Goal: Communication & Community: Participate in discussion

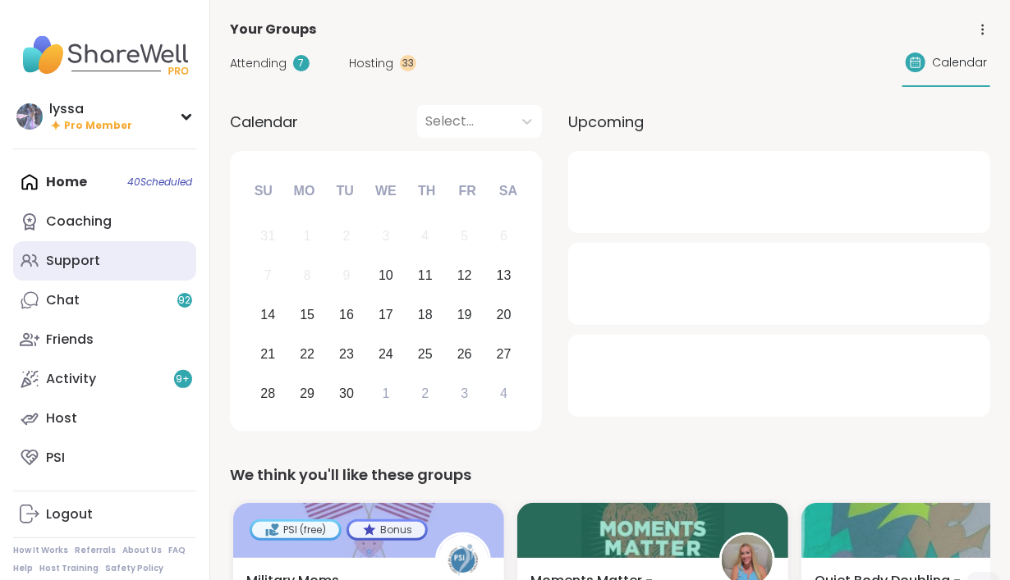
click at [80, 264] on div "Support" at bounding box center [73, 261] width 54 height 18
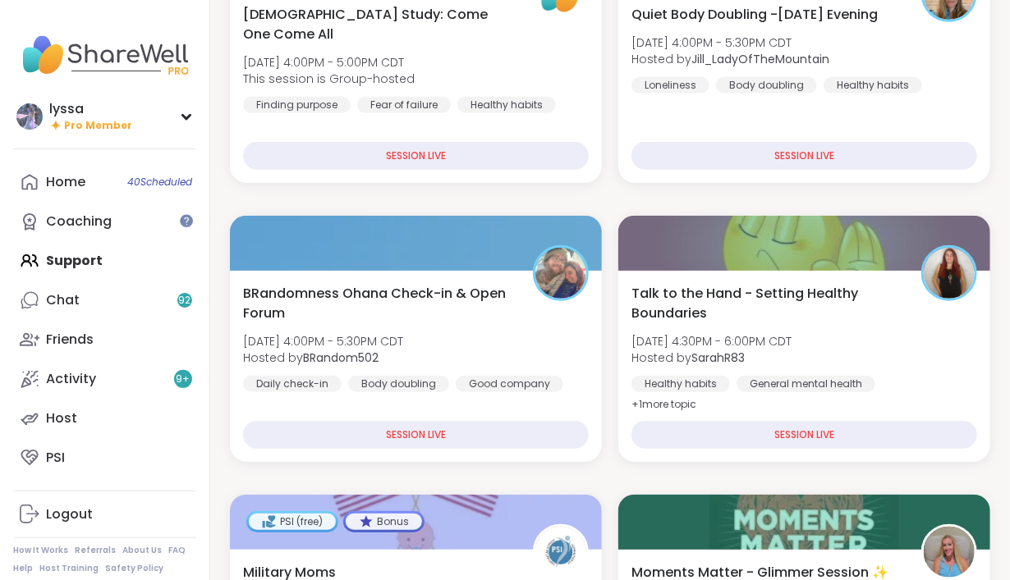
scroll to position [334, 0]
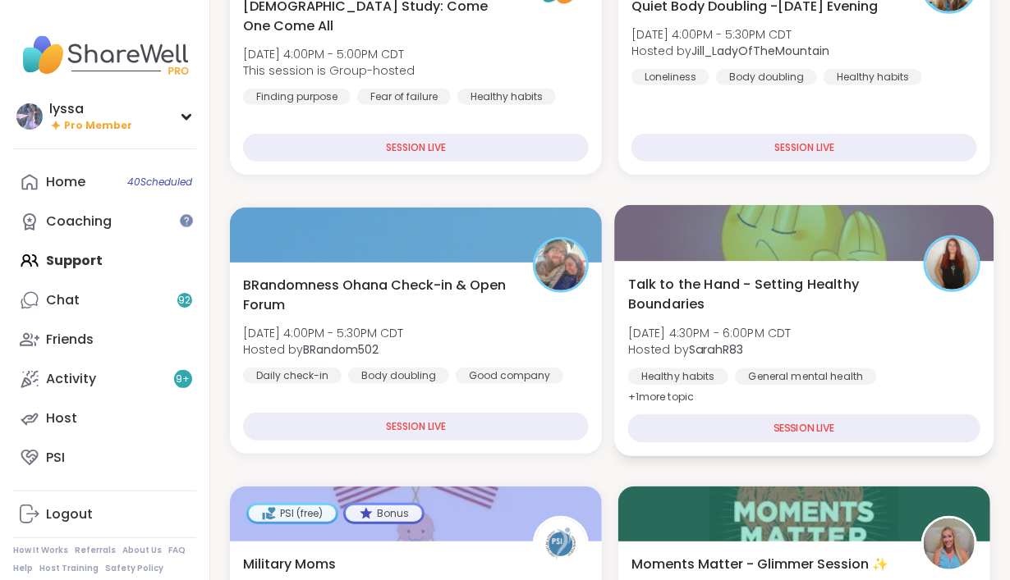
click at [686, 300] on span "Talk to the Hand - Setting Healthy Boundaries" at bounding box center [766, 294] width 277 height 40
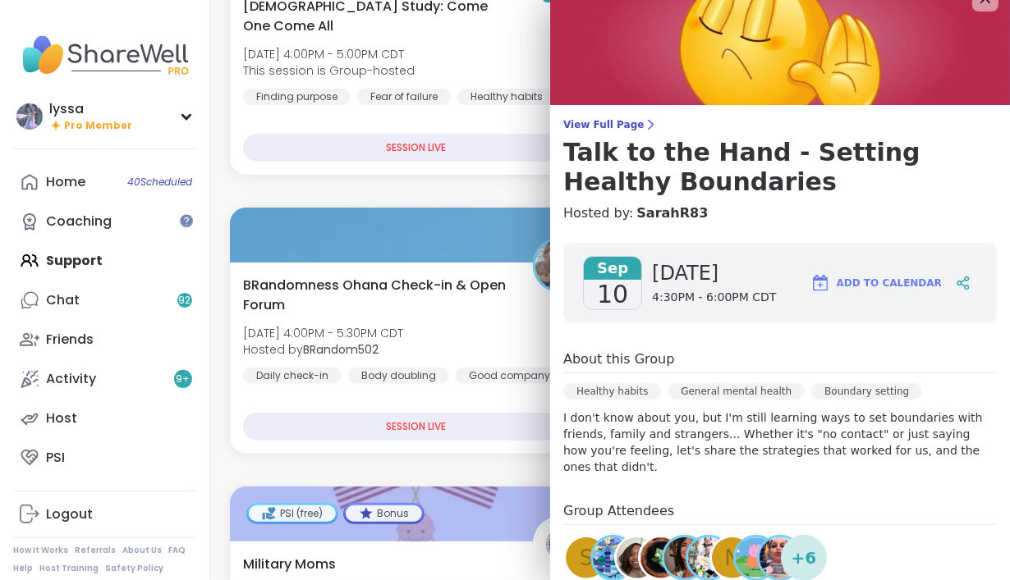
scroll to position [0, 0]
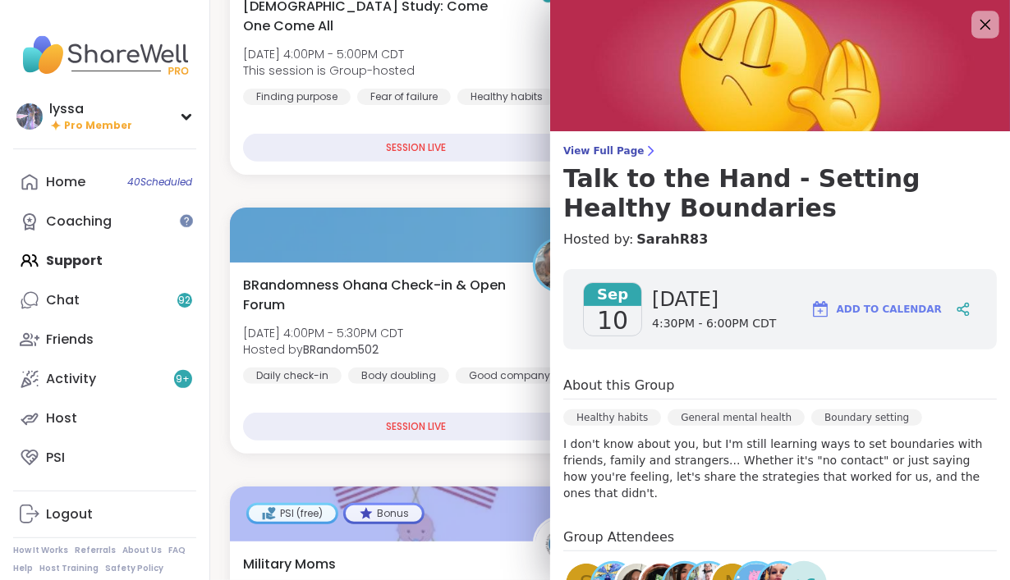
click at [992, 25] on icon at bounding box center [984, 24] width 21 height 21
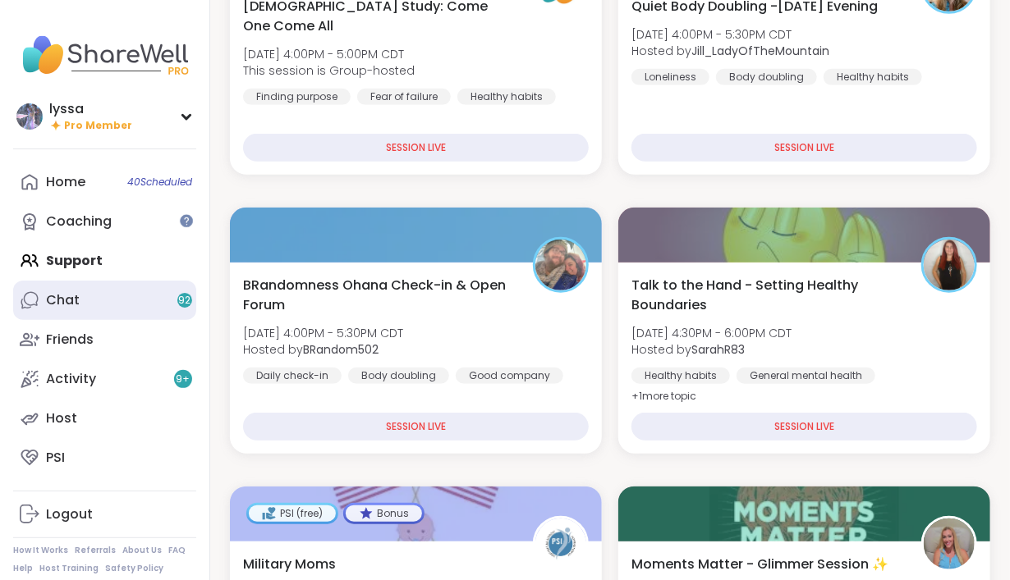
click at [77, 297] on div "Chat 92" at bounding box center [63, 300] width 34 height 18
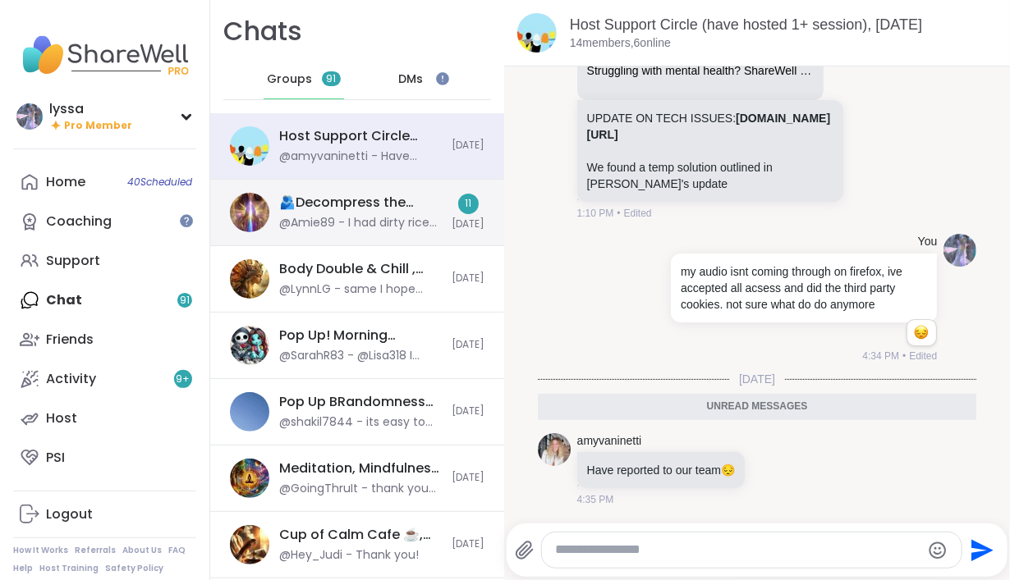
click at [317, 219] on div "@Amie89 - I had dirty rice 🍚 🙃🙂" at bounding box center [360, 223] width 163 height 16
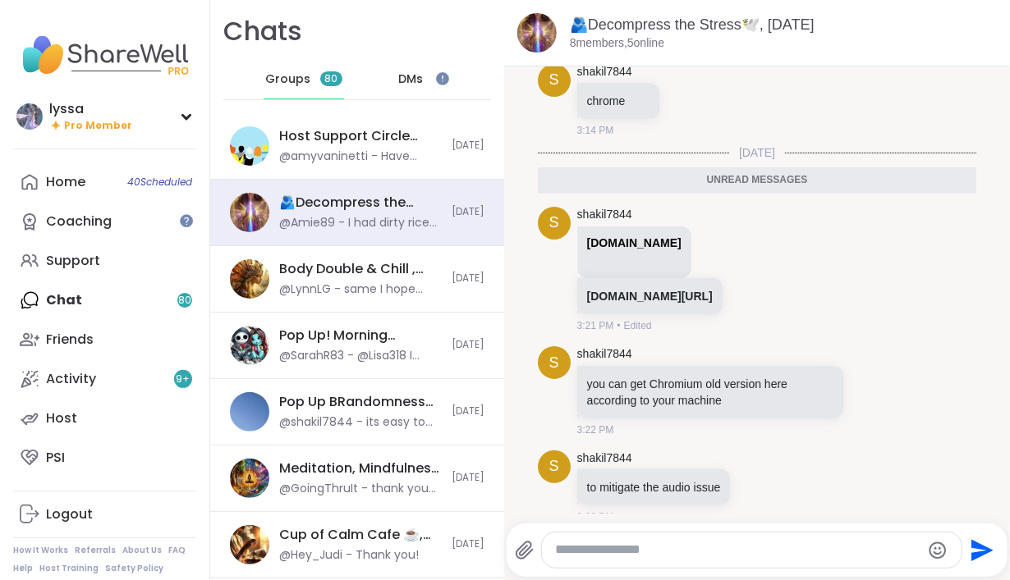
scroll to position [3975, 0]
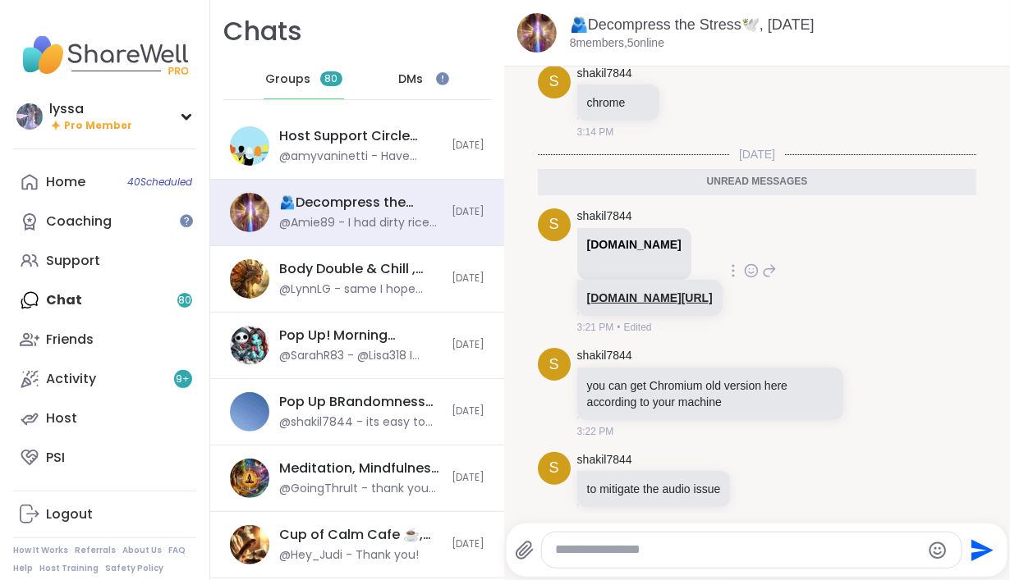
click at [678, 291] on link "[DOMAIN_NAME][URL]" at bounding box center [650, 297] width 126 height 13
click at [888, 397] on icon at bounding box center [889, 393] width 15 height 20
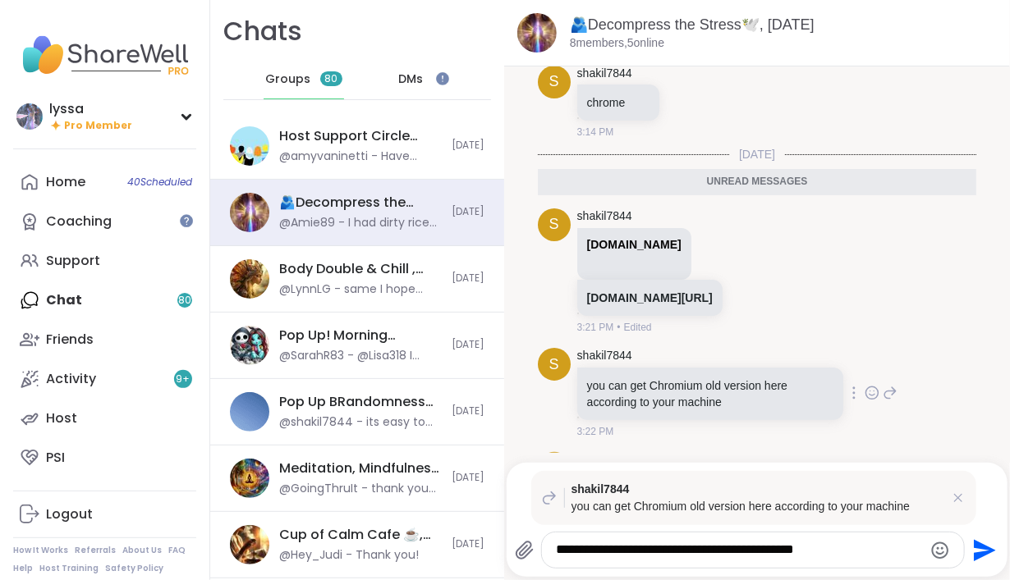
type textarea "**********"
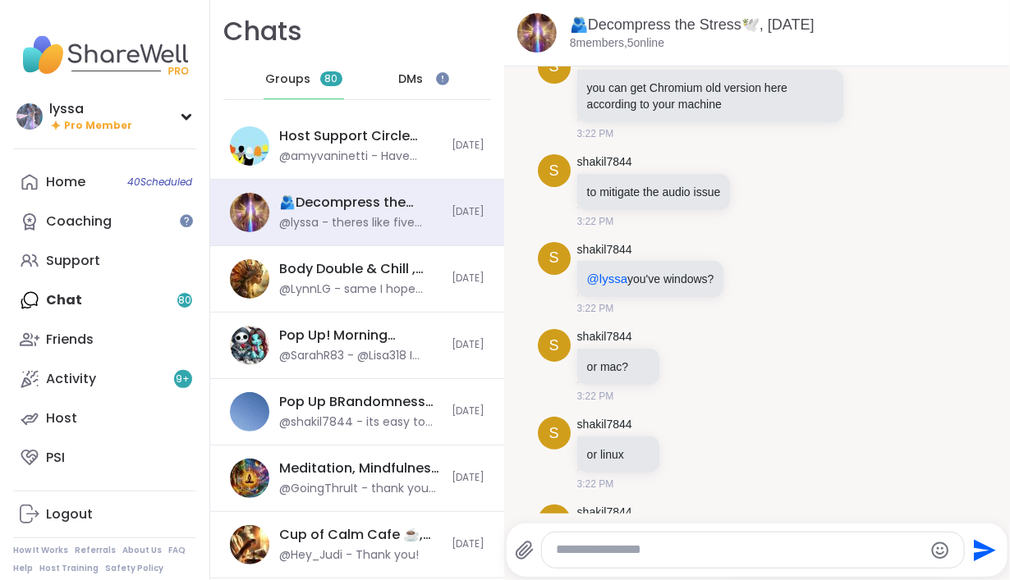
scroll to position [4237, 0]
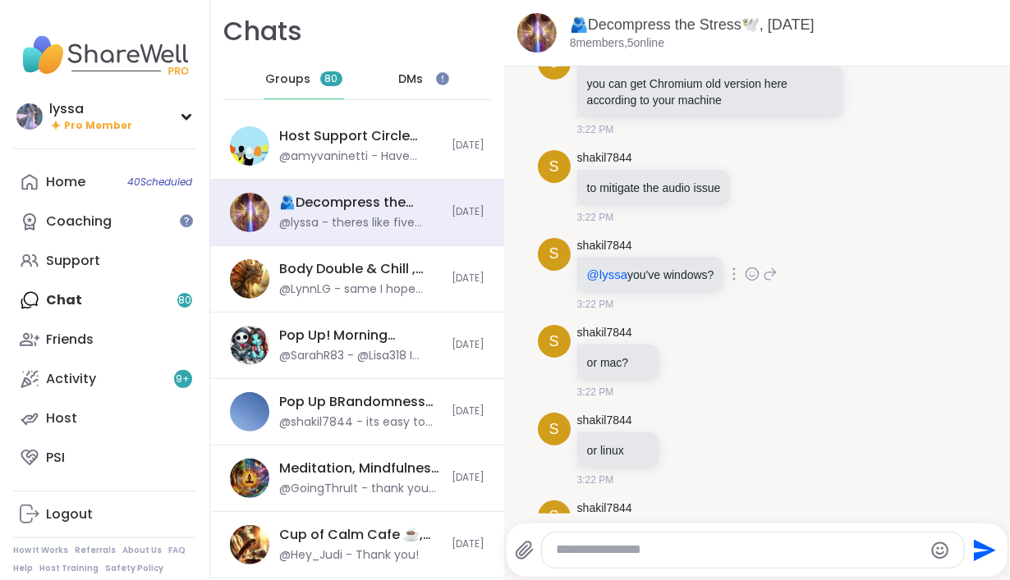
click at [768, 278] on icon at bounding box center [770, 274] width 15 height 20
type textarea "**********"
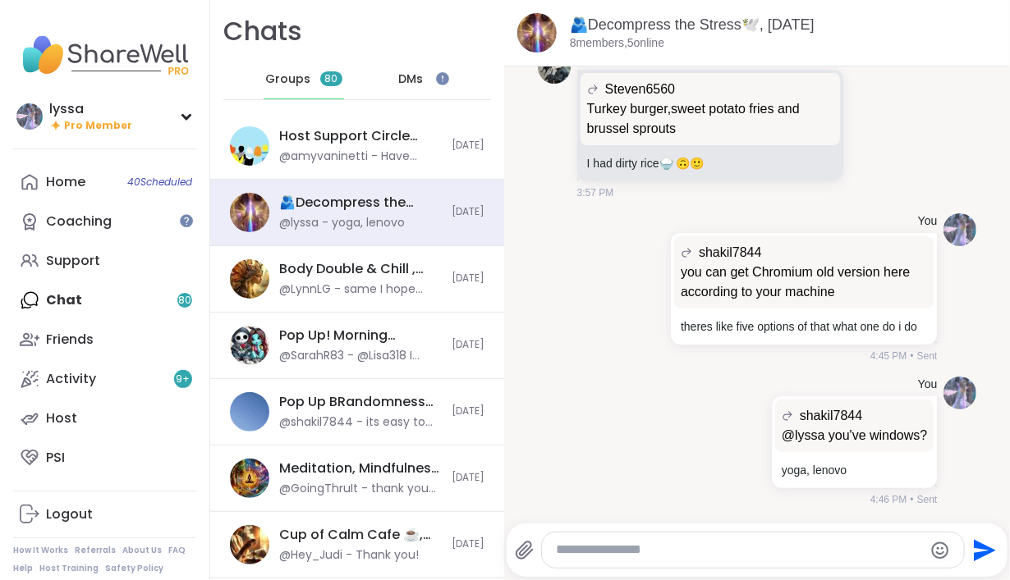
scroll to position [5660, 0]
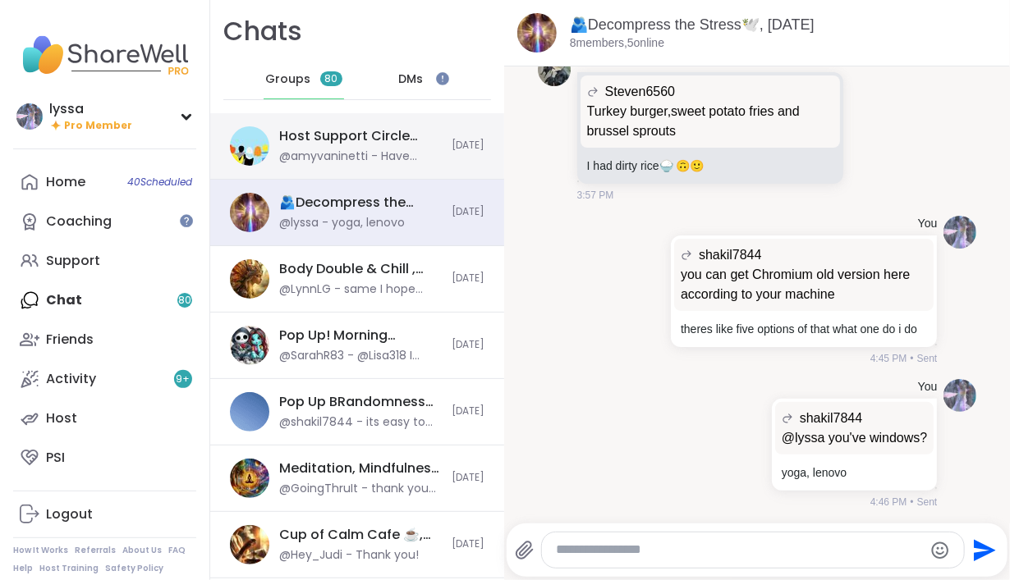
click at [388, 159] on div "@amyvaninetti - Have reported to our team 😔" at bounding box center [360, 157] width 163 height 16
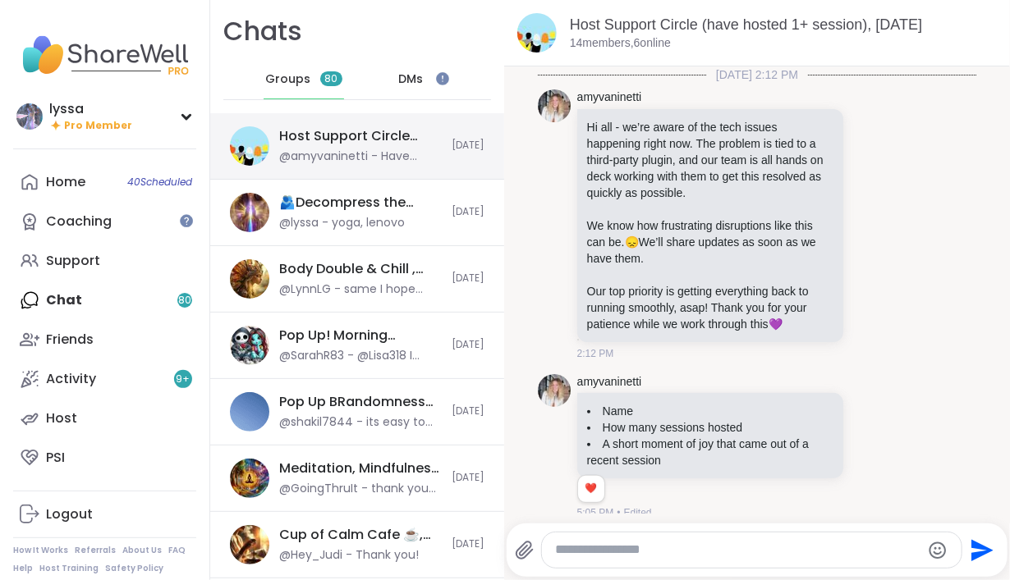
scroll to position [11251, 0]
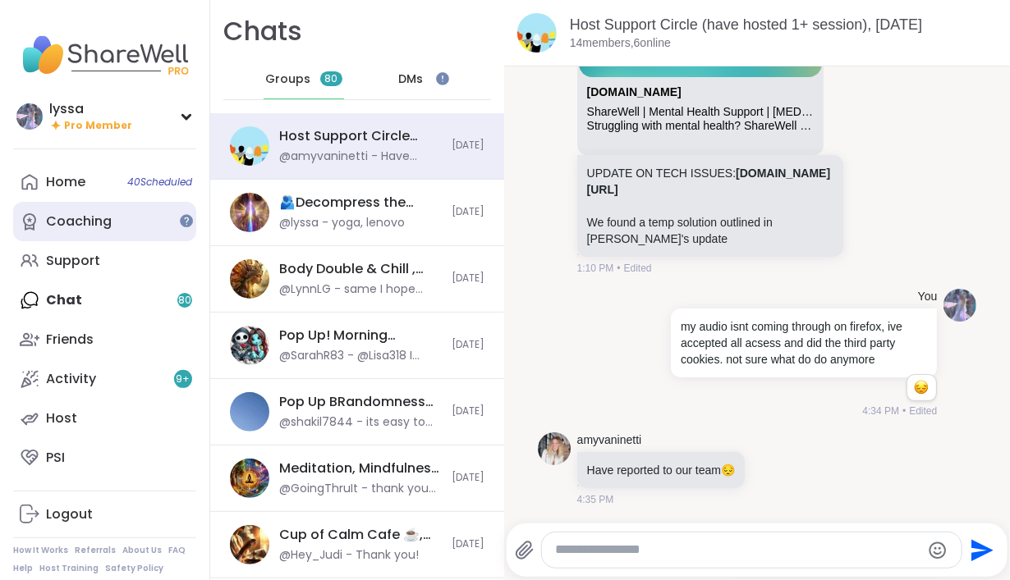
click at [86, 227] on div "Coaching" at bounding box center [79, 222] width 66 height 18
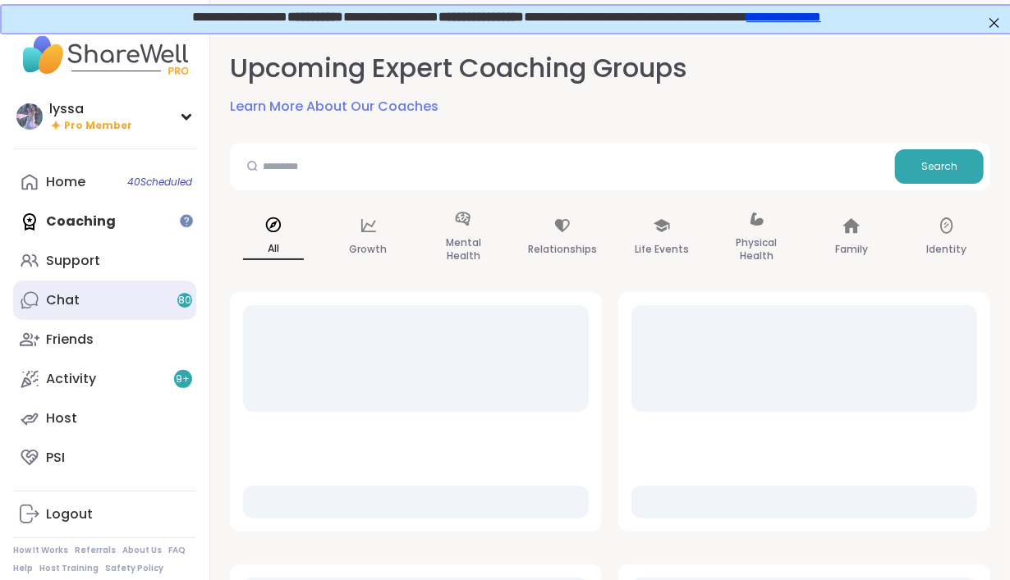
click at [99, 281] on link "Chat 80" at bounding box center [104, 300] width 183 height 39
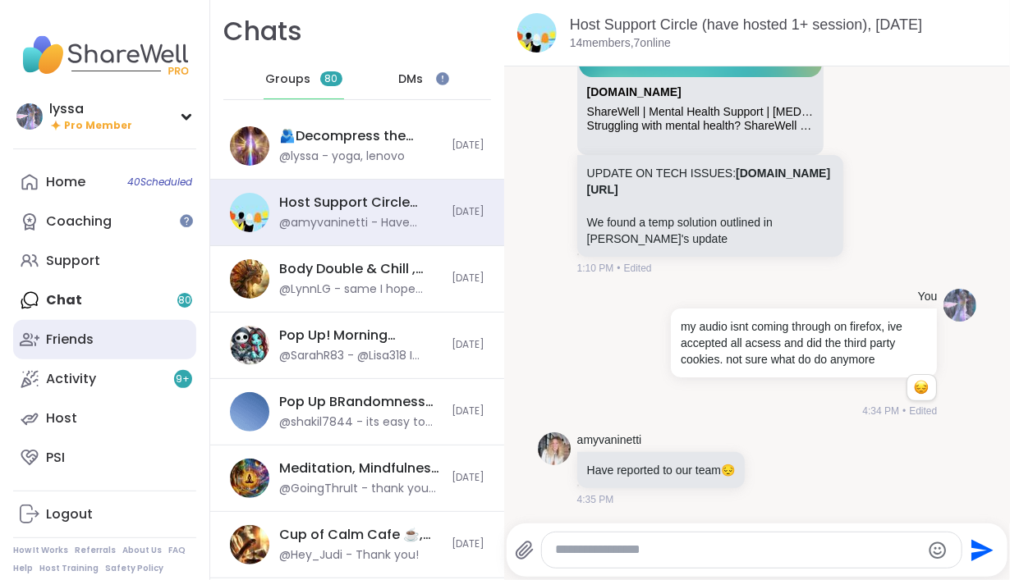
click at [88, 331] on div "Friends" at bounding box center [70, 340] width 48 height 18
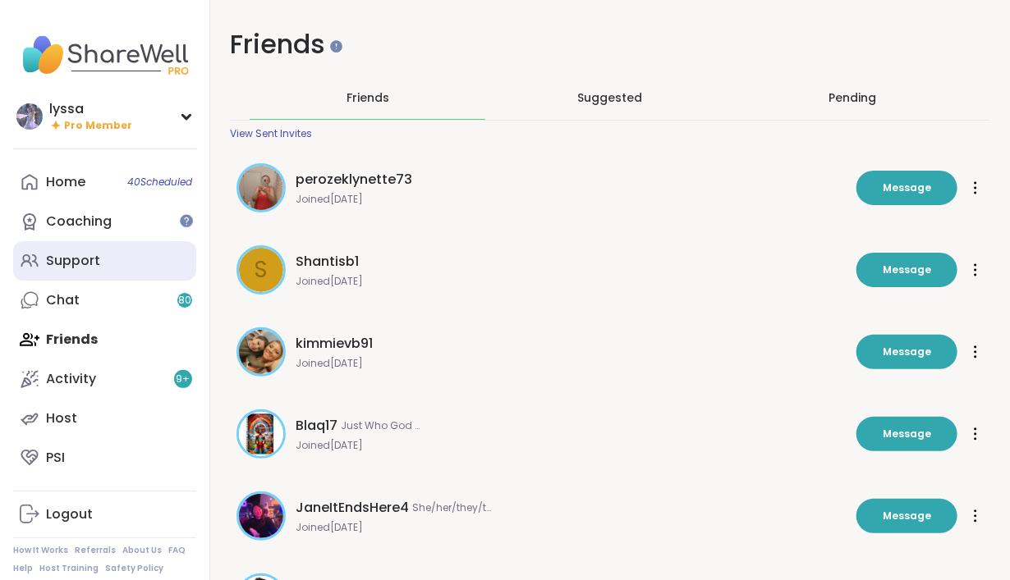
click at [95, 264] on div "Support" at bounding box center [73, 261] width 54 height 18
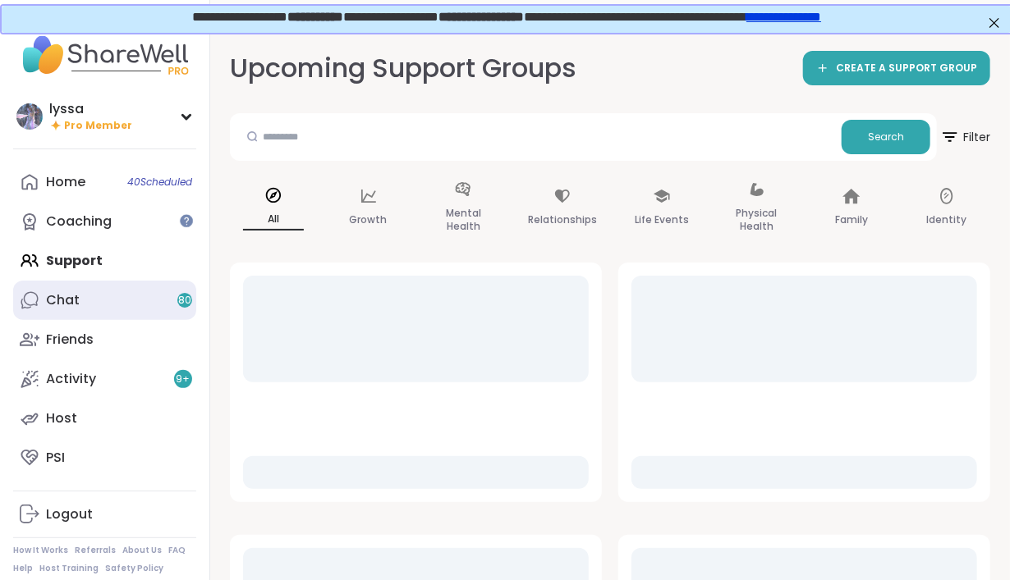
click at [95, 304] on link "Chat 80" at bounding box center [104, 300] width 183 height 39
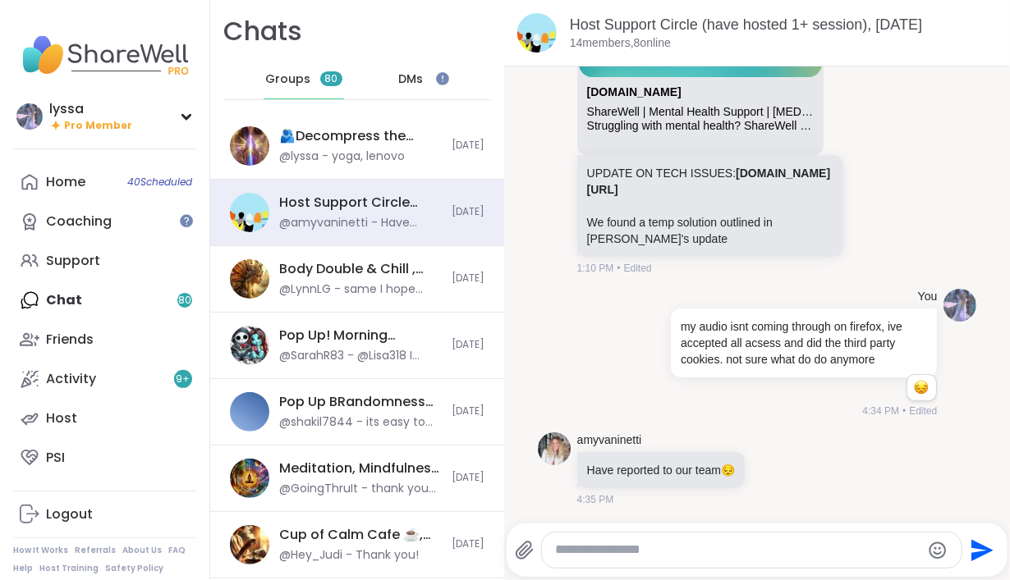
click at [383, 95] on div "DMs" at bounding box center [411, 79] width 80 height 39
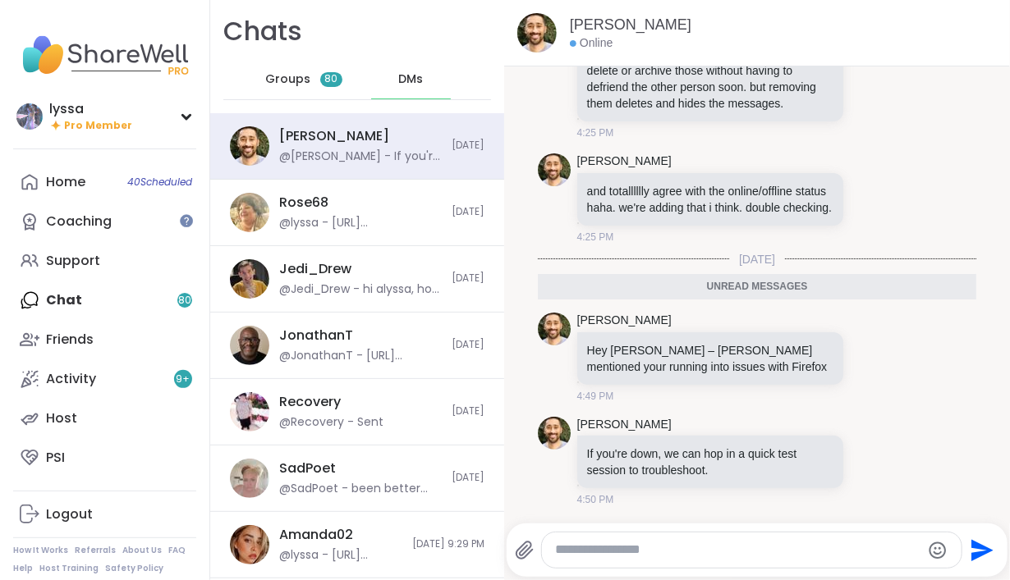
click at [657, 553] on textarea "Type your message" at bounding box center [738, 550] width 366 height 17
type textarea "*******"
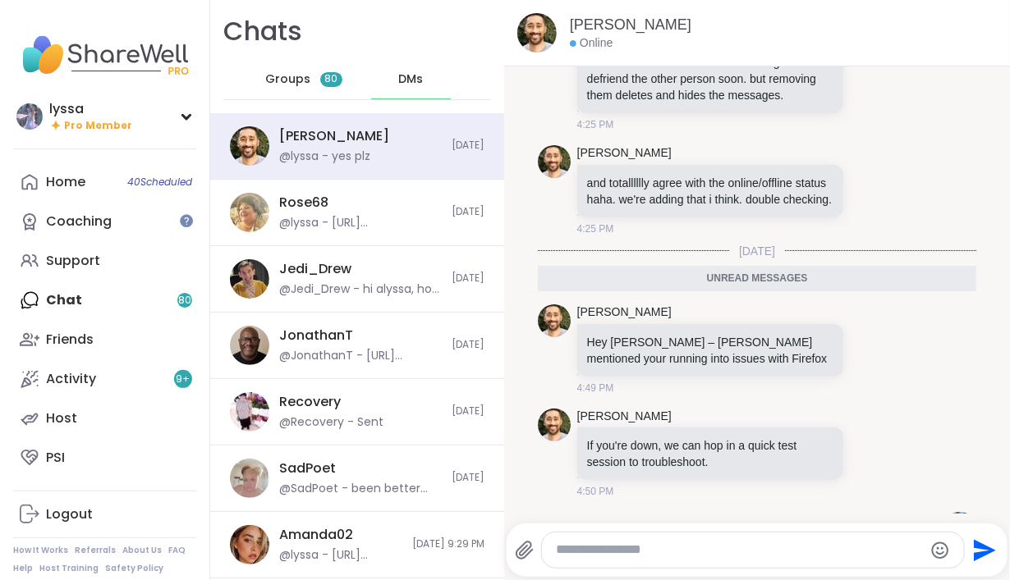
scroll to position [2675, 0]
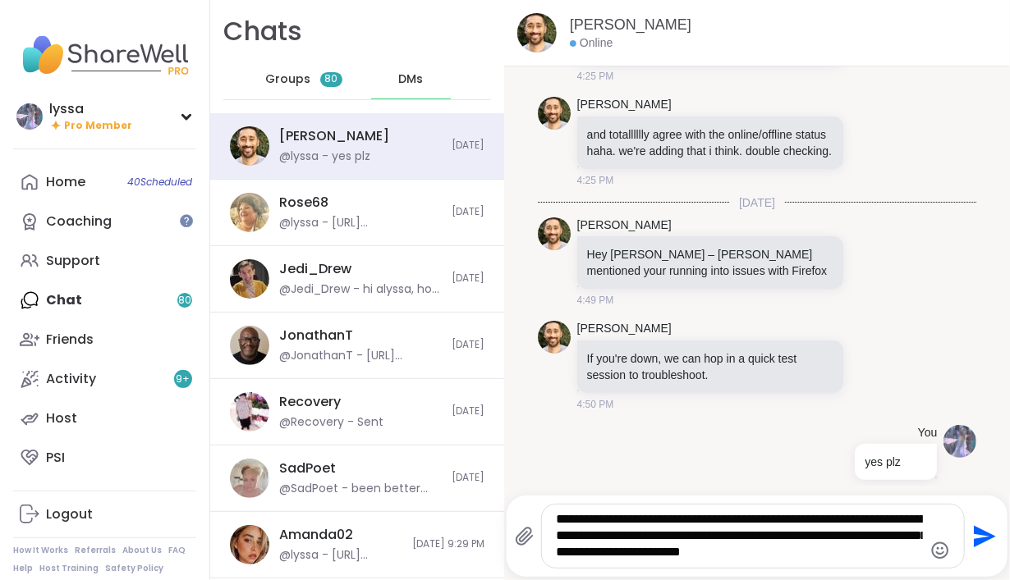
click at [741, 538] on textarea "**********" at bounding box center [739, 536] width 367 height 50
drag, startPoint x: 796, startPoint y: 522, endPoint x: 434, endPoint y: 515, distance: 362.1
click at [556, 515] on textarea "**********" at bounding box center [739, 536] width 367 height 50
click at [663, 524] on textarea "**********" at bounding box center [739, 536] width 367 height 50
click at [691, 553] on textarea "**********" at bounding box center [739, 536] width 367 height 50
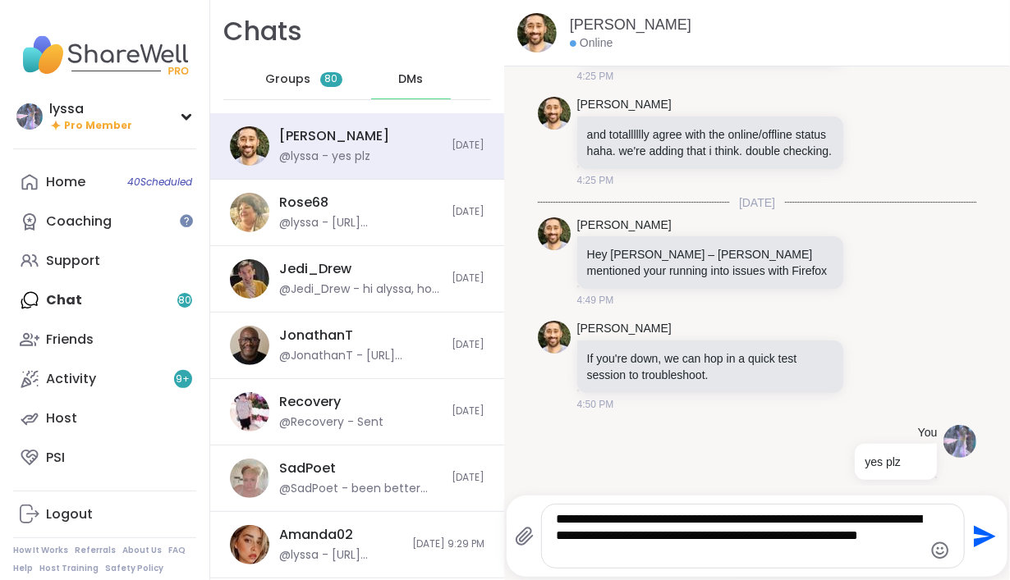
type textarea "**********"
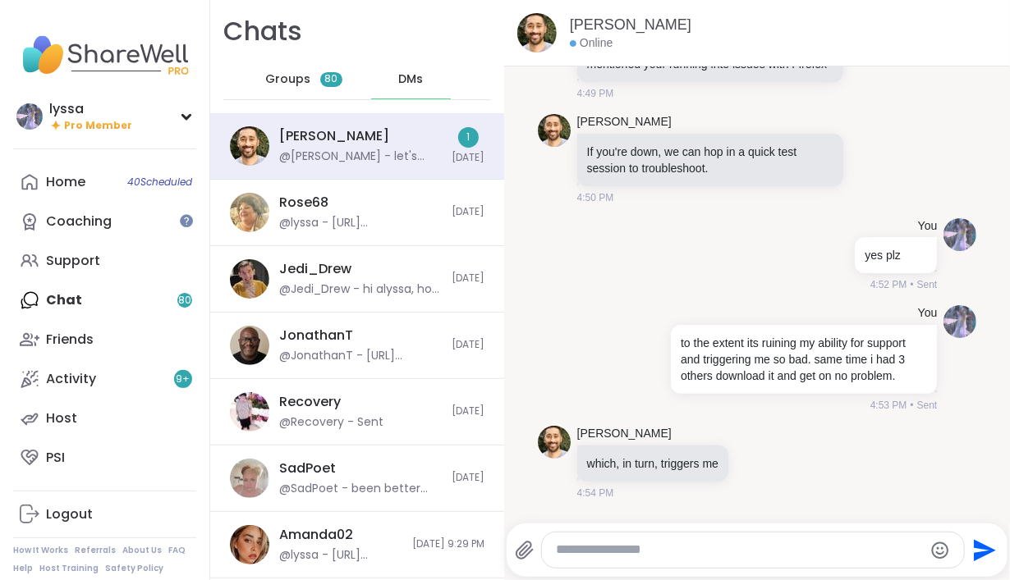
scroll to position [2969, 0]
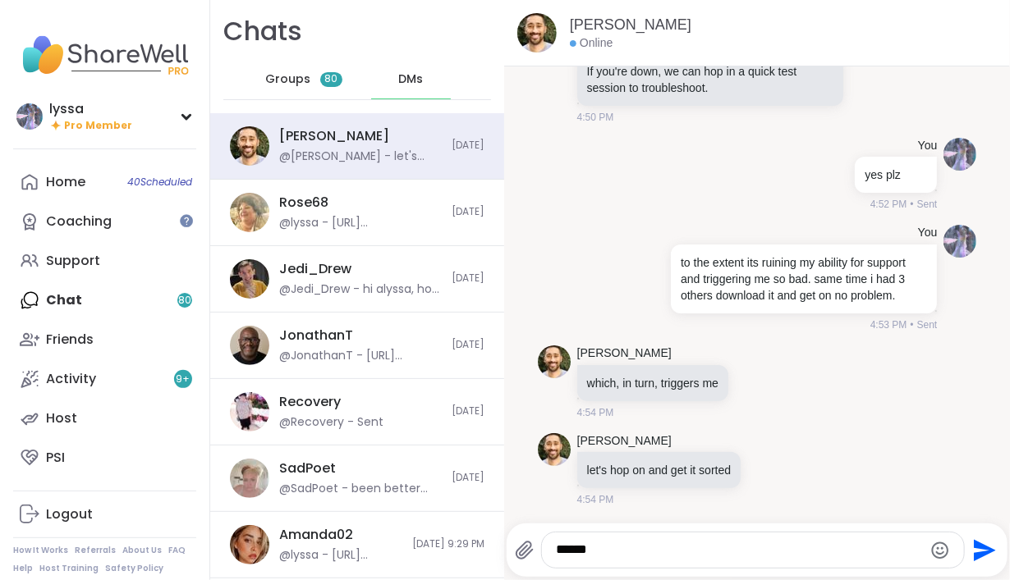
type textarea "*******"
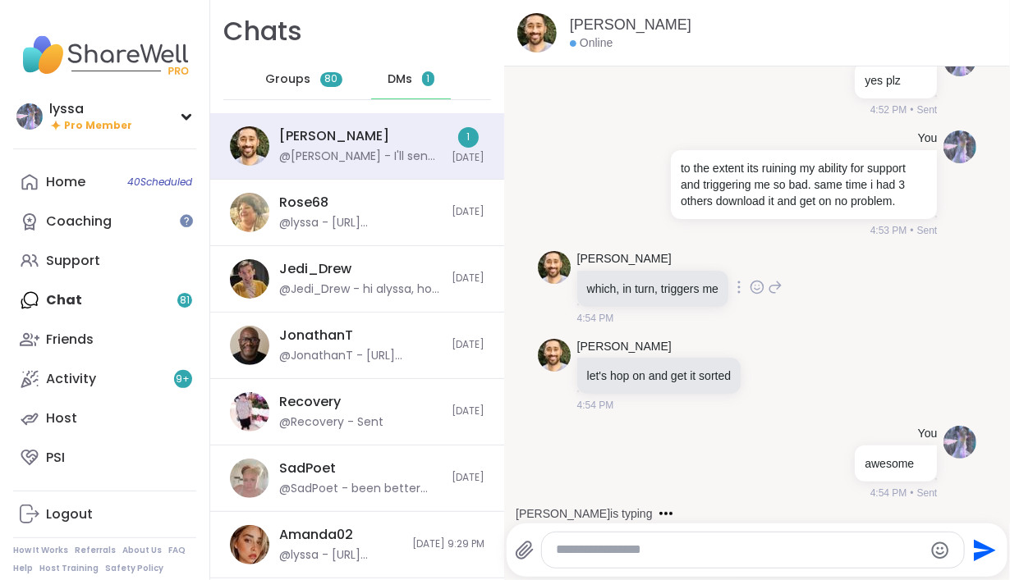
scroll to position [3144, 0]
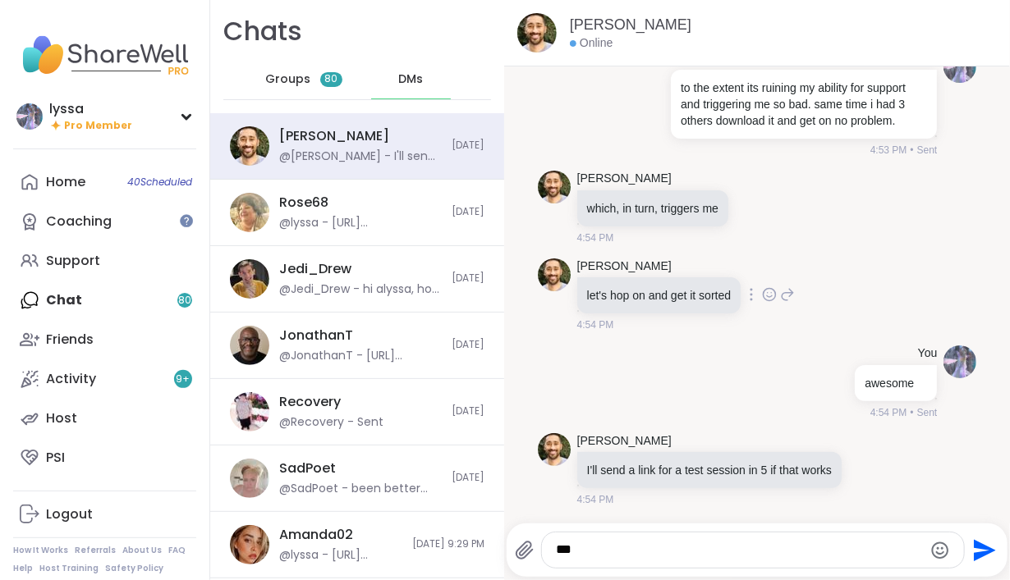
type textarea "****"
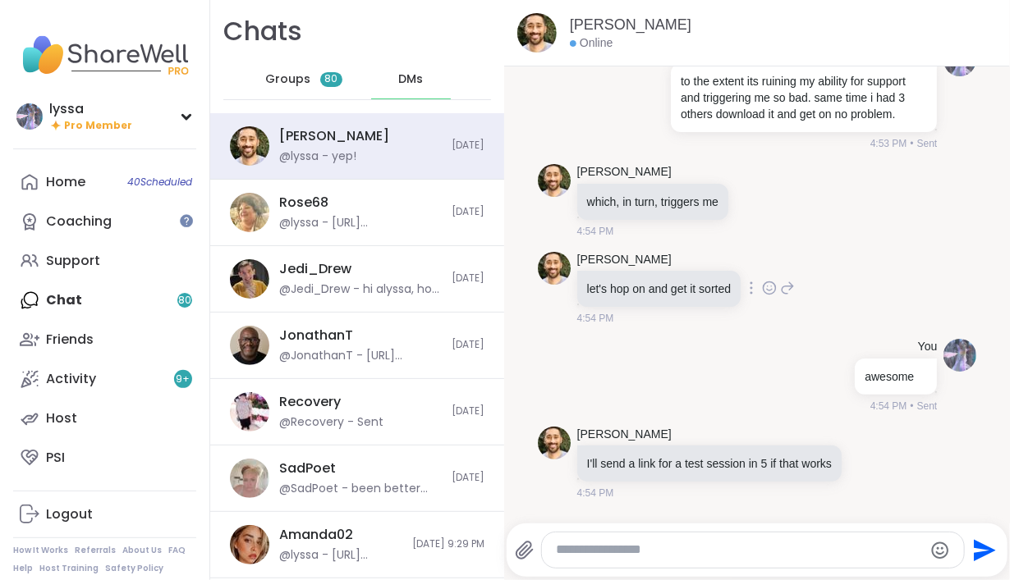
scroll to position [3231, 0]
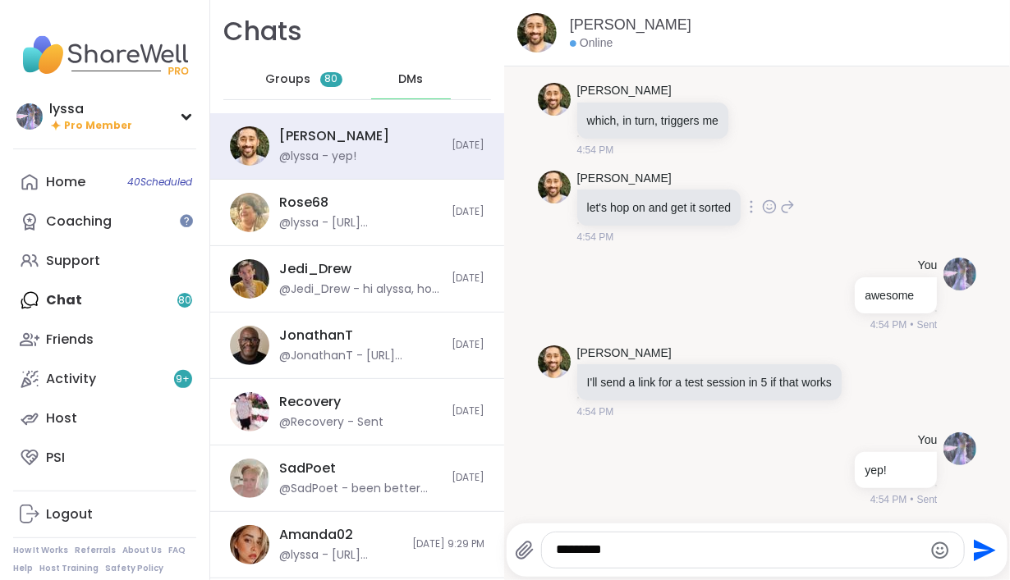
type textarea "*********"
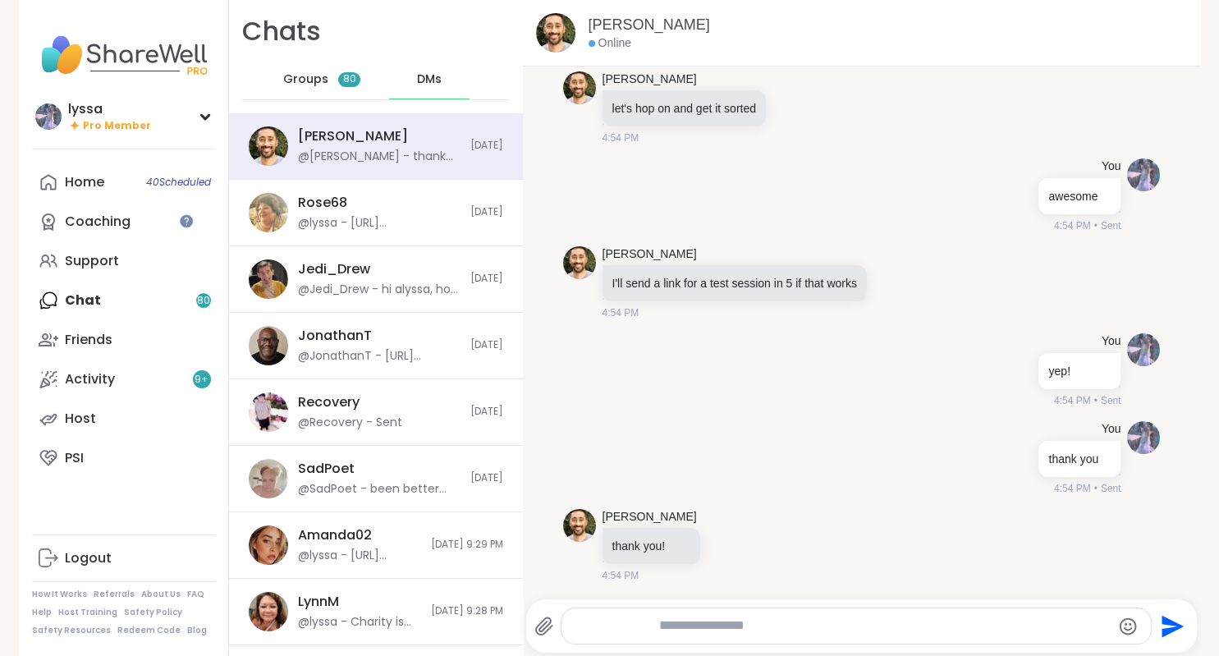
scroll to position [3116, 0]
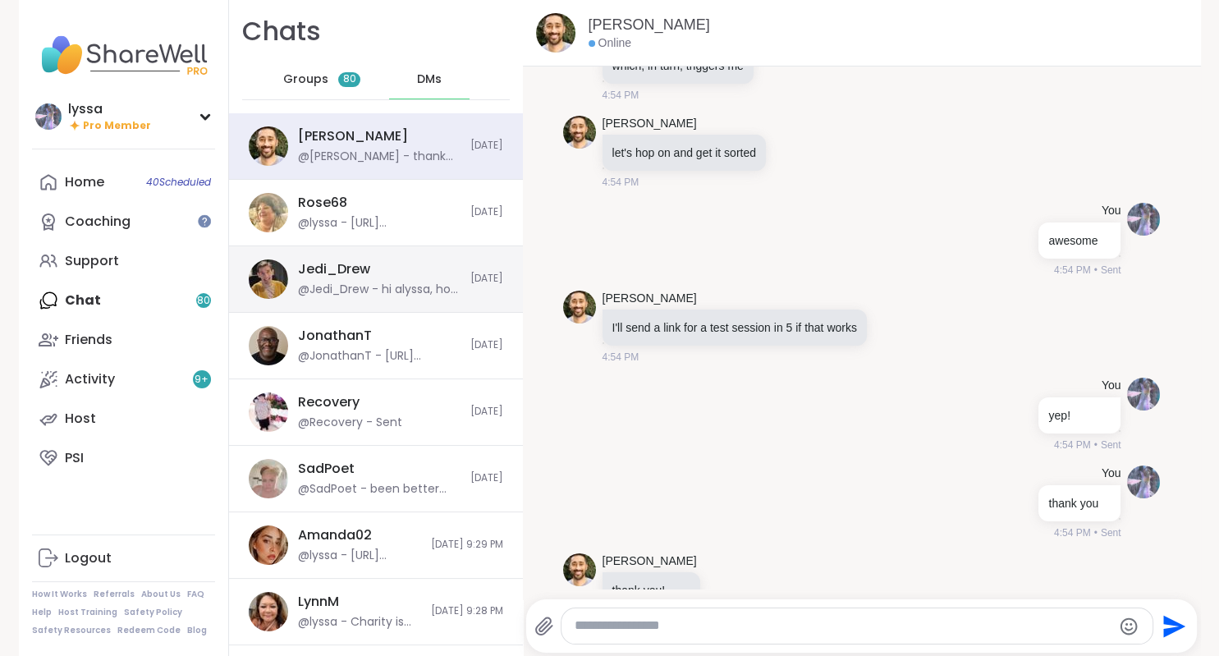
click at [294, 287] on div "Jedi_Drew @Jedi_Drew - hi alyssa, how are you ? im sorry i had alot of tech iss…" at bounding box center [376, 279] width 294 height 66
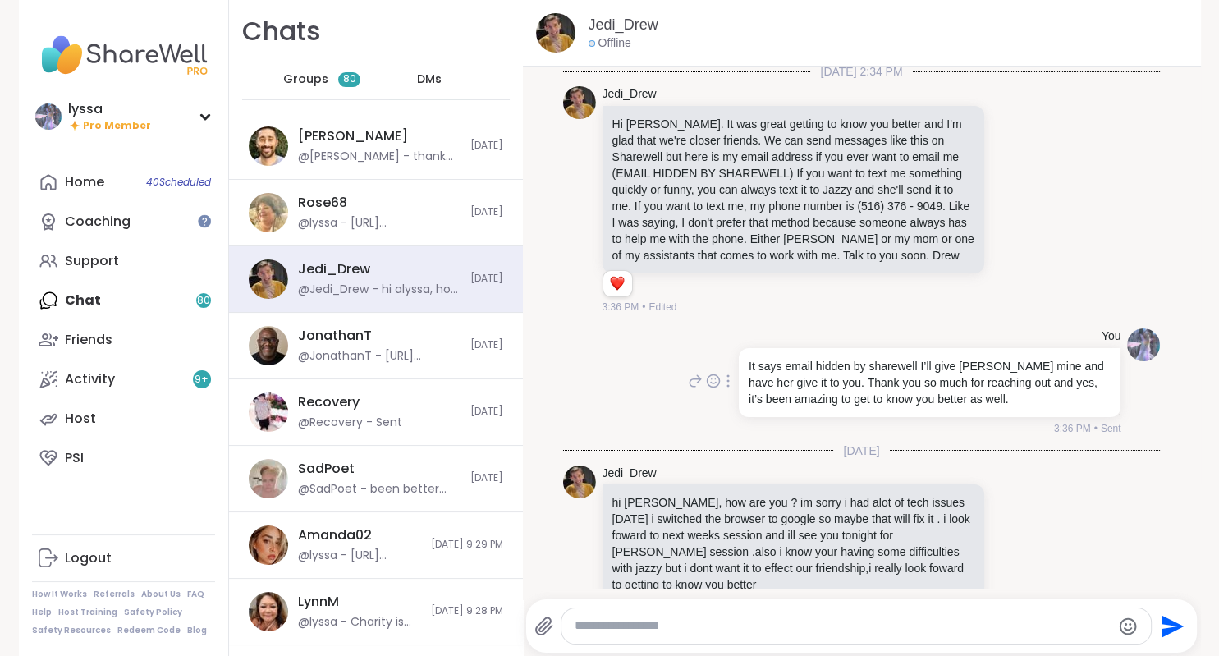
scroll to position [7, 0]
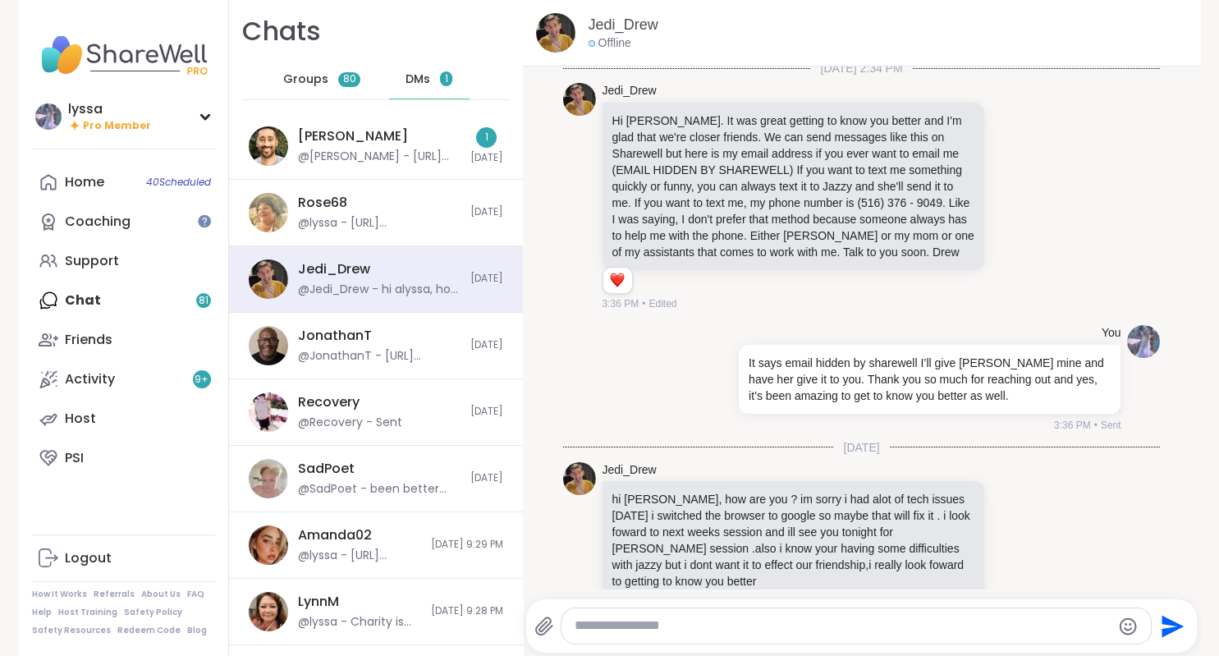
click at [416, 80] on span "DMs" at bounding box center [417, 79] width 25 height 16
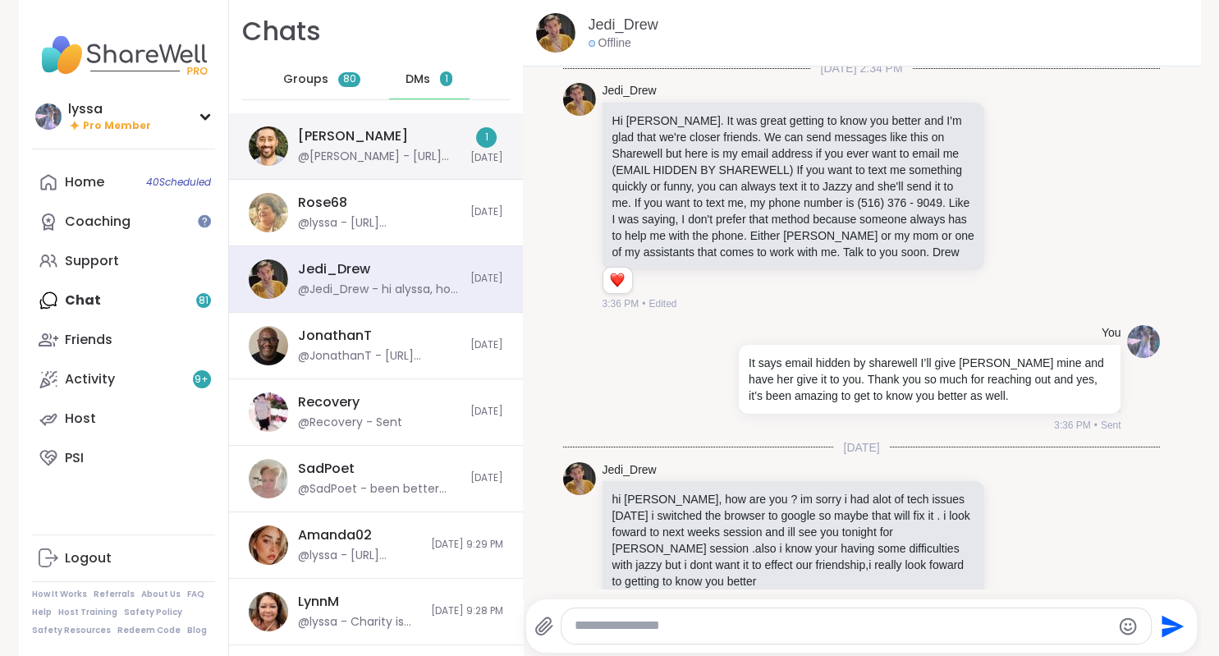
click at [398, 159] on div "@brett - https://sharewellnow.com/session/testing-firefox/56950d1e-021f-4c6a-bd…" at bounding box center [379, 157] width 163 height 16
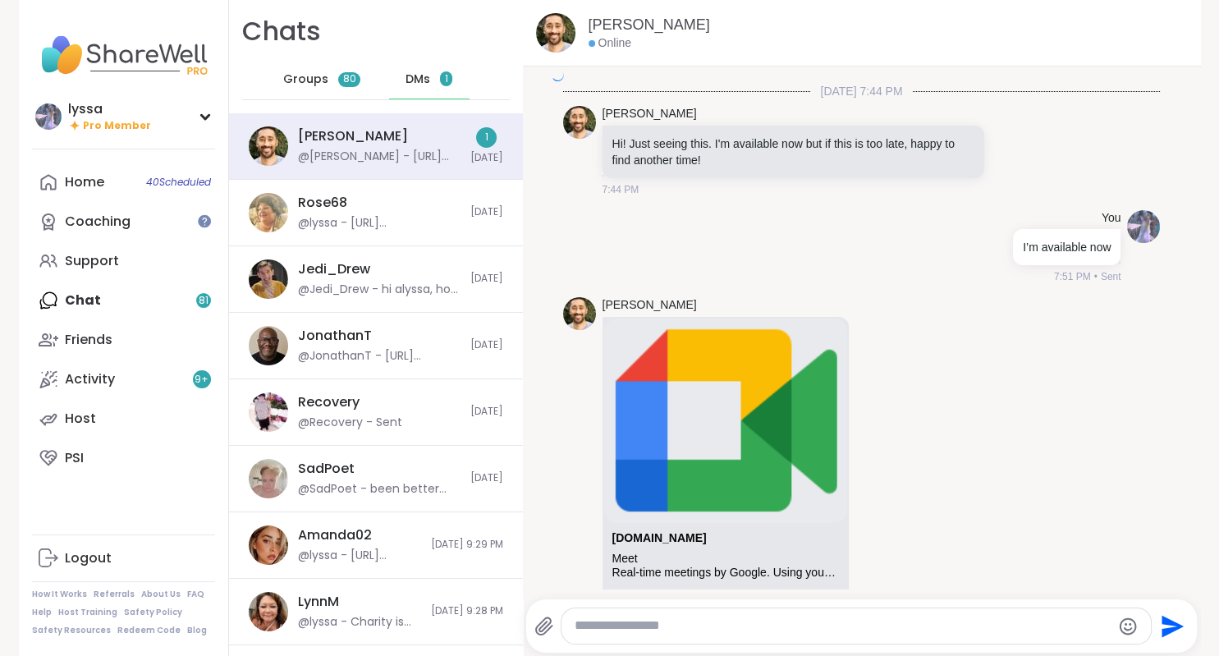
scroll to position [5308, 0]
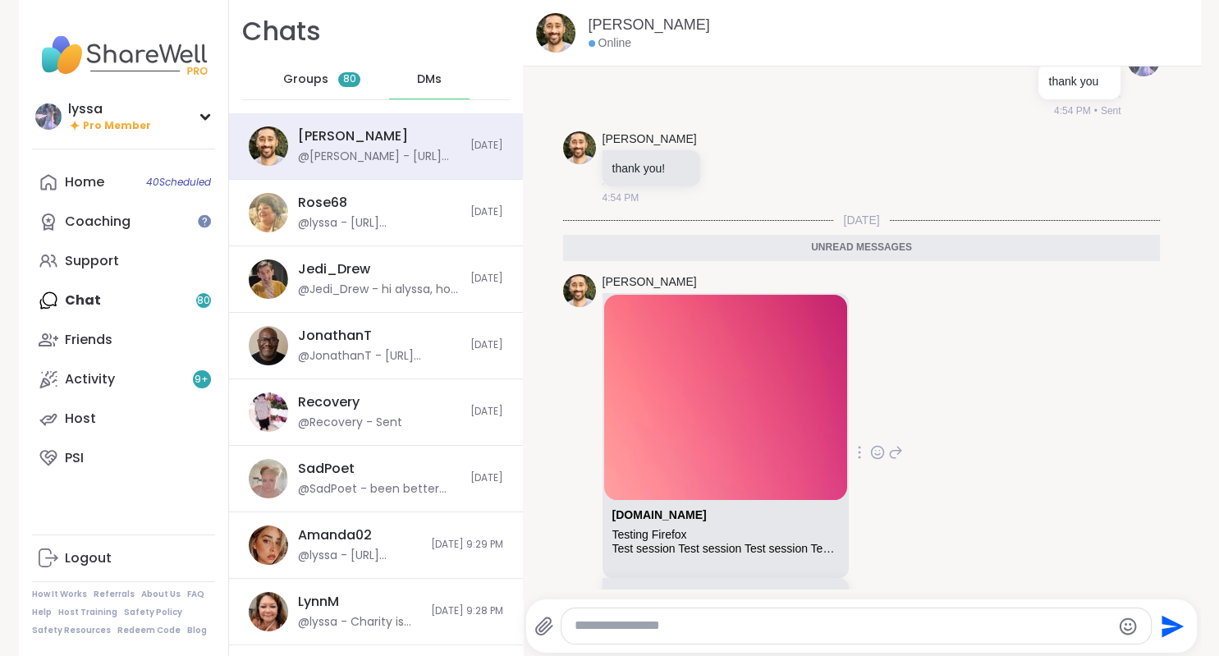
click at [679, 580] on link "[DOMAIN_NAME][URL]" at bounding box center [675, 595] width 126 height 13
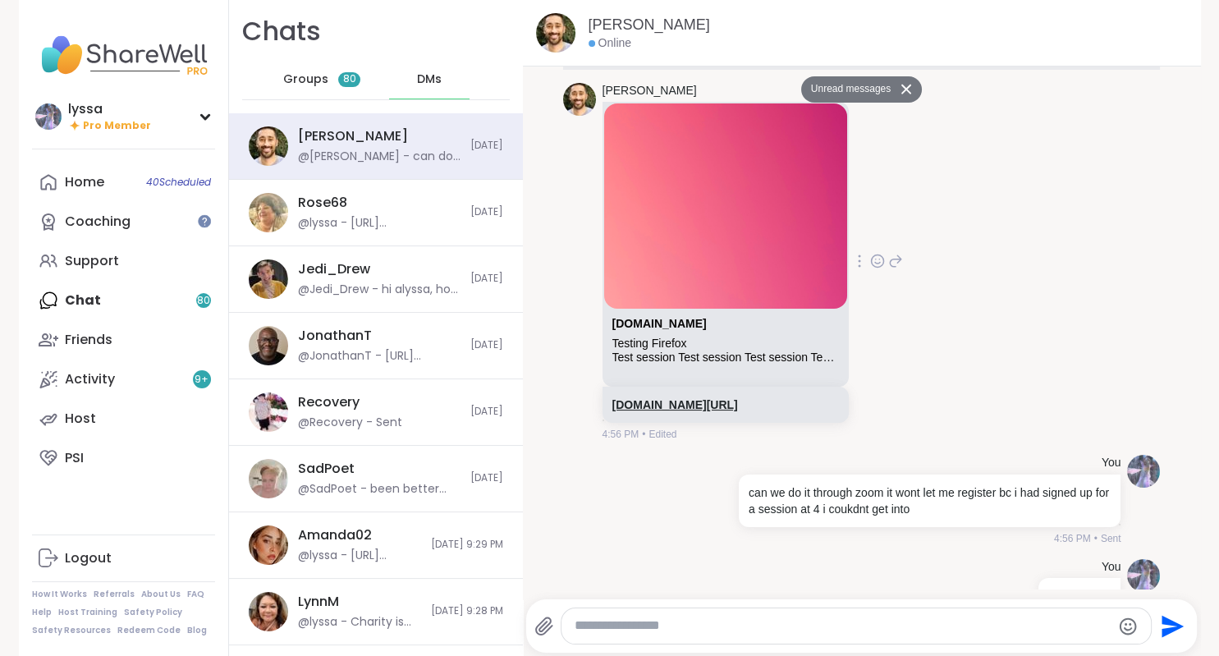
scroll to position [5761, 0]
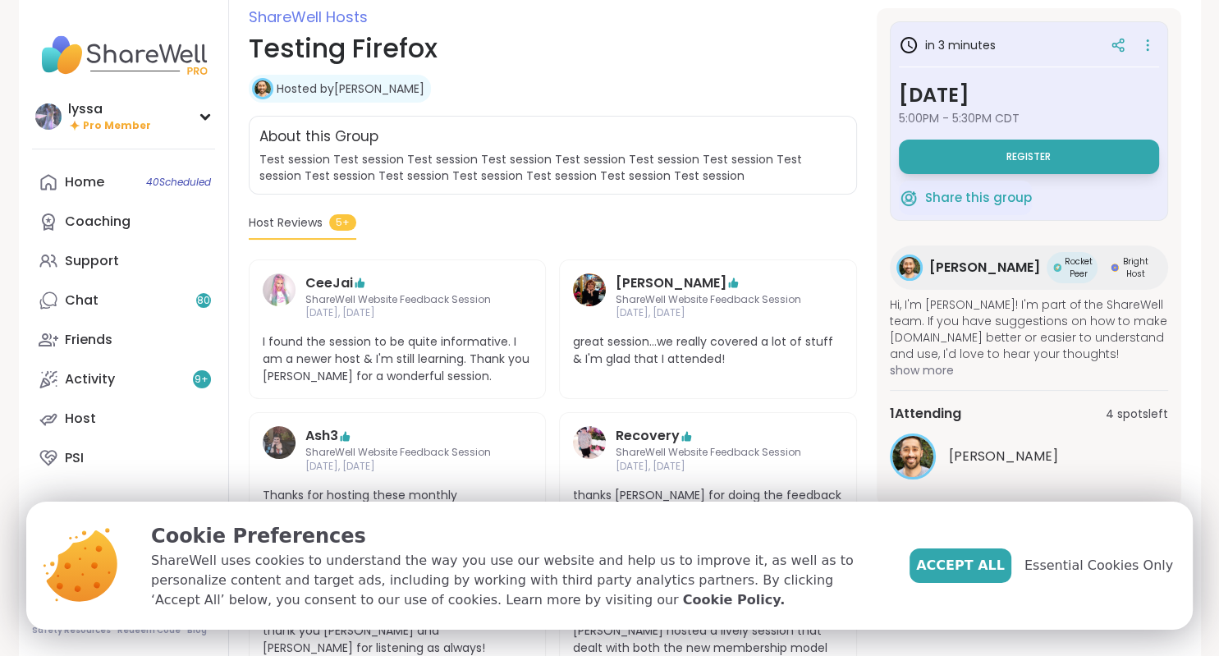
scroll to position [231, 0]
click at [957, 158] on button "Register" at bounding box center [1029, 157] width 260 height 34
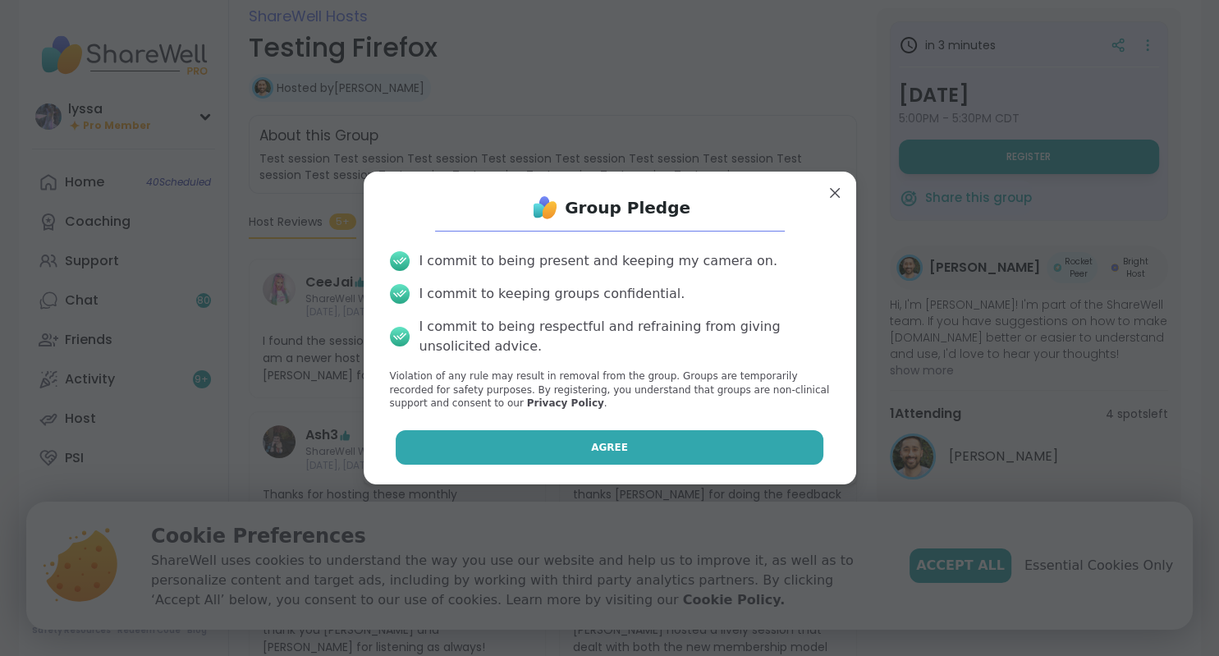
scroll to position [0, 0]
click at [664, 451] on button "Agree" at bounding box center [610, 447] width 428 height 34
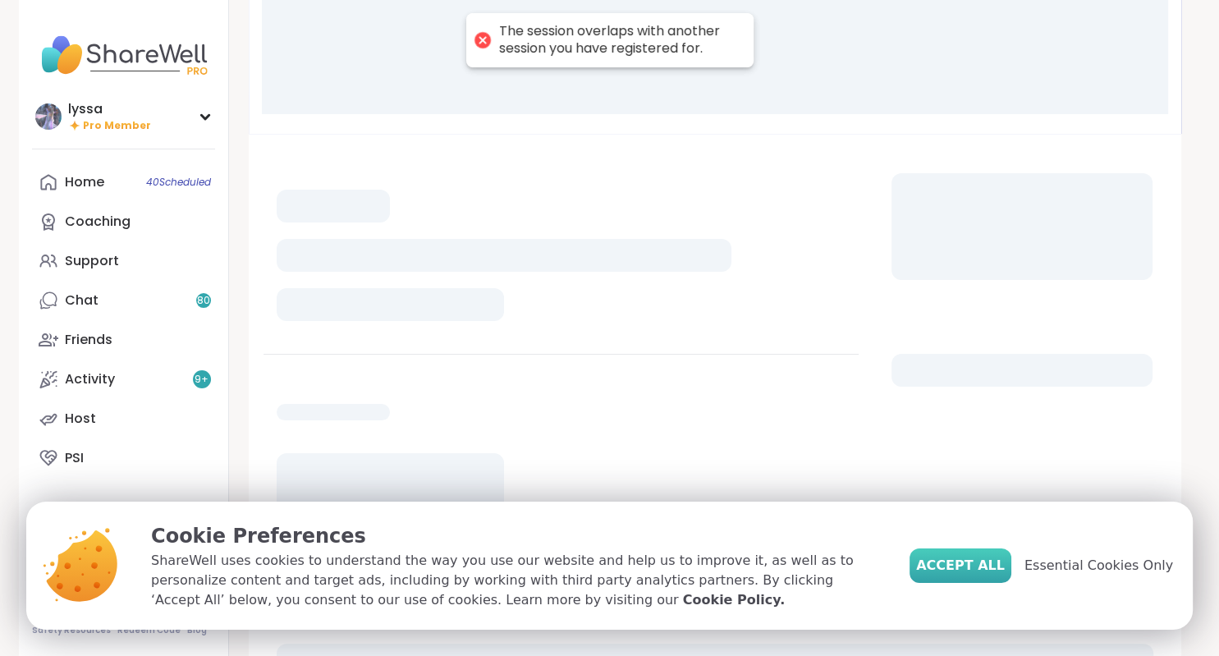
click at [983, 566] on span "Accept All" at bounding box center [960, 566] width 89 height 20
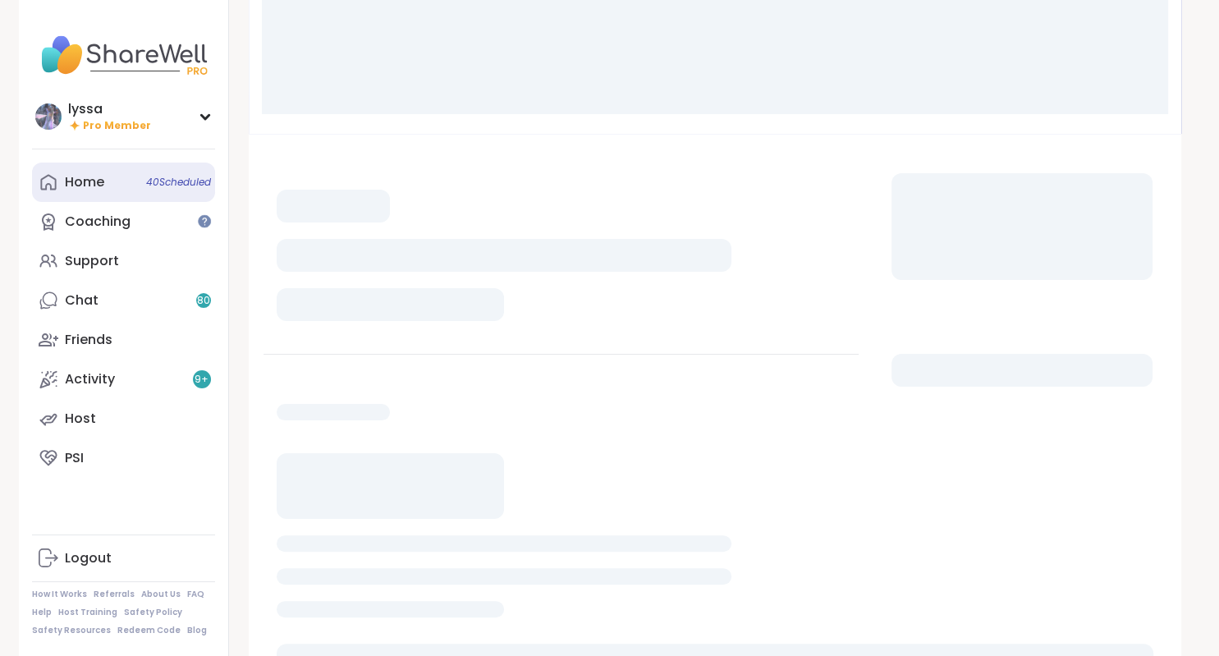
click at [100, 192] on link "Home 40 Scheduled" at bounding box center [123, 182] width 183 height 39
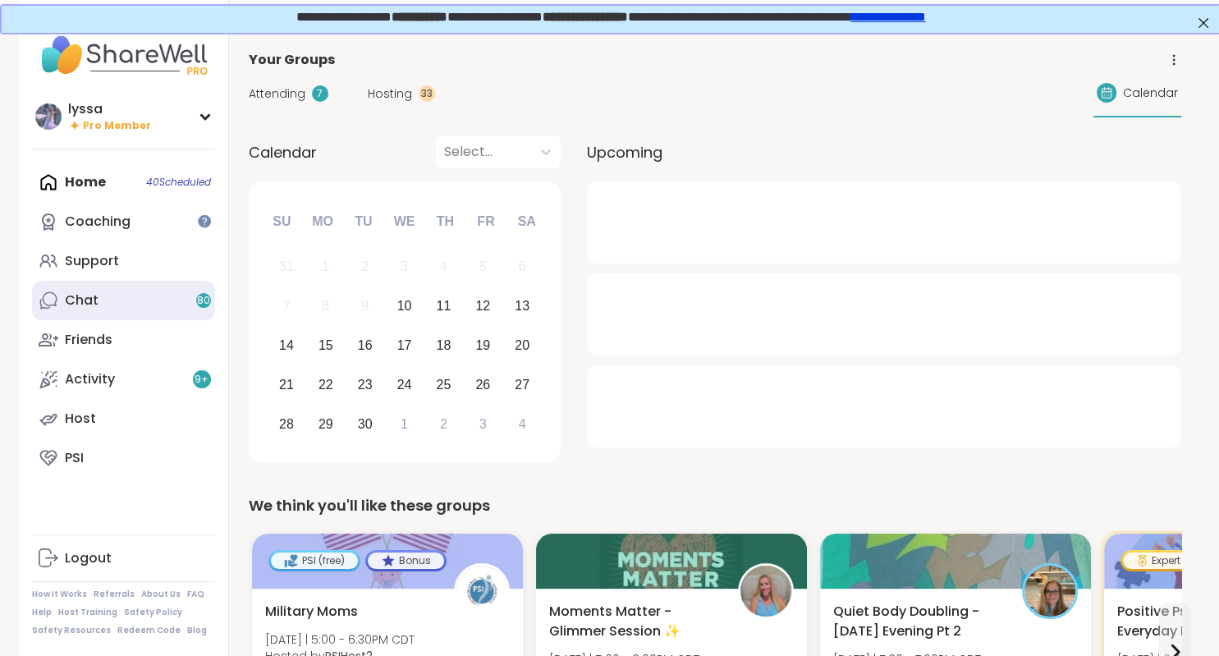
click at [87, 307] on div "Chat 80" at bounding box center [82, 300] width 34 height 18
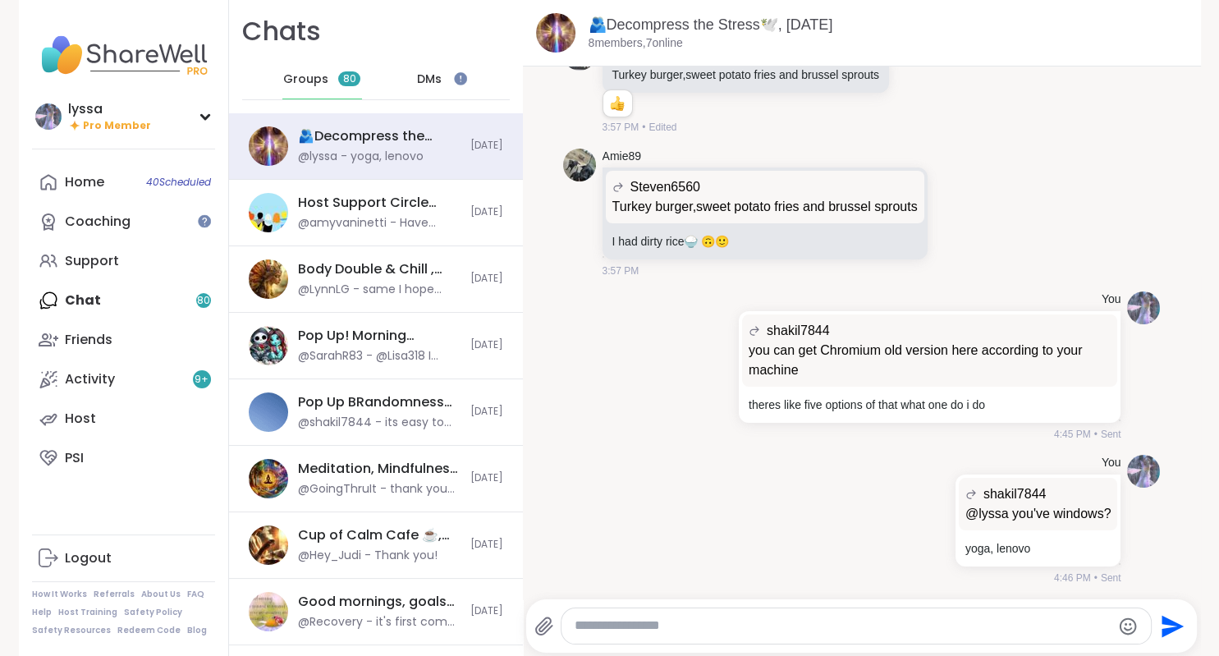
click at [435, 70] on div "DMs" at bounding box center [429, 79] width 80 height 39
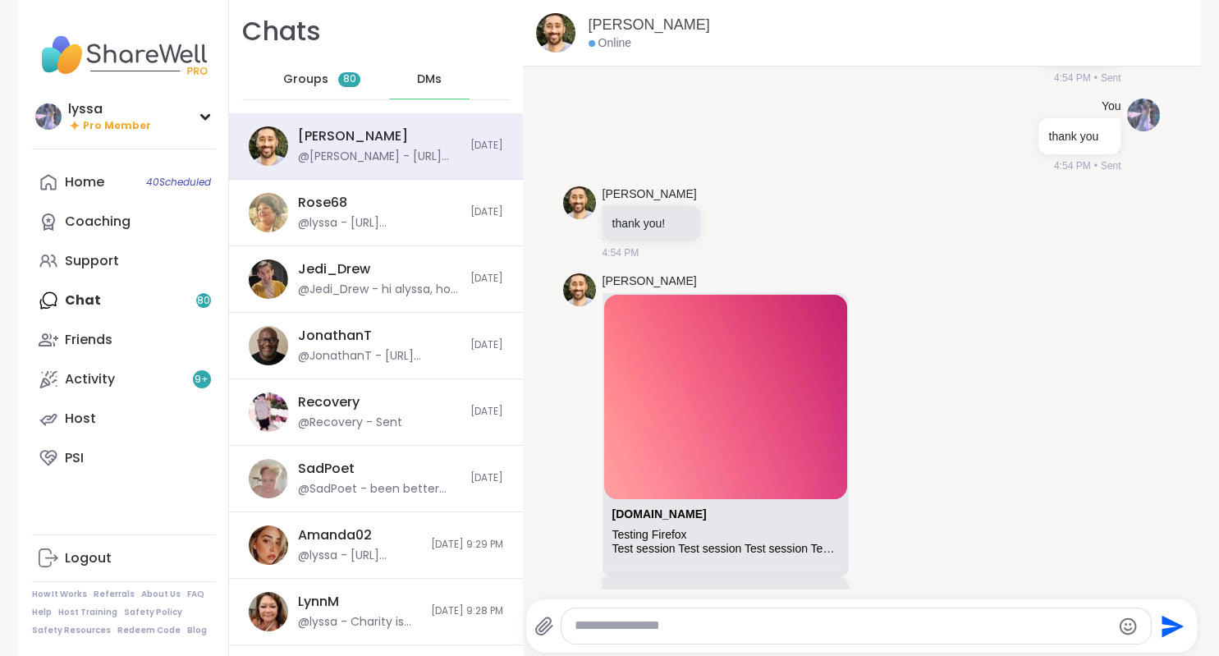
click at [670, 624] on textarea "Type your message" at bounding box center [843, 625] width 536 height 17
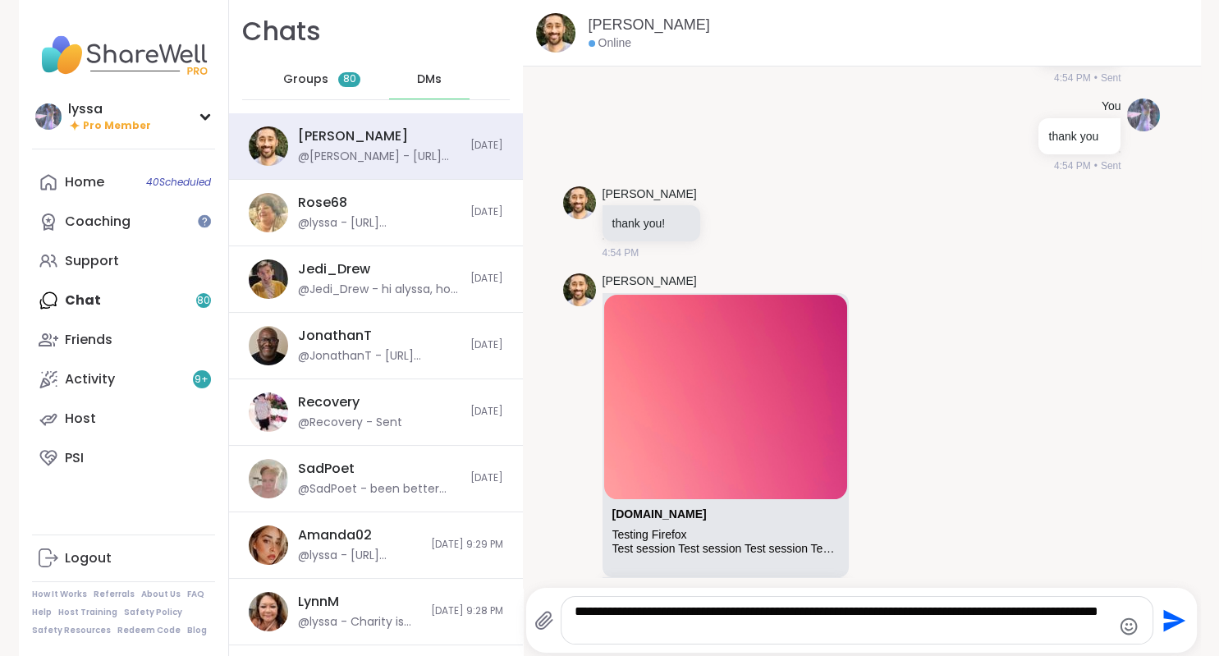
type textarea "**********"
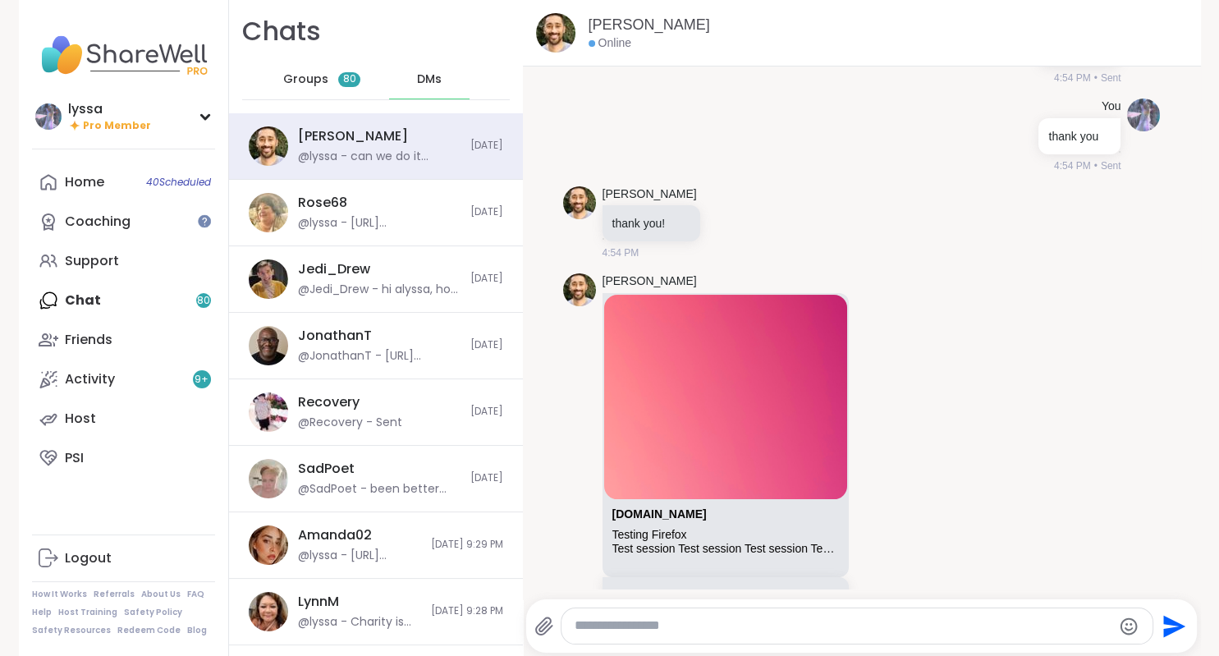
scroll to position [5357, 0]
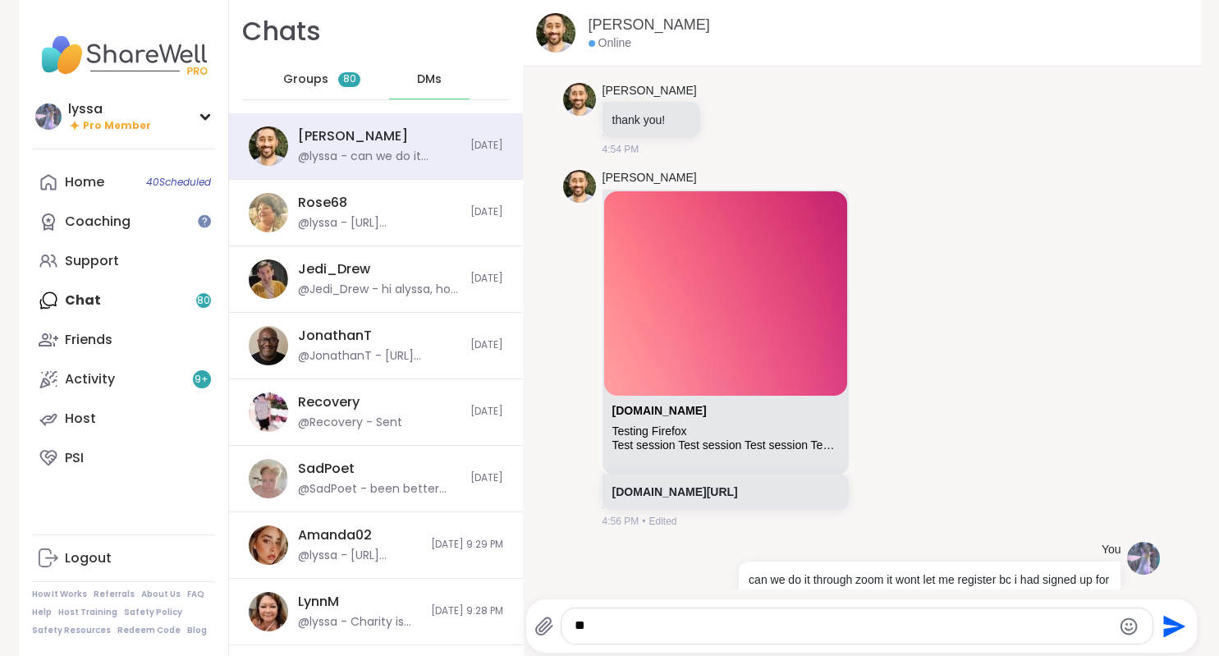
type textarea "***"
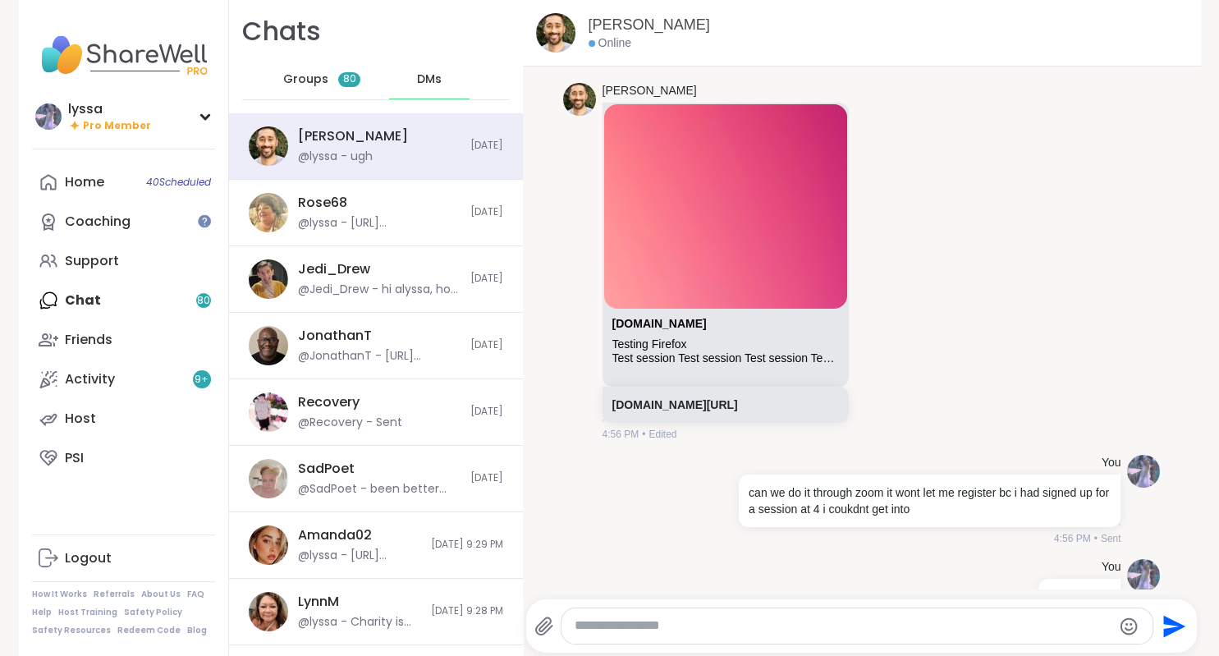
click at [107, 296] on div "Home 40 Scheduled Coaching Support Chat 80 Friends Activity 9 + Host PSI" at bounding box center [123, 320] width 183 height 315
click at [91, 182] on div "Home 40 Scheduled" at bounding box center [84, 182] width 39 height 18
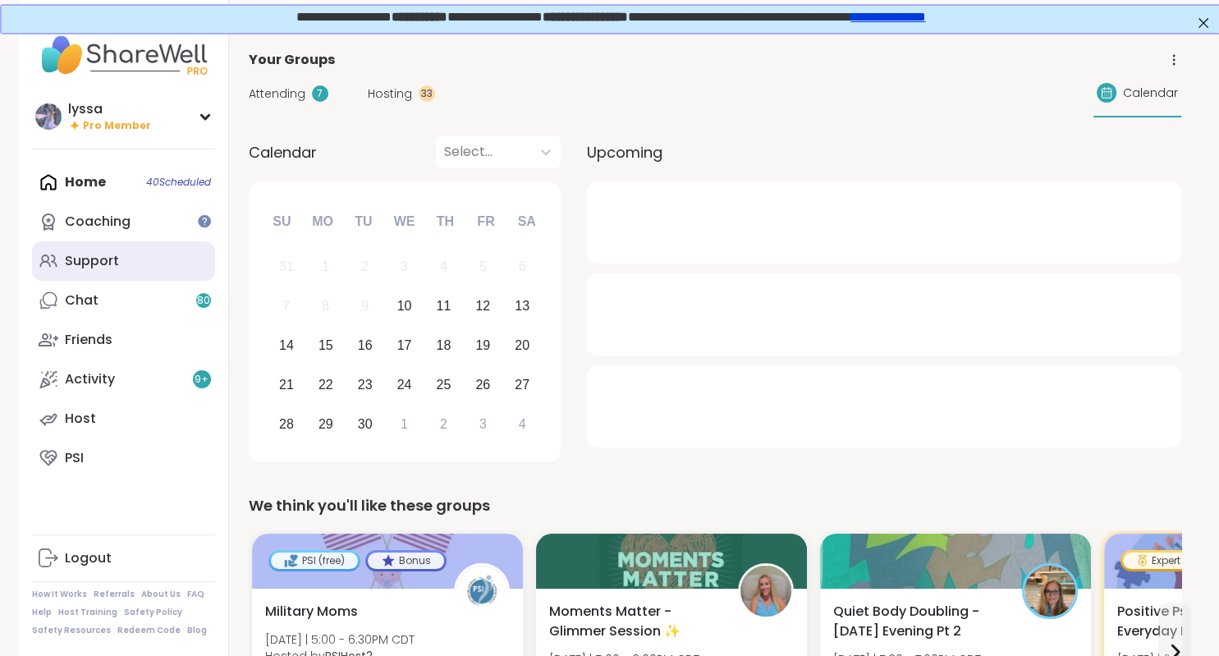
click at [104, 267] on div "Support" at bounding box center [92, 261] width 54 height 18
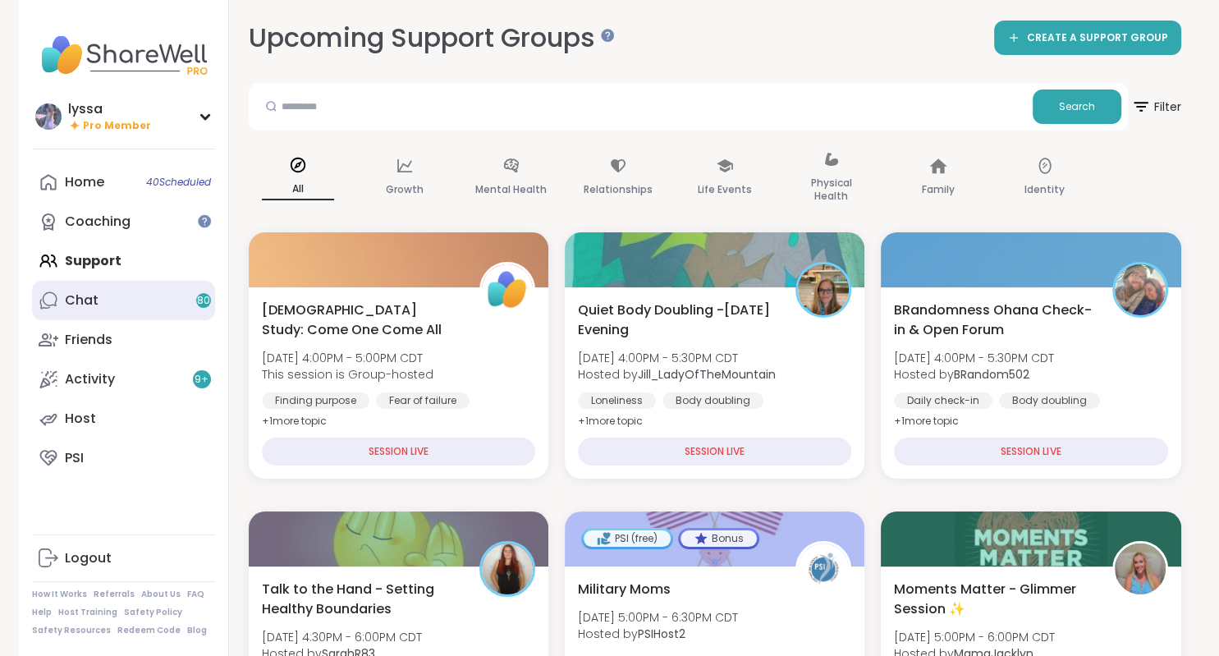
click at [179, 310] on link "Chat 80" at bounding box center [123, 300] width 183 height 39
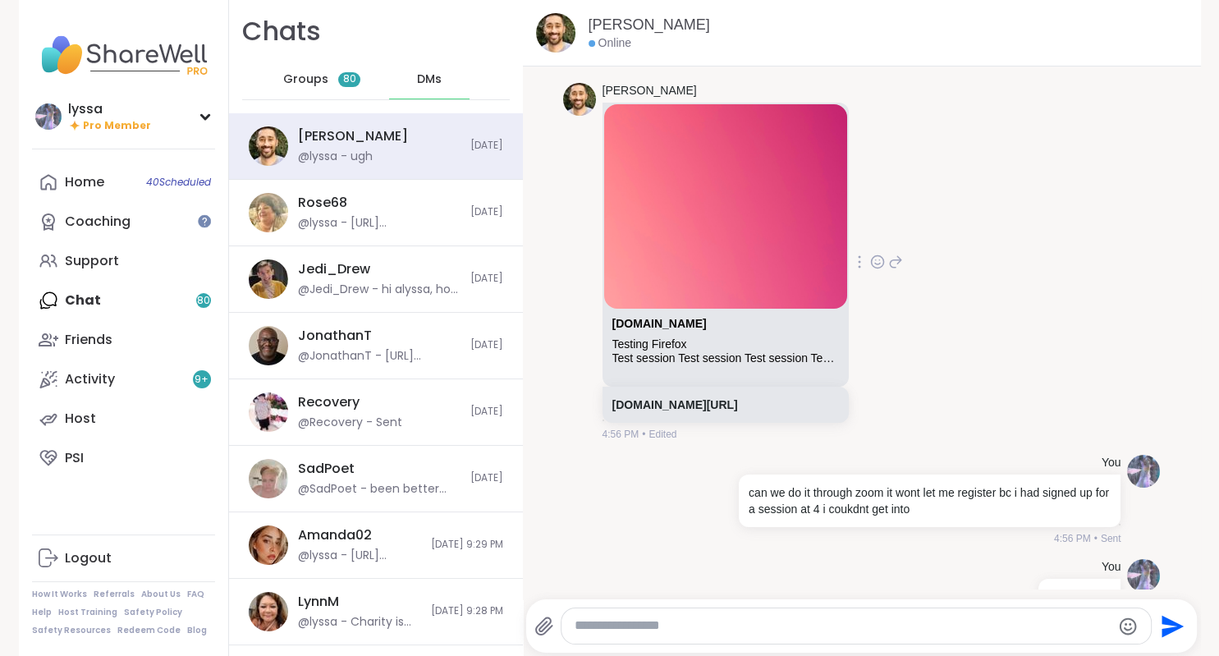
click at [658, 317] on div "[DOMAIN_NAME]" at bounding box center [725, 327] width 227 height 21
click at [657, 351] on div "Test session Test session Test session Test session Test session Test session T…" at bounding box center [725, 358] width 227 height 14
click at [634, 317] on link "[DOMAIN_NAME]" at bounding box center [659, 323] width 94 height 13
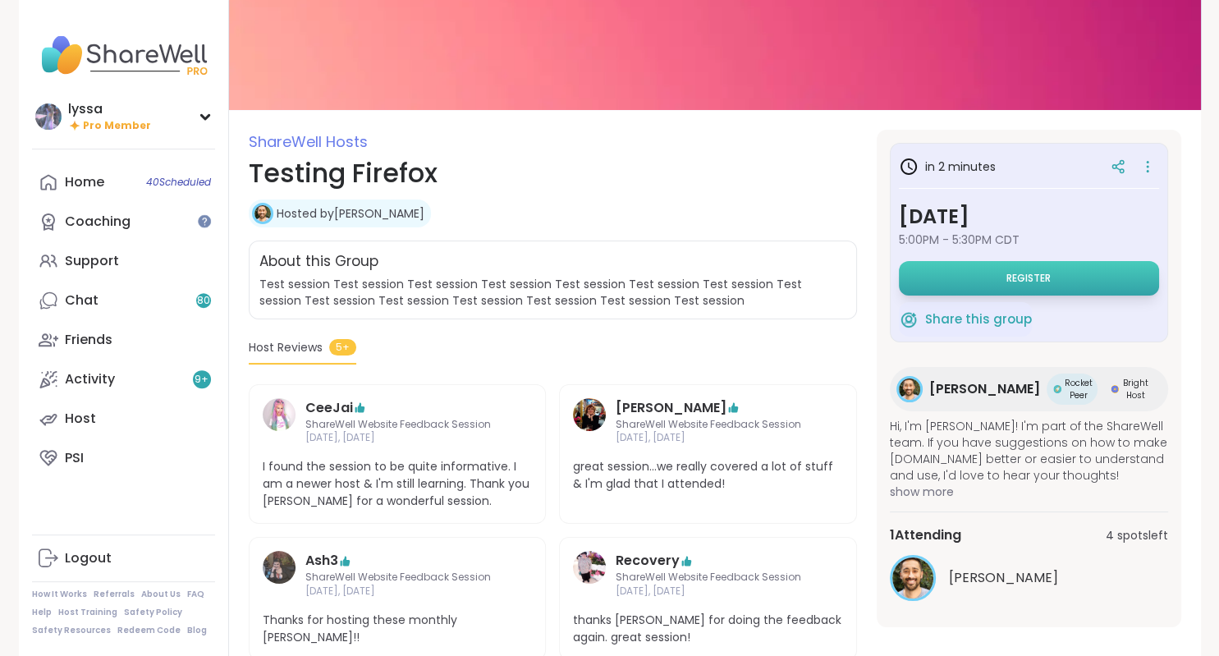
click at [971, 295] on button "Register" at bounding box center [1029, 278] width 260 height 34
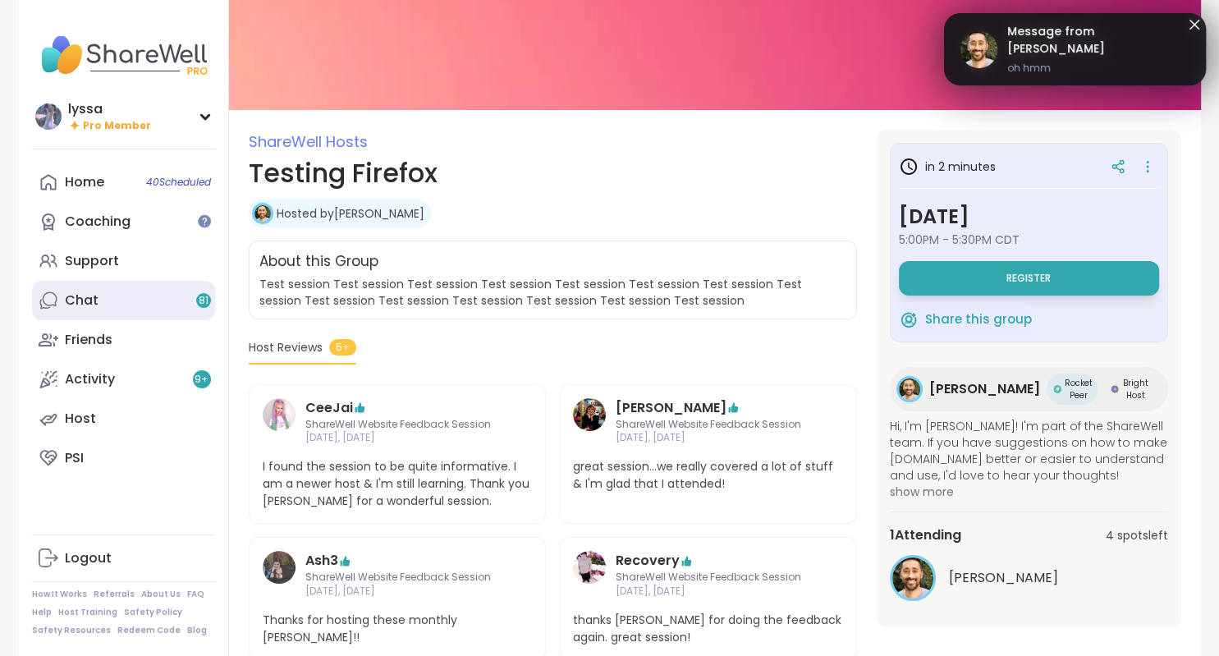
click at [151, 300] on link "Chat 81" at bounding box center [123, 300] width 183 height 39
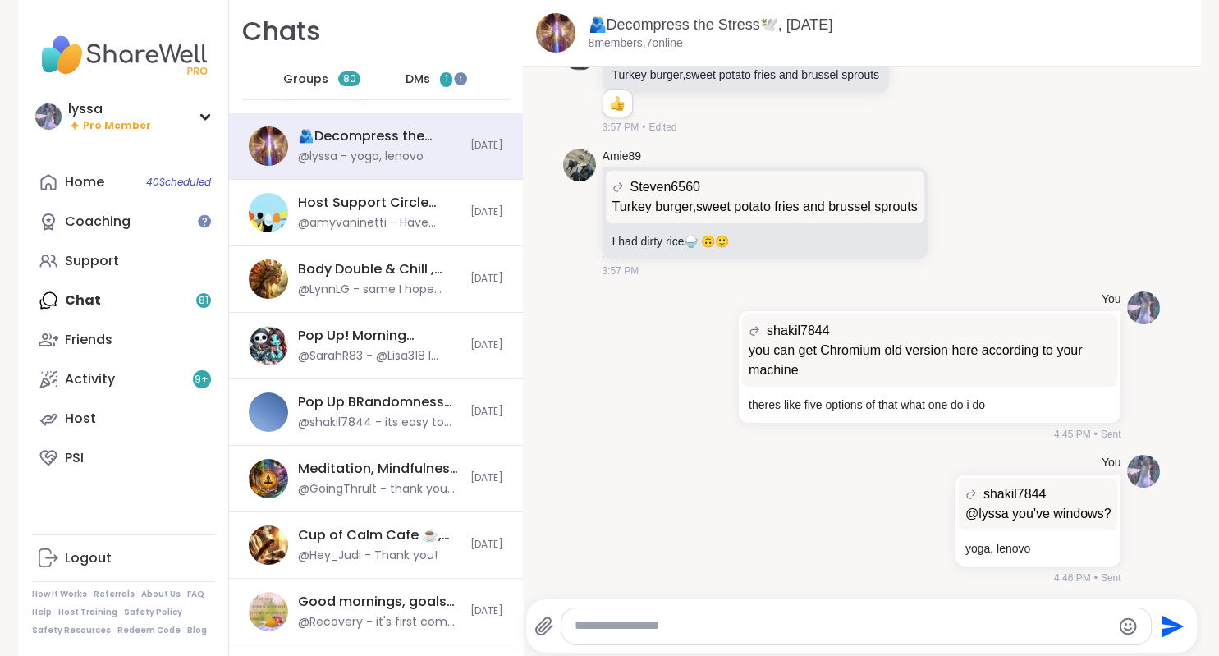
click at [402, 82] on div "DMs 1" at bounding box center [429, 79] width 80 height 39
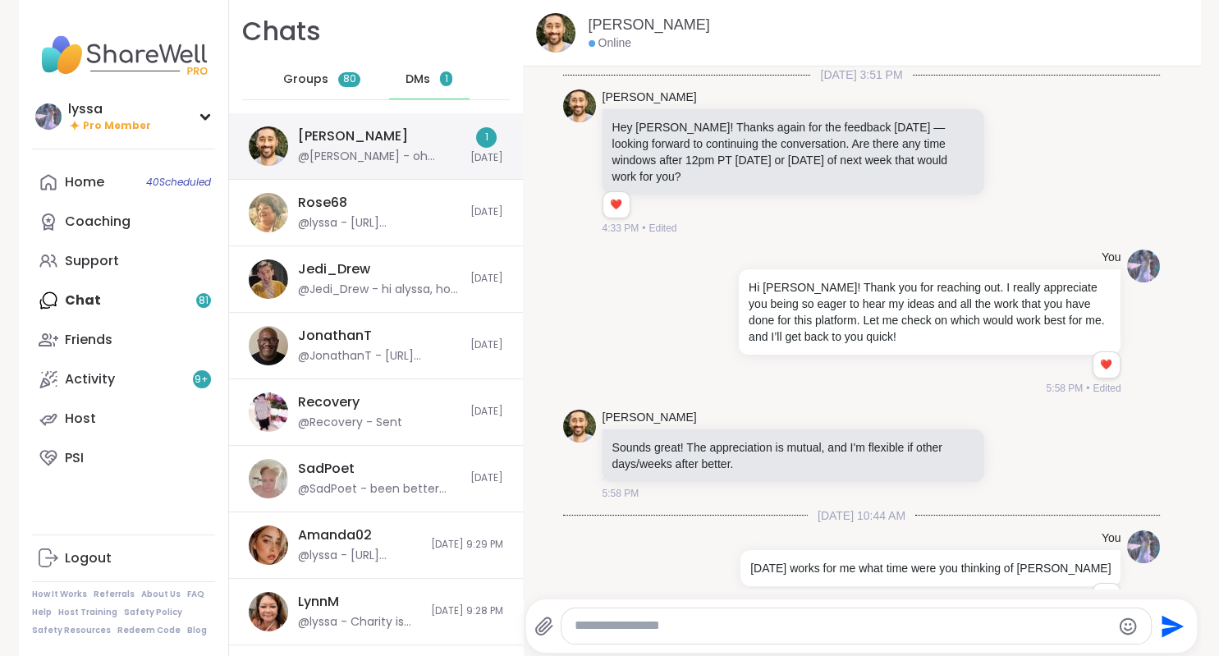
scroll to position [5587, 0]
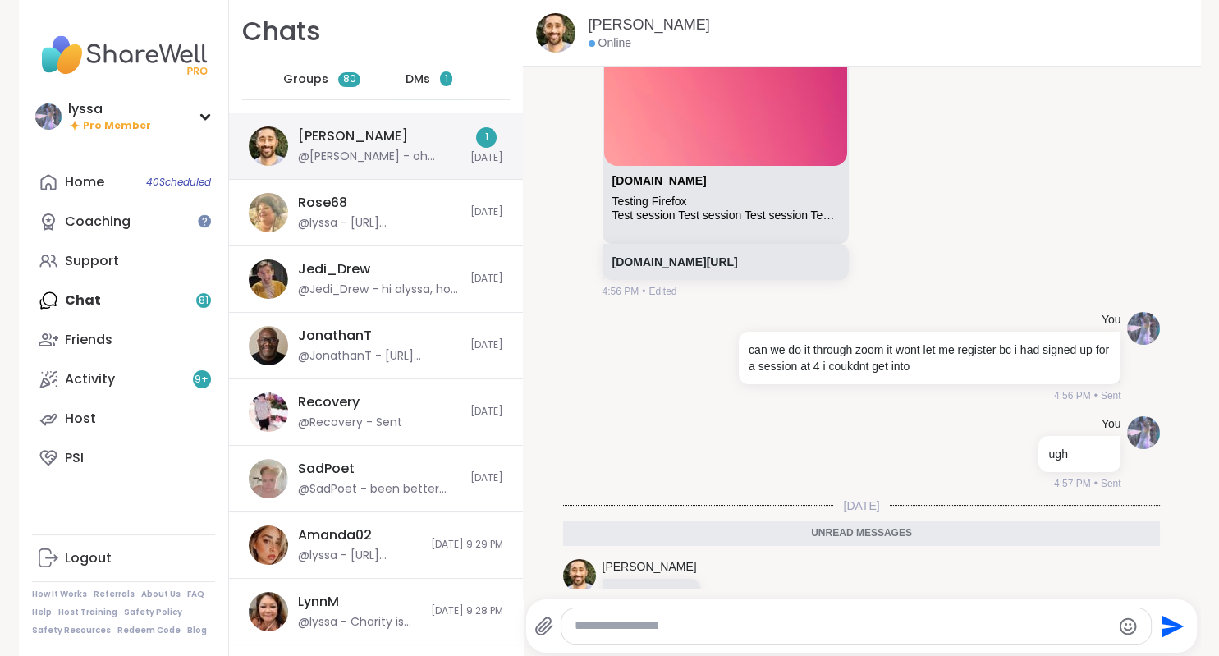
click at [396, 144] on div "brett @brett - oh hmm" at bounding box center [379, 146] width 163 height 38
click at [635, 630] on textarea "Type your message" at bounding box center [843, 625] width 536 height 17
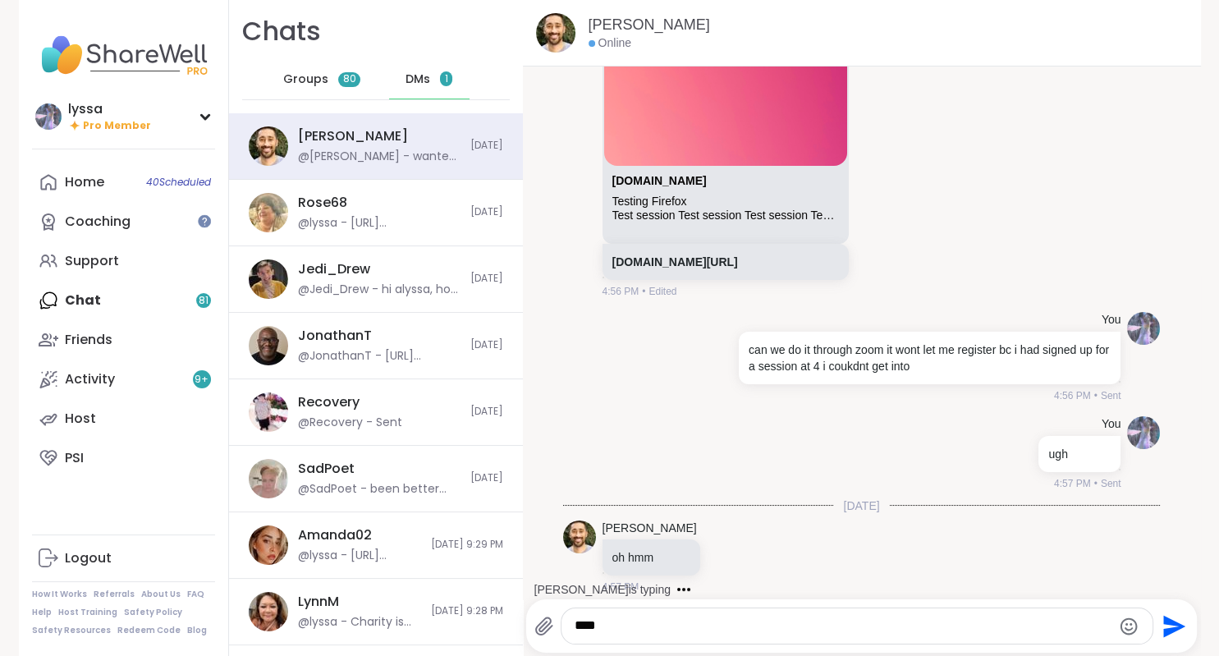
scroll to position [5634, 0]
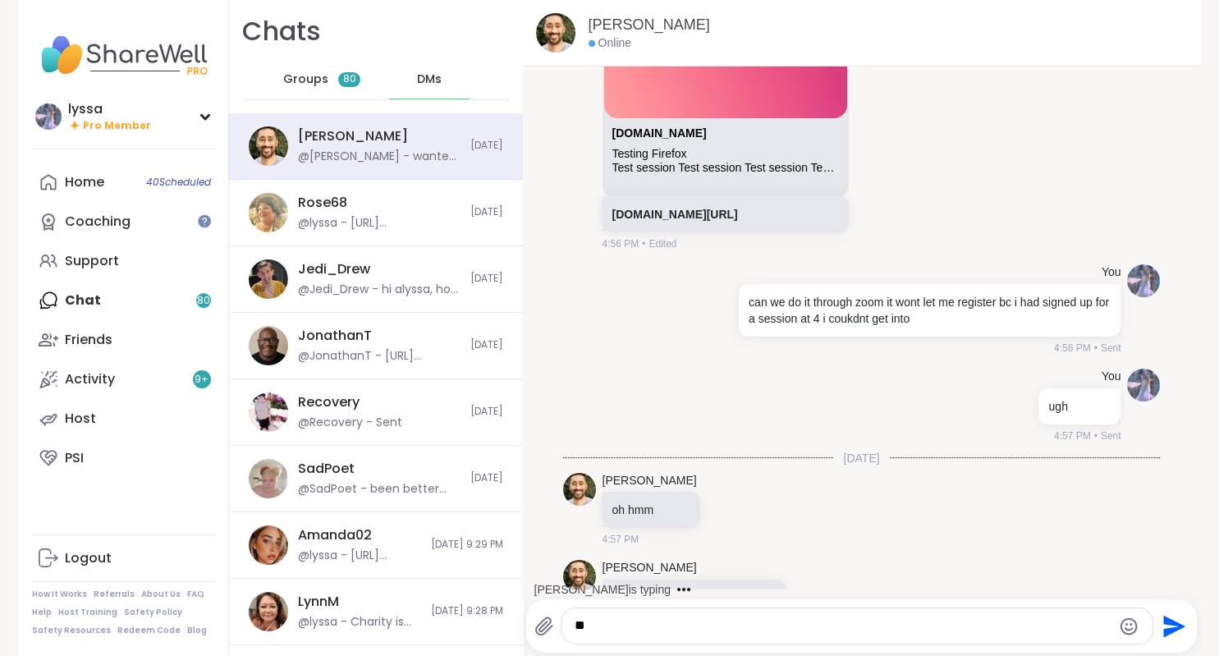
type textarea "*"
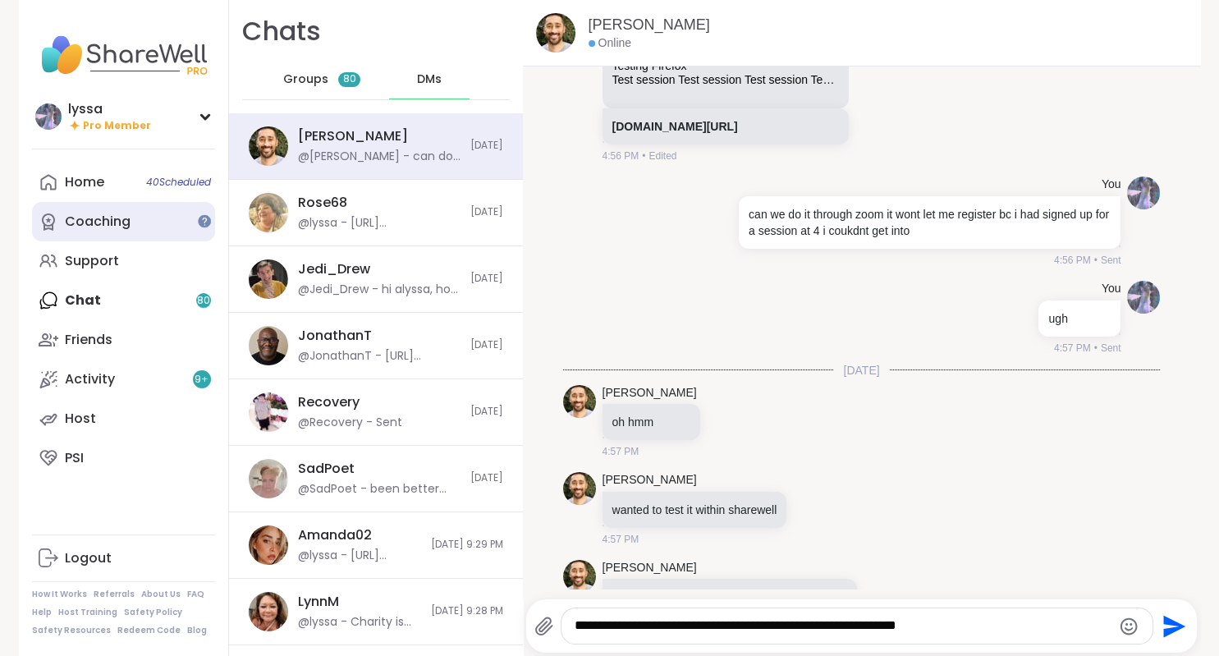
type textarea "**********"
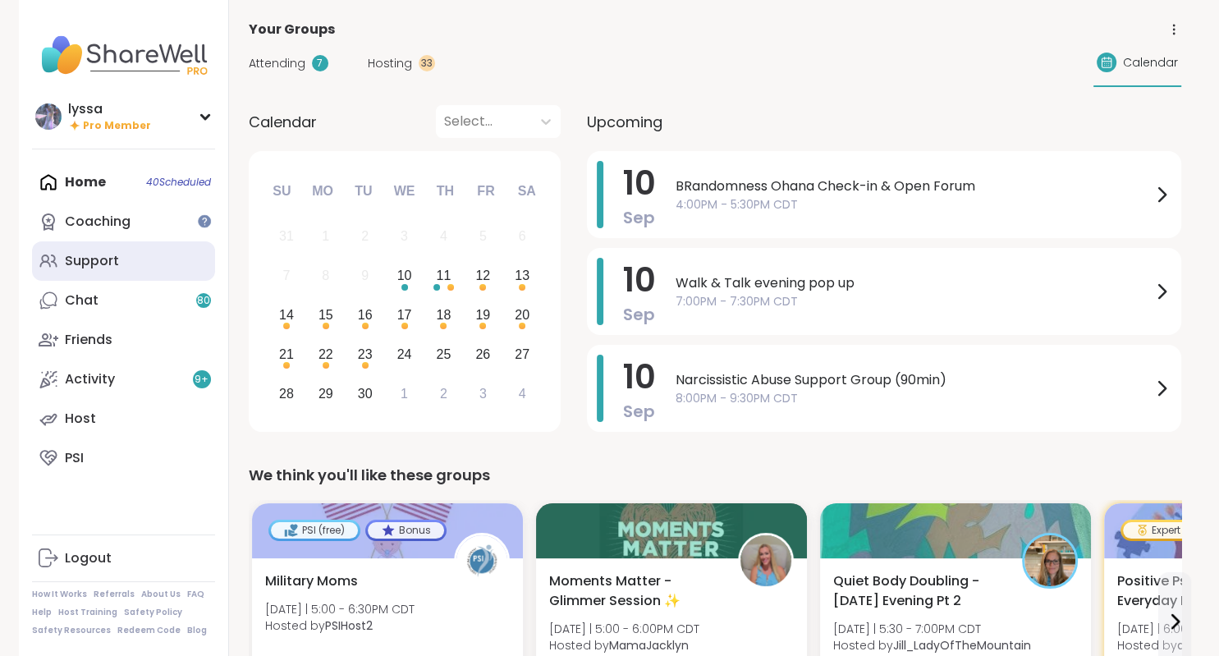
click at [118, 263] on link "Support" at bounding box center [123, 260] width 183 height 39
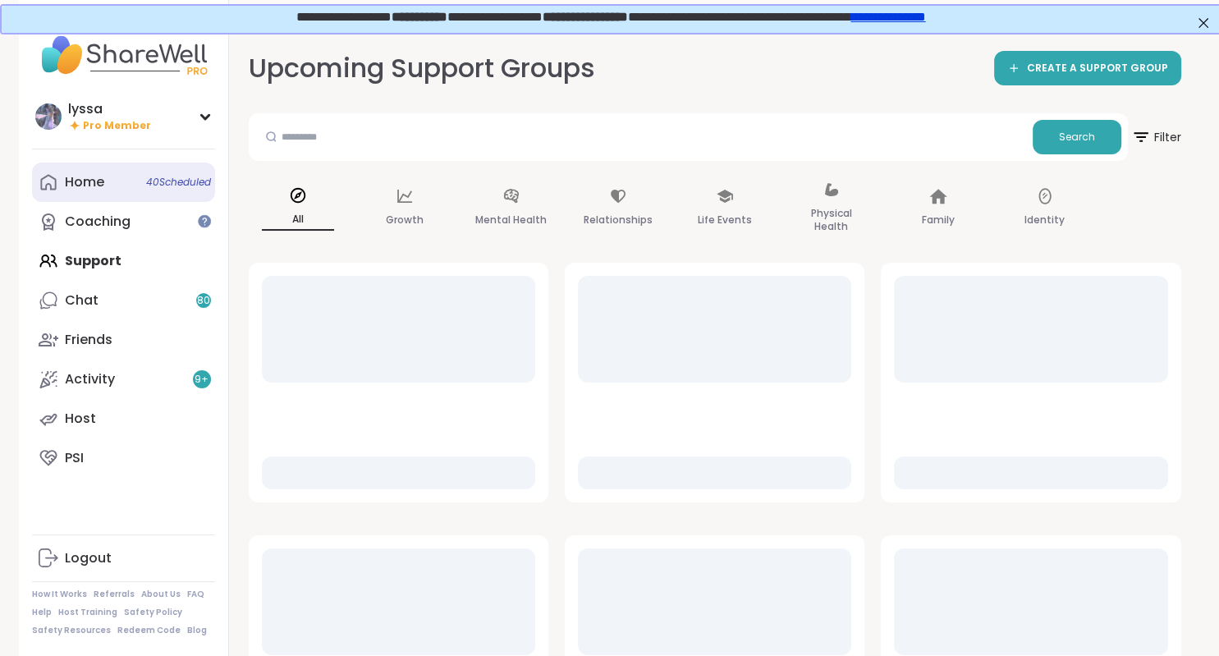
click at [94, 186] on div "Home 40 Scheduled" at bounding box center [84, 182] width 39 height 18
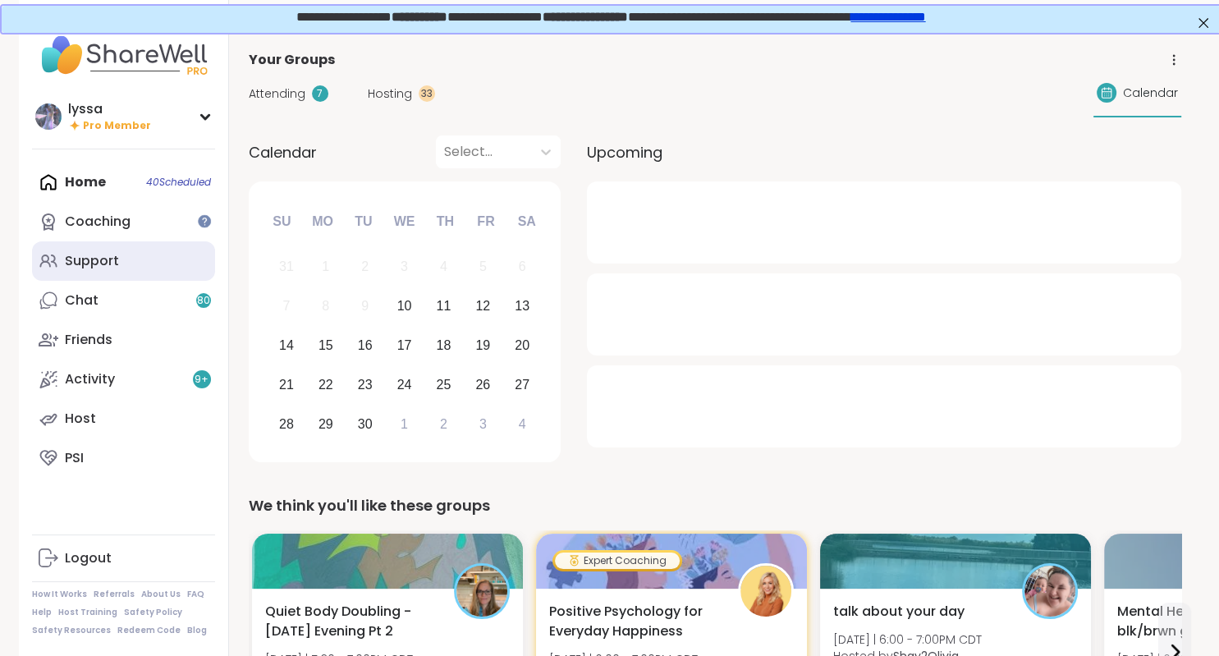
click at [110, 261] on div "Support" at bounding box center [92, 261] width 54 height 18
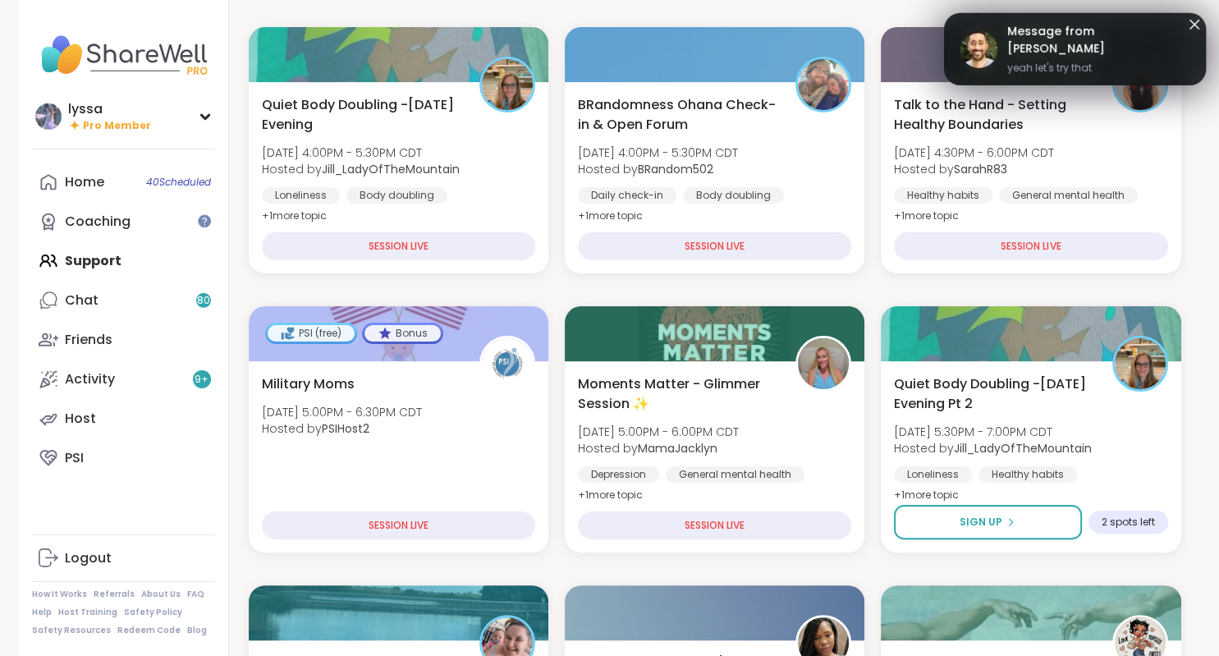
click at [1197, 21] on icon at bounding box center [1194, 25] width 20 height 20
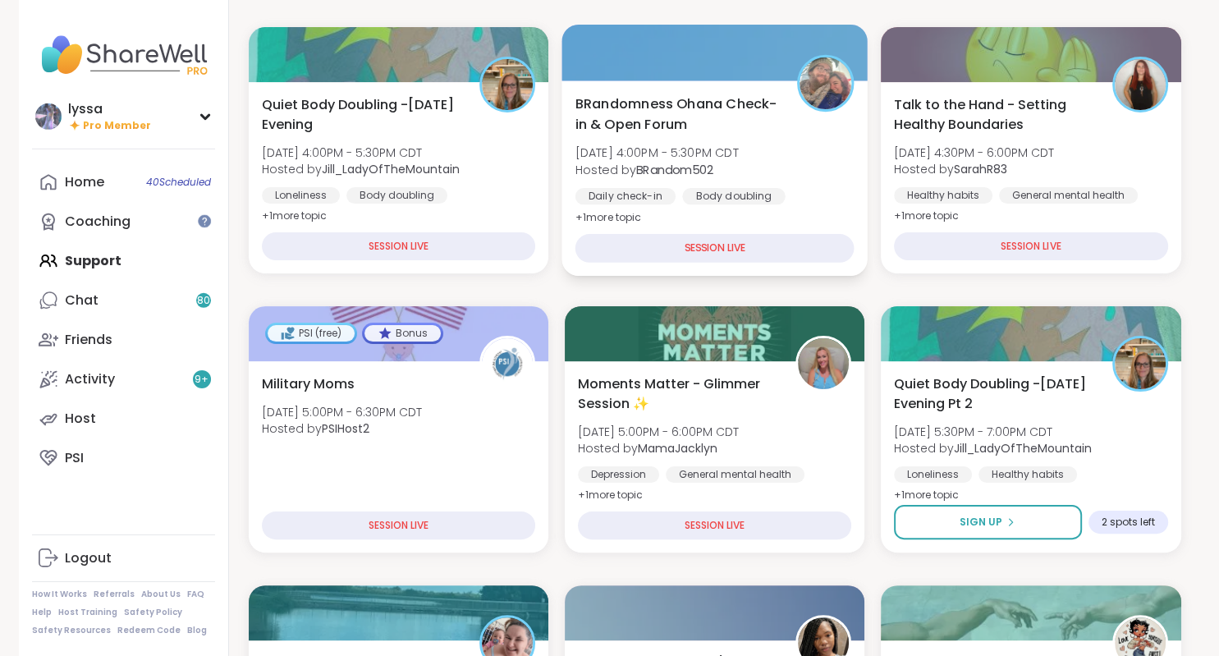
click at [782, 114] on div "BRandomness Ohana Check-in & Open Forum [DATE] 4:00PM - 5:30PM CDT Hosted by BR…" at bounding box center [714, 161] width 279 height 134
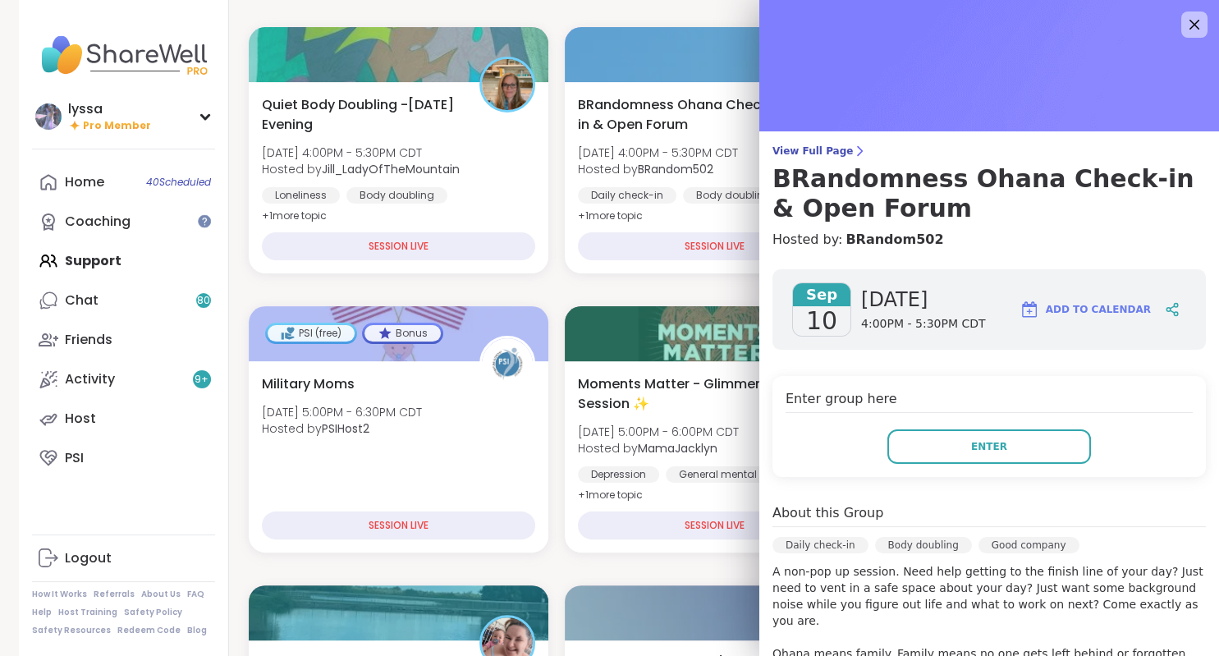
click at [931, 428] on div "Enter group here Enter" at bounding box center [988, 426] width 433 height 101
click at [906, 445] on button "Enter" at bounding box center [989, 446] width 204 height 34
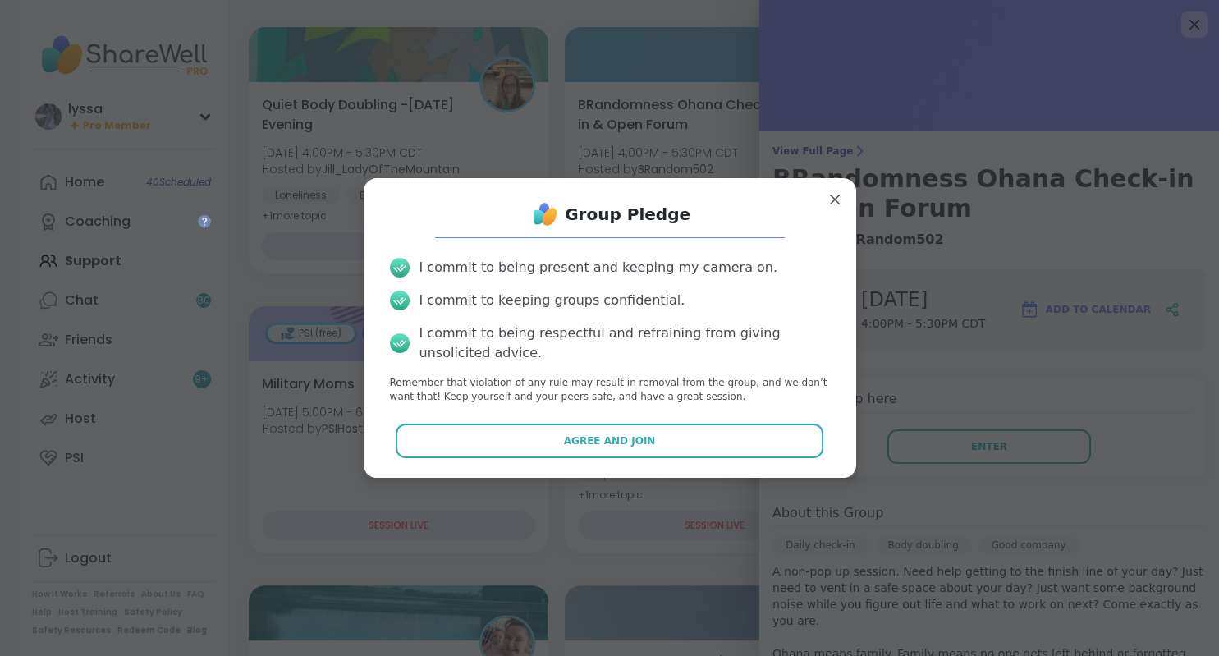
click at [689, 415] on div "I commit to being present and keeping my camera on. I commit to keeping groups …" at bounding box center [610, 331] width 466 height 172
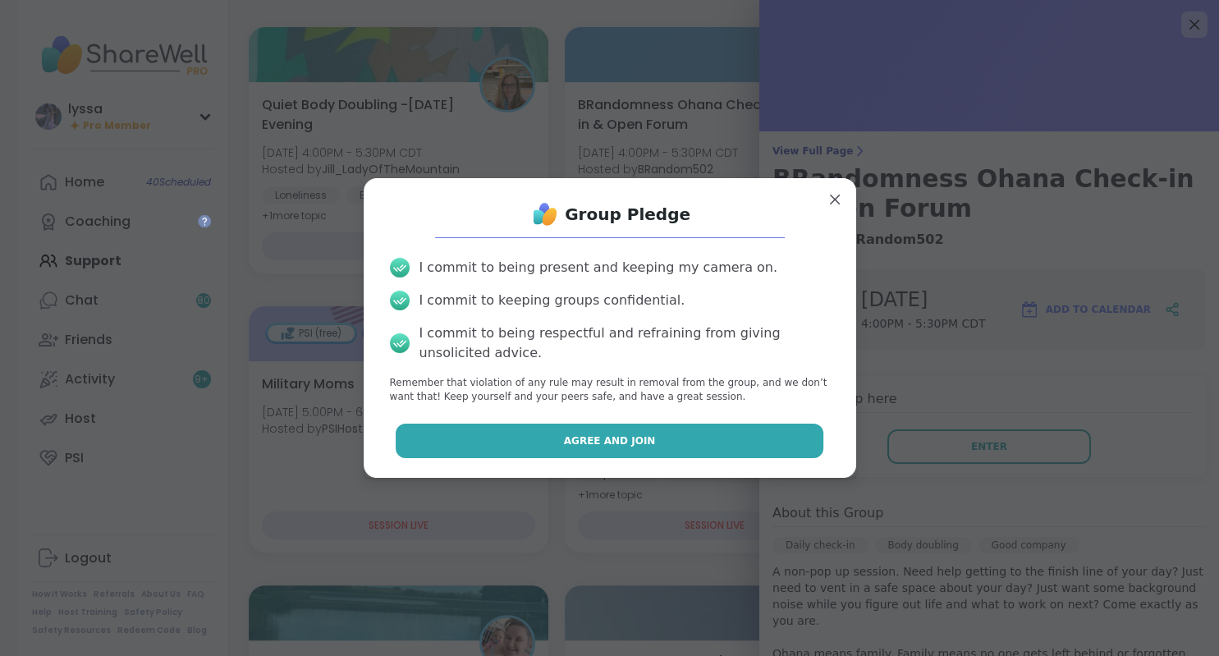
click at [698, 430] on button "Agree and Join" at bounding box center [610, 441] width 428 height 34
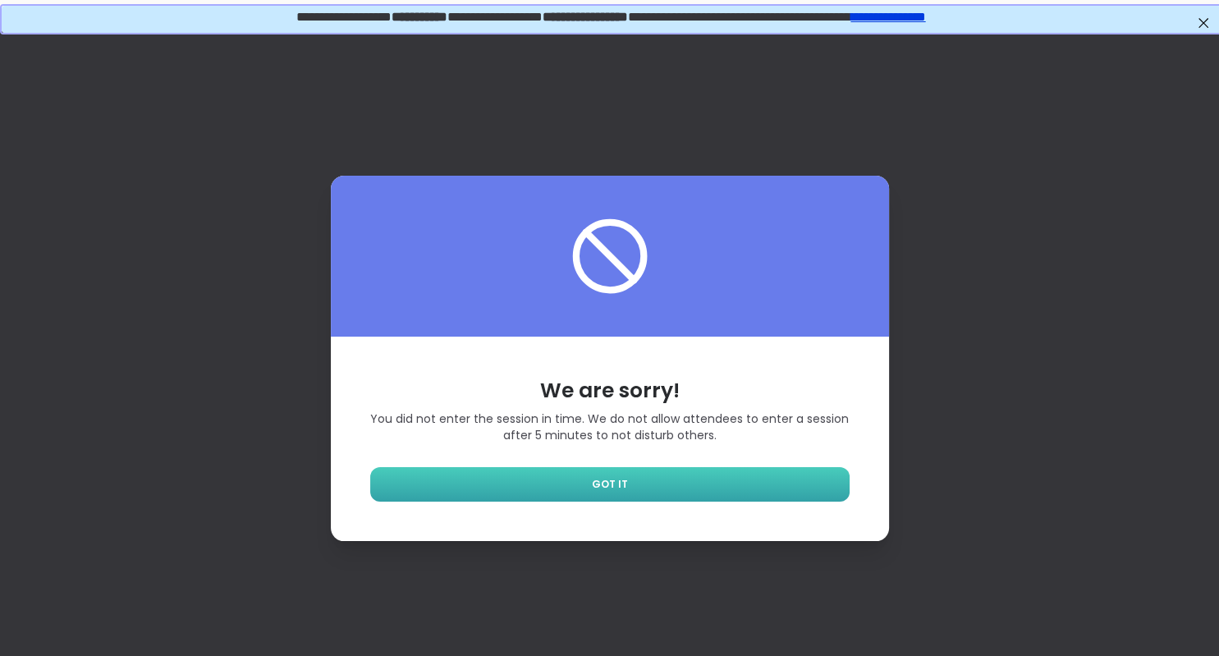
click at [760, 475] on link "GOT IT" at bounding box center [609, 484] width 479 height 34
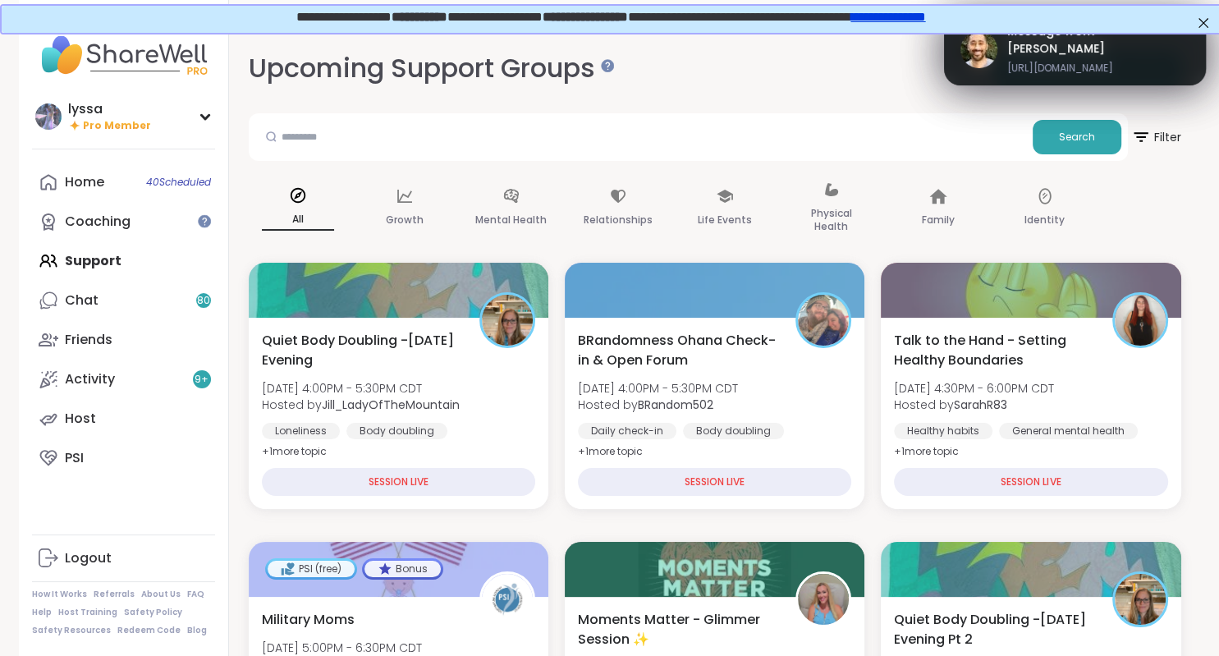
click at [62, 293] on link "Chat 80" at bounding box center [123, 300] width 183 height 39
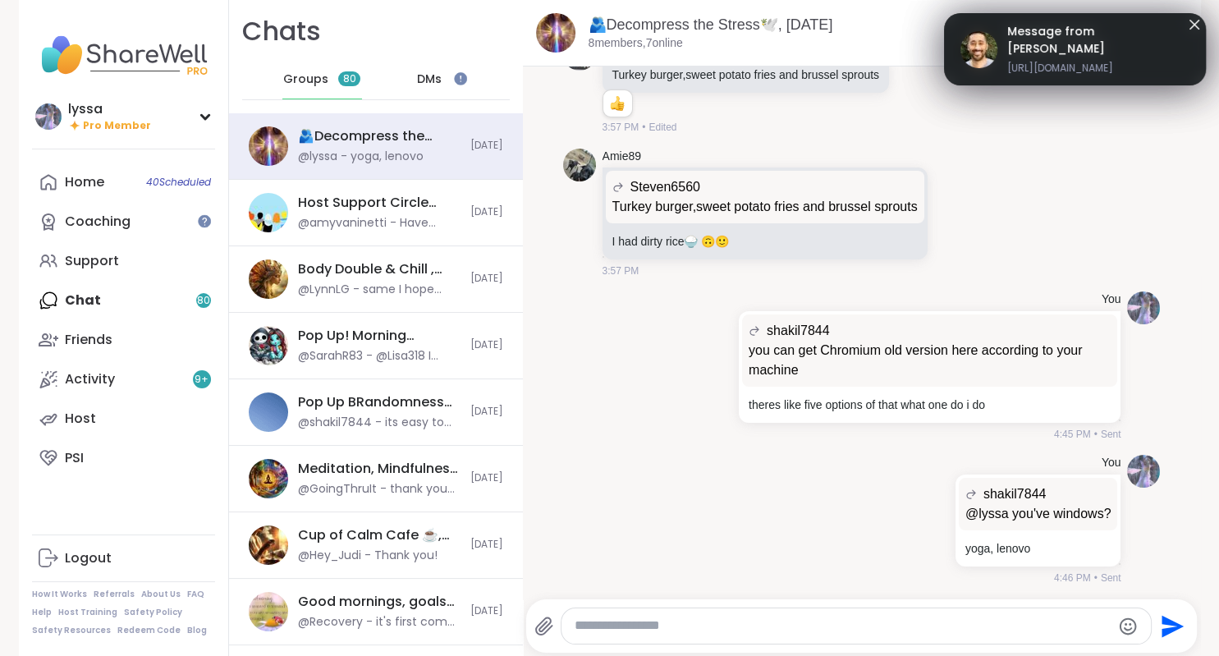
click at [1001, 56] on link "Message from brett https://meet.google.com/rqq-xtkx-chx" at bounding box center [1074, 49] width 229 height 53
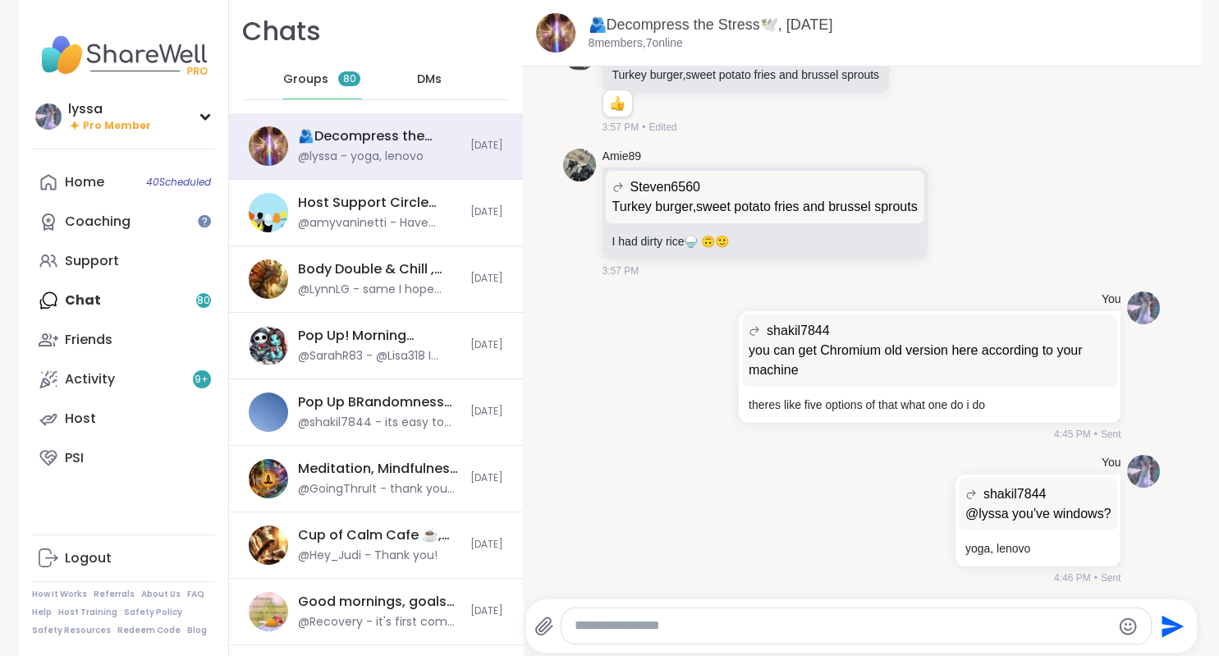
click at [422, 86] on span "DMs" at bounding box center [429, 79] width 25 height 16
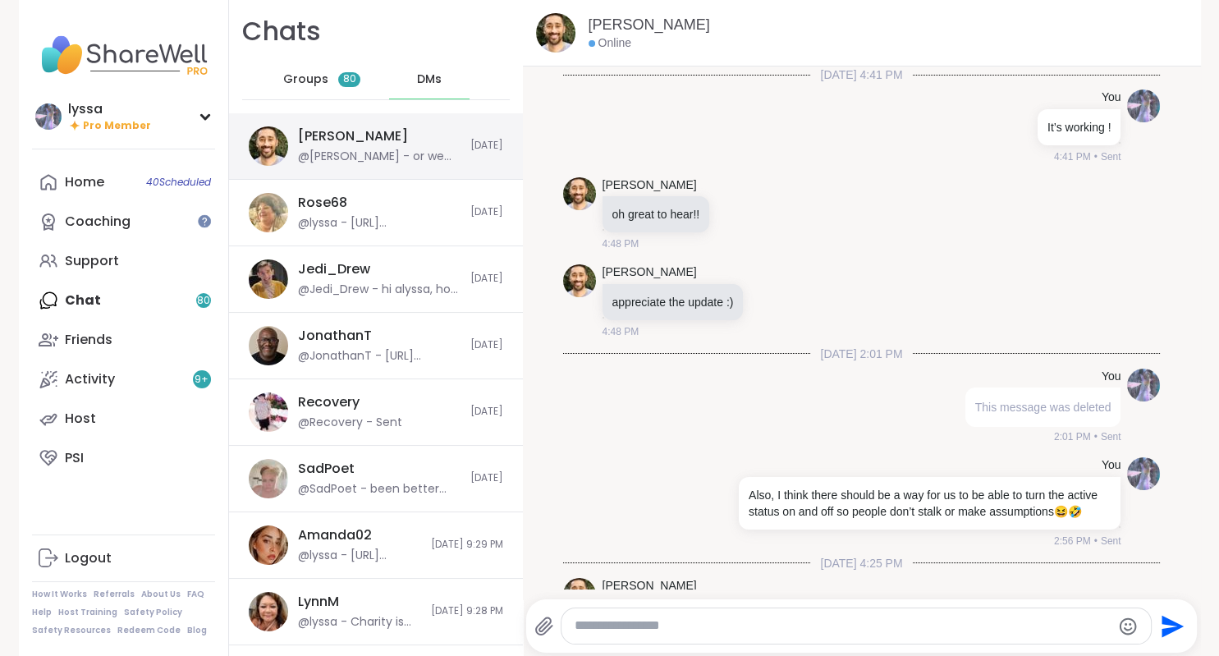
scroll to position [6339, 0]
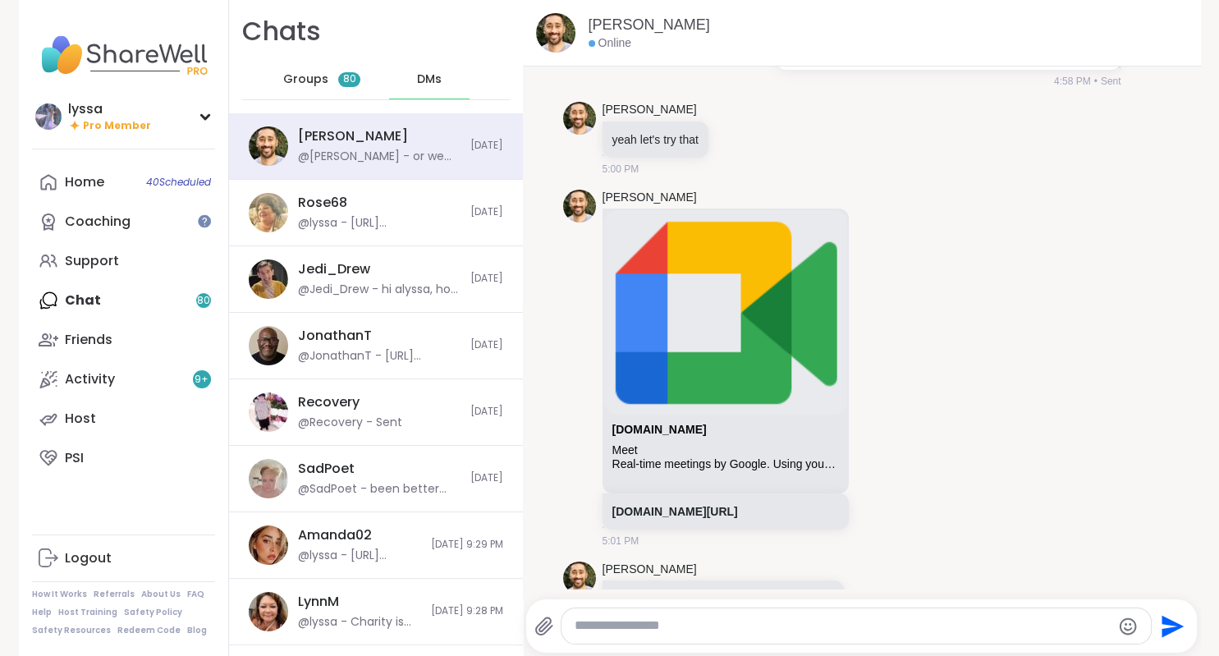
click at [671, 618] on textarea "Type your message" at bounding box center [843, 625] width 536 height 17
type textarea "*"
type textarea "**********"
drag, startPoint x: 814, startPoint y: 623, endPoint x: 436, endPoint y: 671, distance: 381.4
click at [575, 635] on textarea "**********" at bounding box center [843, 625] width 536 height 17
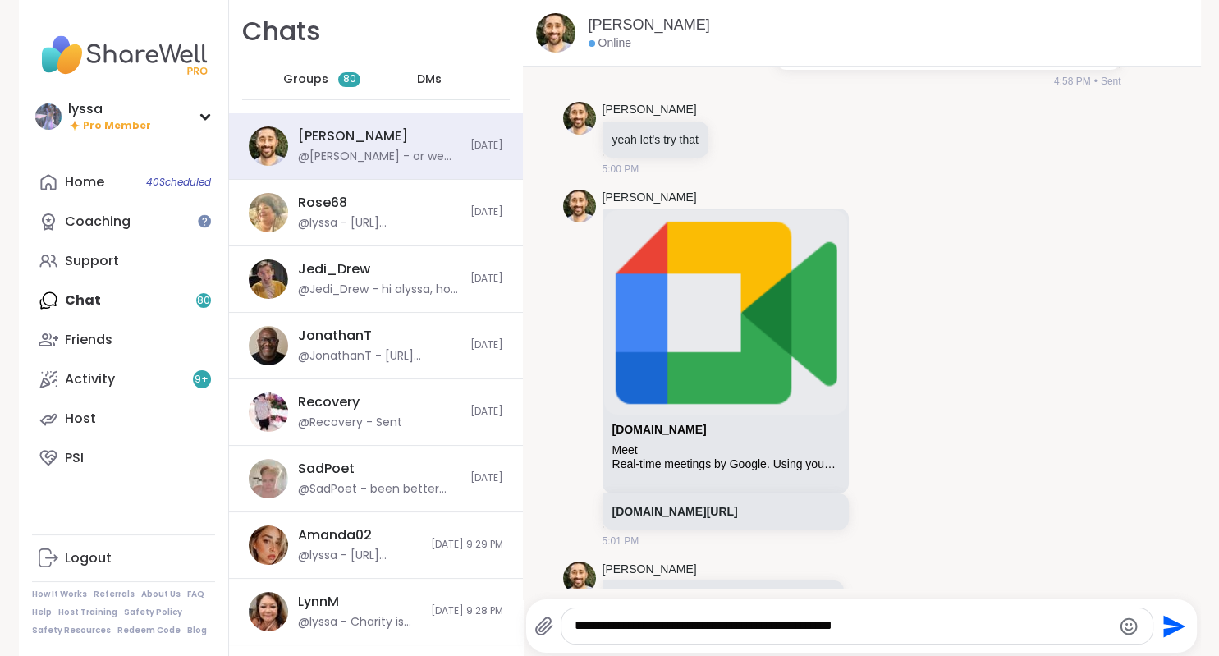
type textarea "**********"
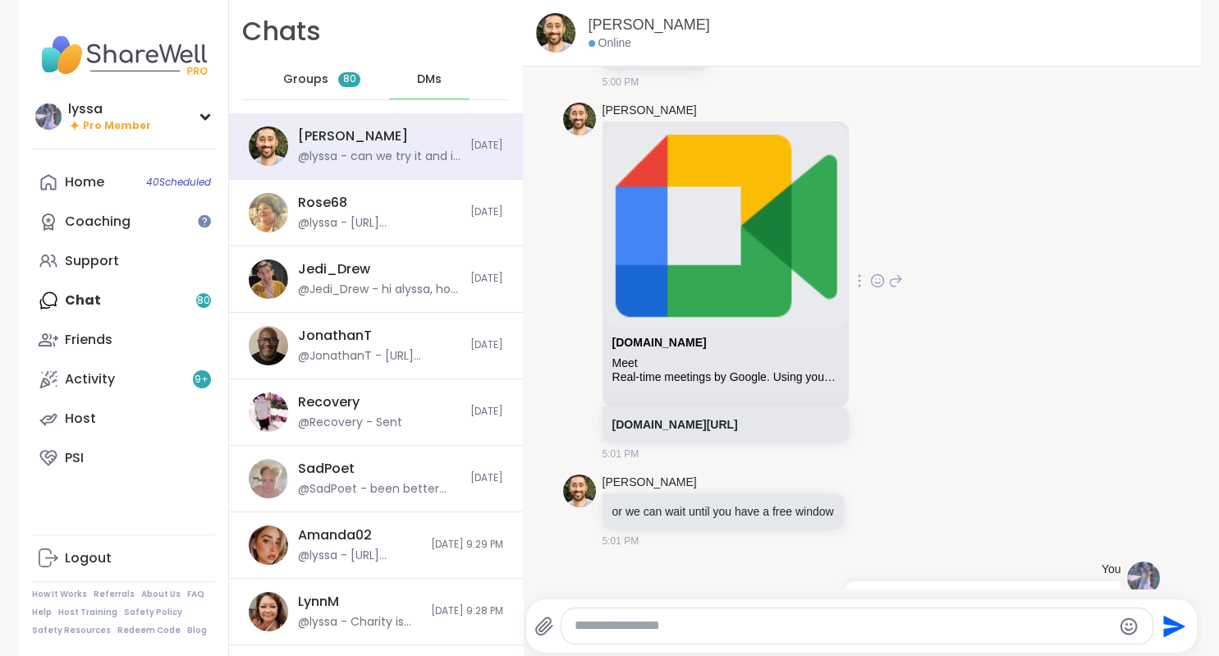
click at [658, 406] on div "[DOMAIN_NAME][URL]" at bounding box center [725, 424] width 246 height 36
click at [644, 418] on link "[DOMAIN_NAME][URL]" at bounding box center [675, 424] width 126 height 13
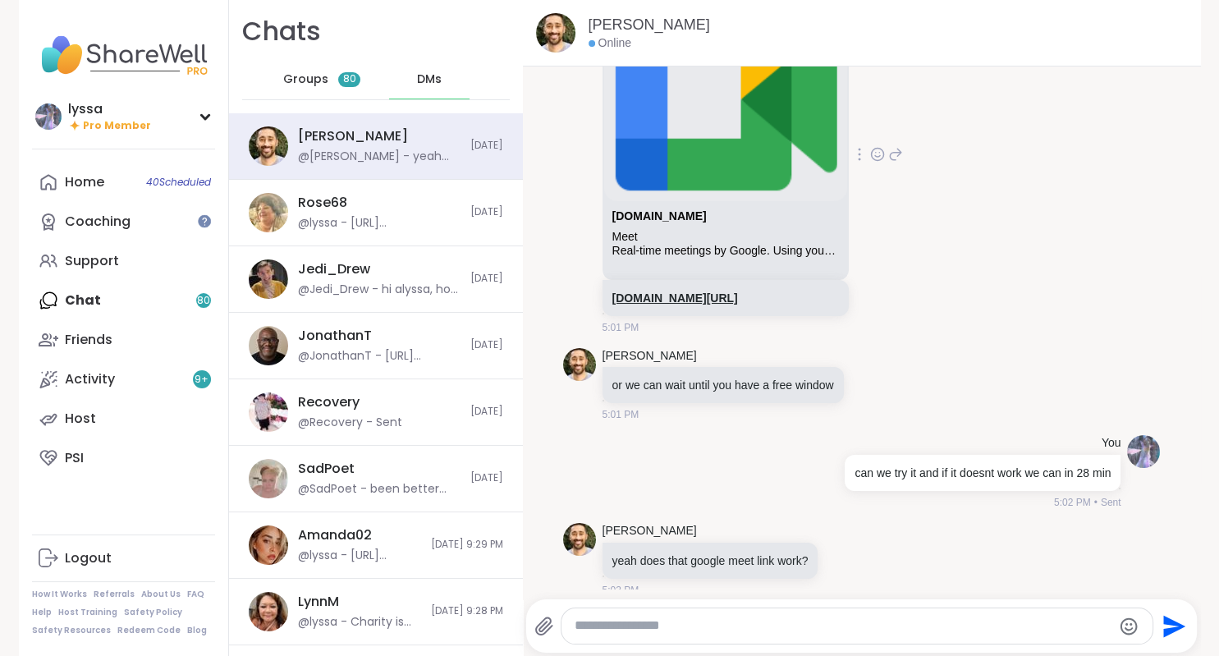
scroll to position [6513, 0]
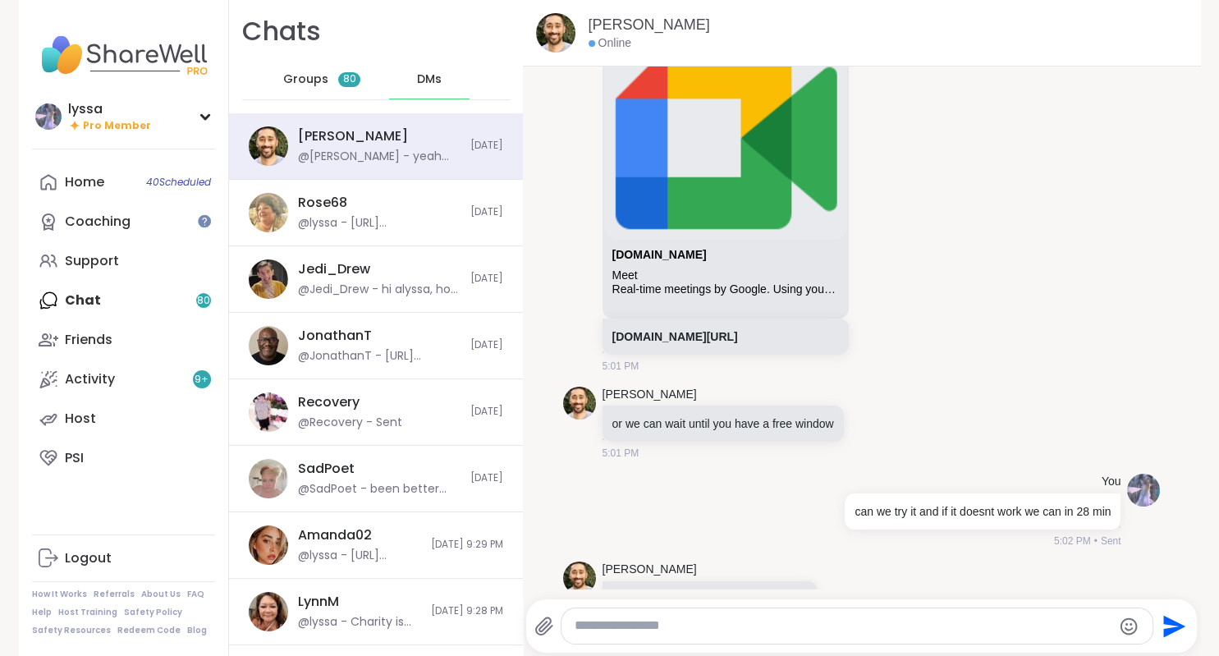
click at [725, 613] on div at bounding box center [856, 625] width 591 height 35
click at [693, 624] on textarea "Type your message" at bounding box center [843, 625] width 536 height 17
type textarea "**********"
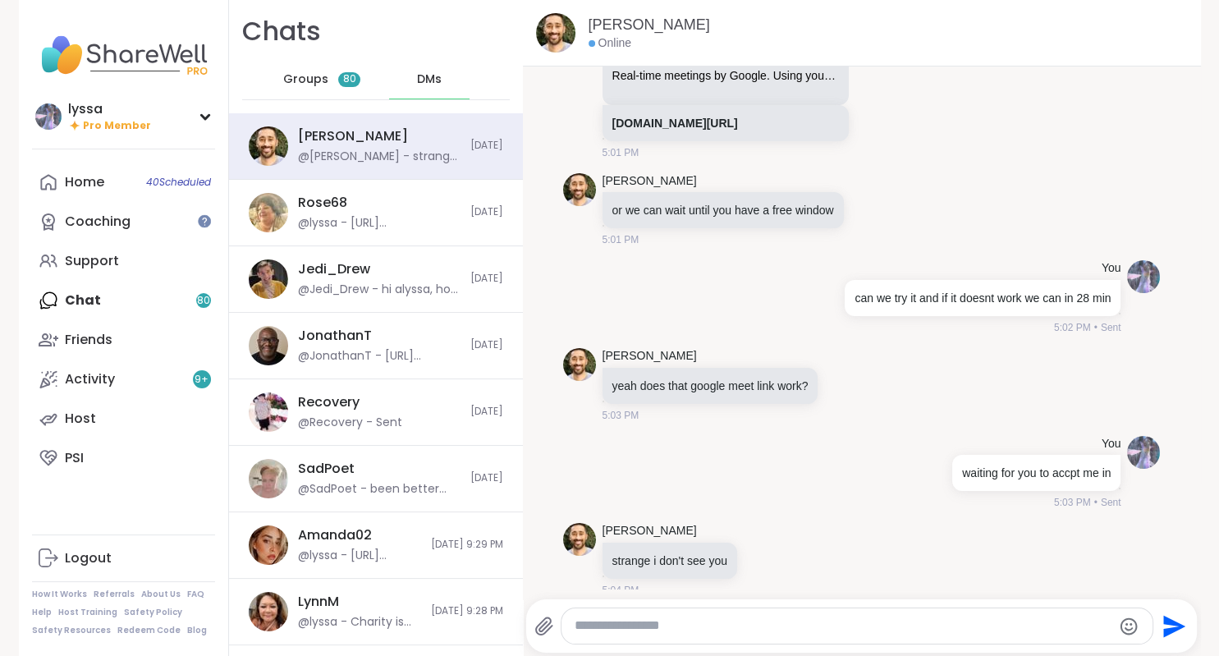
scroll to position [6687, 0]
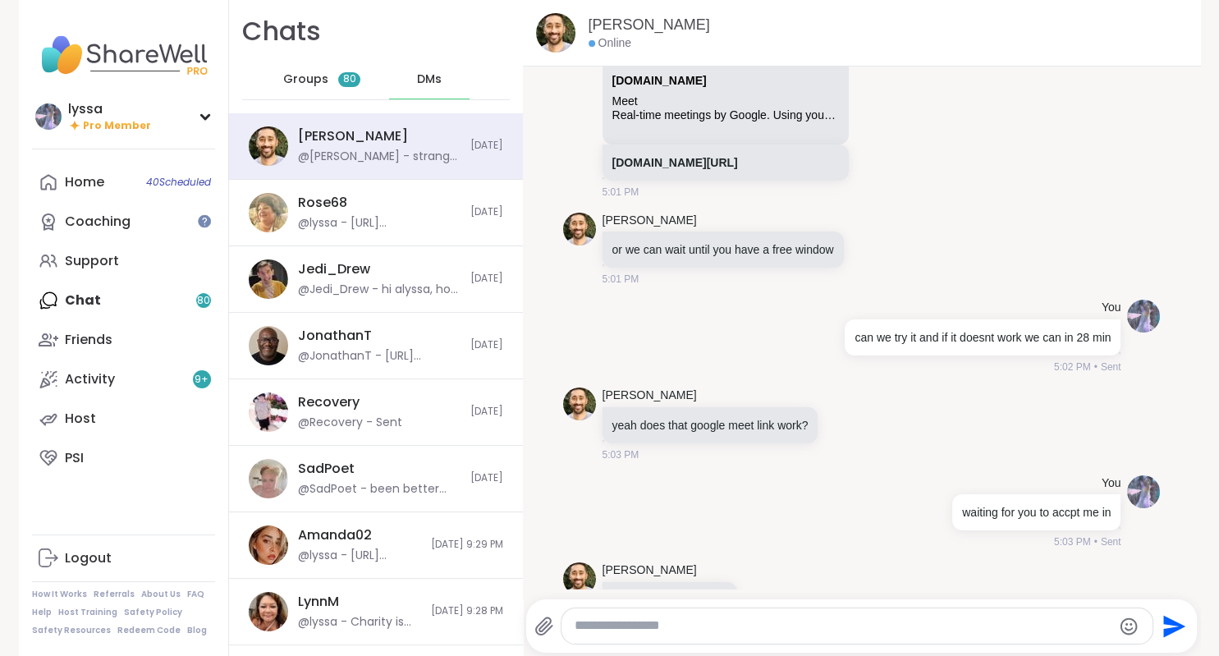
click at [618, 635] on div at bounding box center [856, 625] width 591 height 35
click at [605, 614] on div at bounding box center [856, 625] width 591 height 35
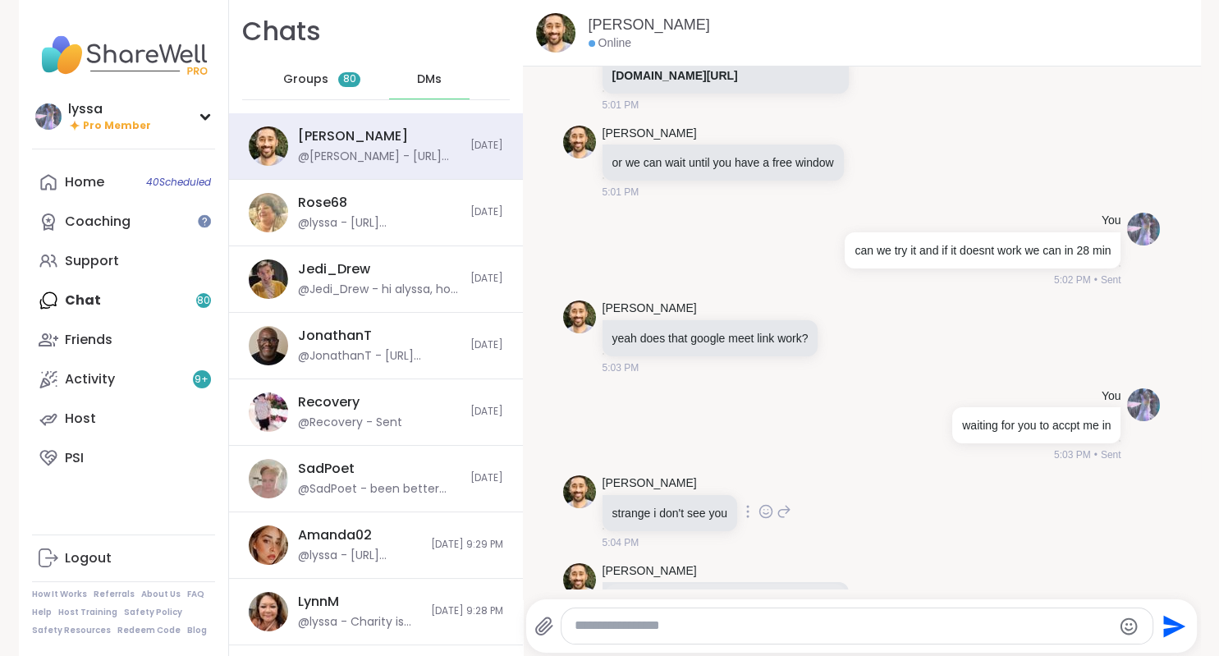
scroll to position [7059, 0]
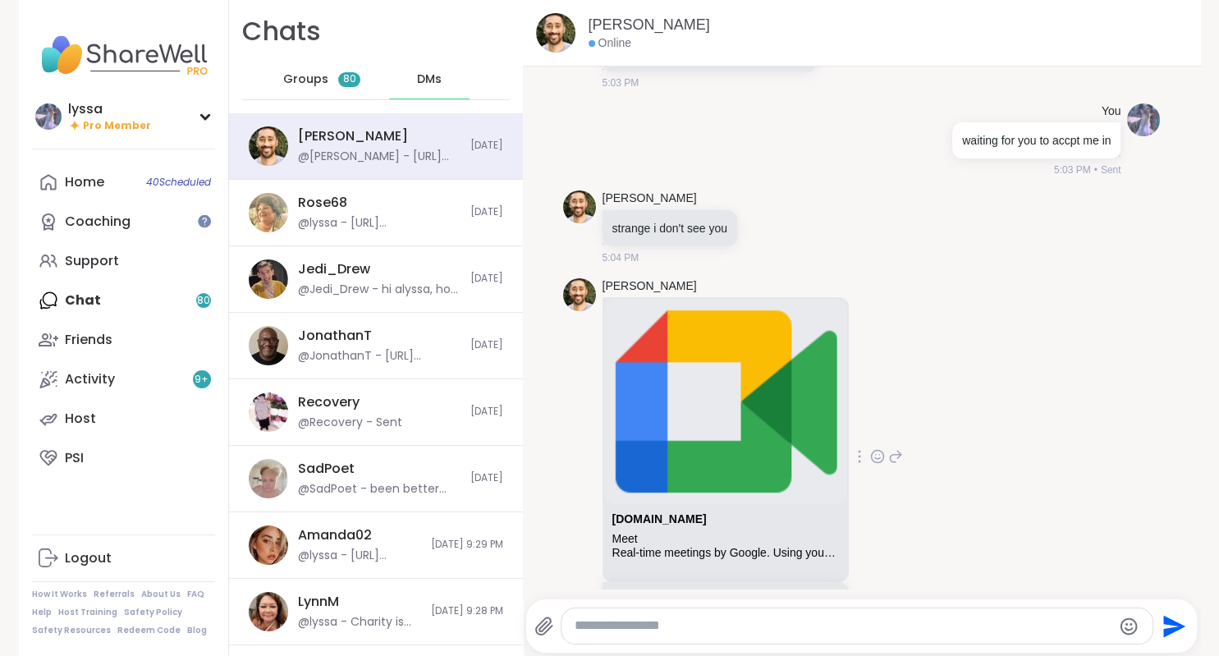
click at [688, 593] on link "[DOMAIN_NAME][URL]" at bounding box center [675, 599] width 126 height 13
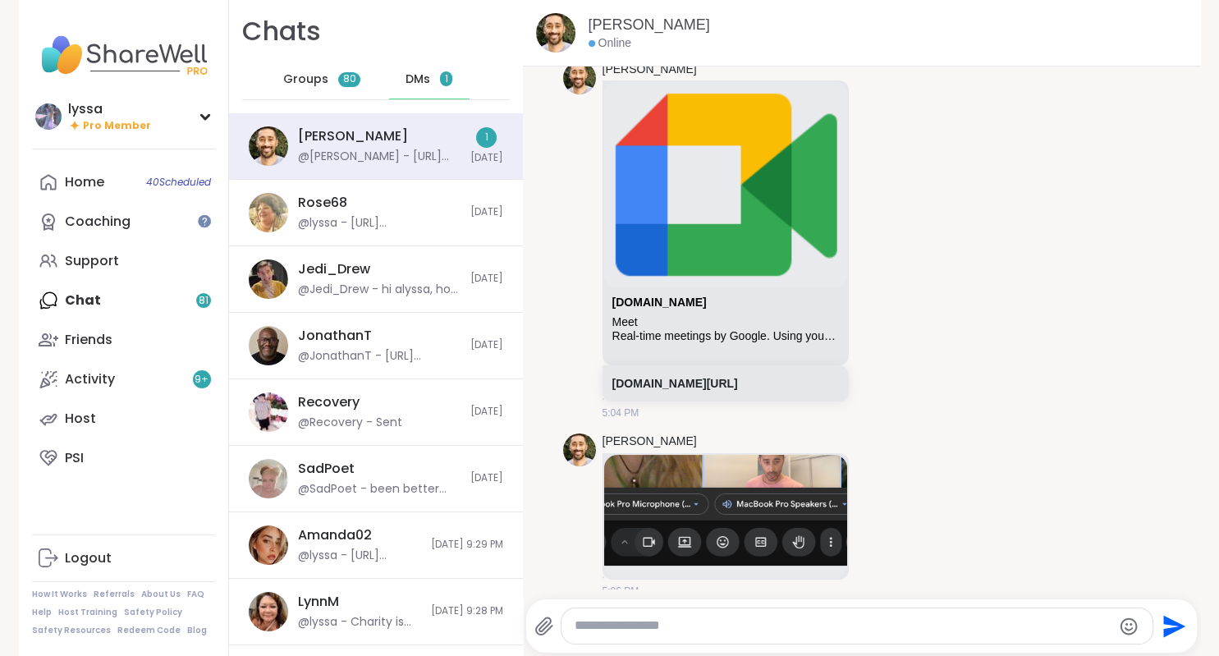
scroll to position [7237, 0]
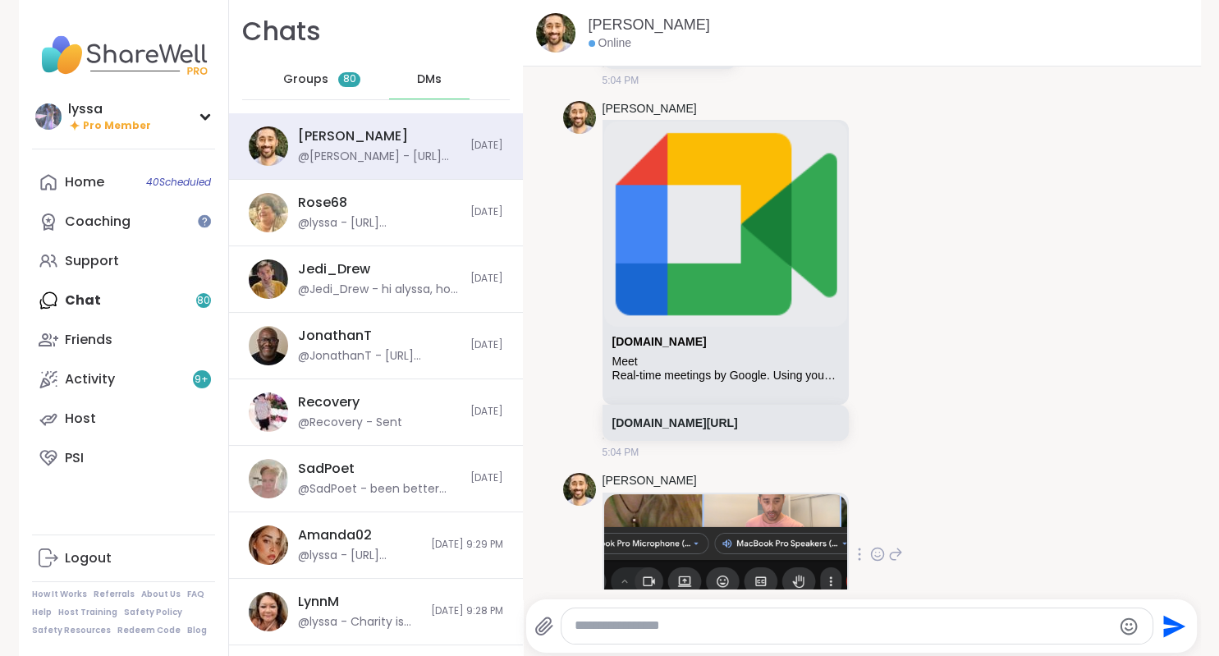
click at [813, 543] on img at bounding box center [725, 549] width 243 height 111
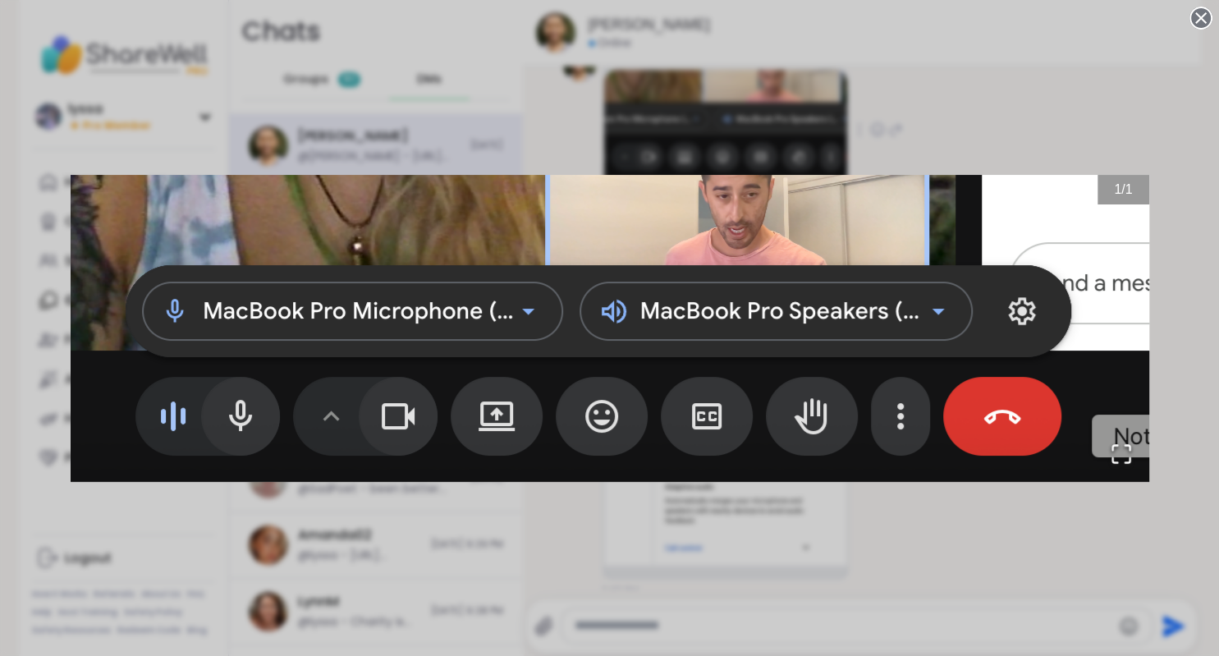
scroll to position [7622, 0]
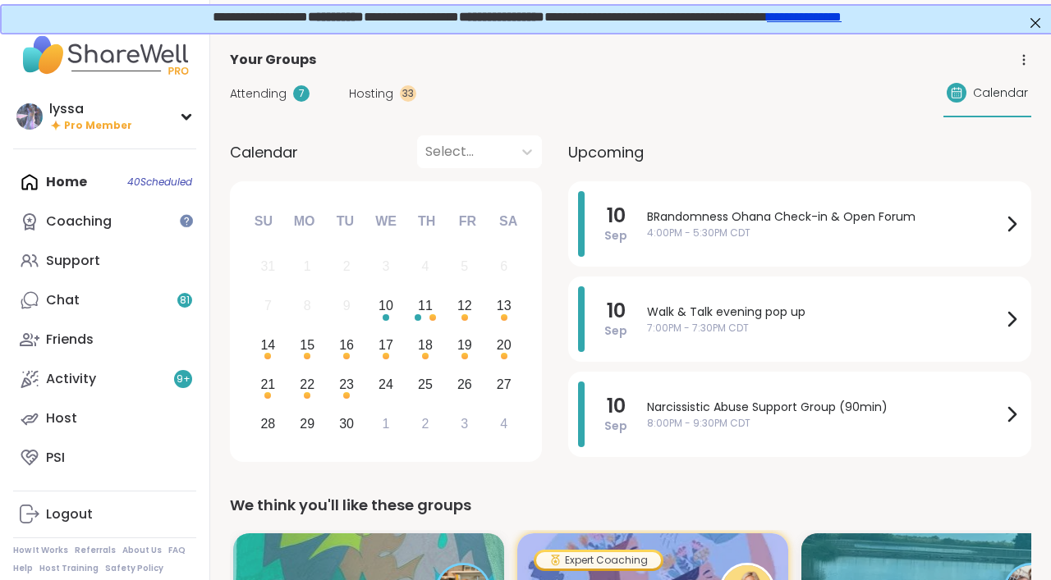
click at [96, 297] on link "Chat 81" at bounding box center [104, 300] width 183 height 39
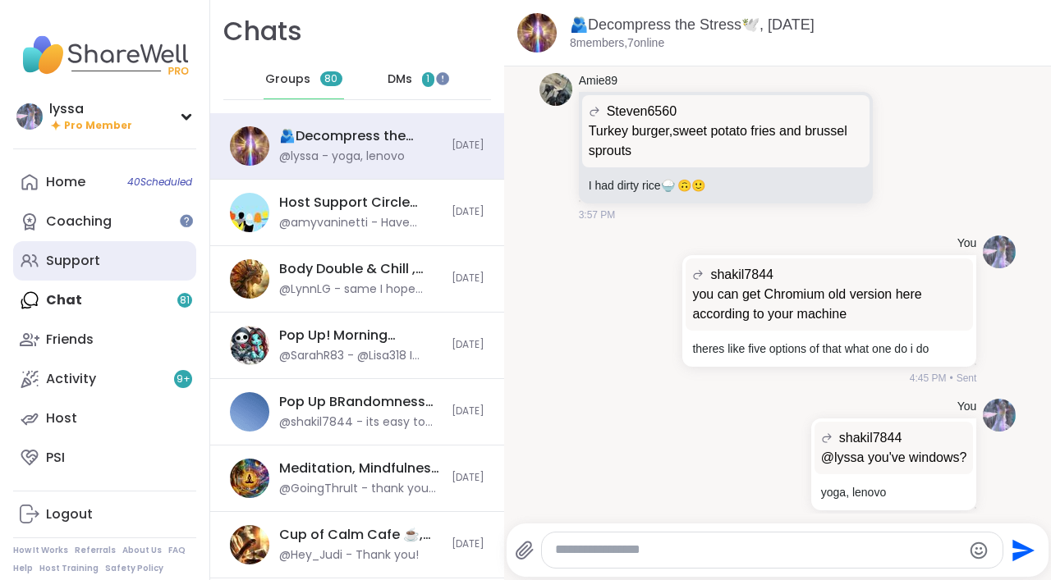
click at [117, 254] on link "Support" at bounding box center [104, 260] width 183 height 39
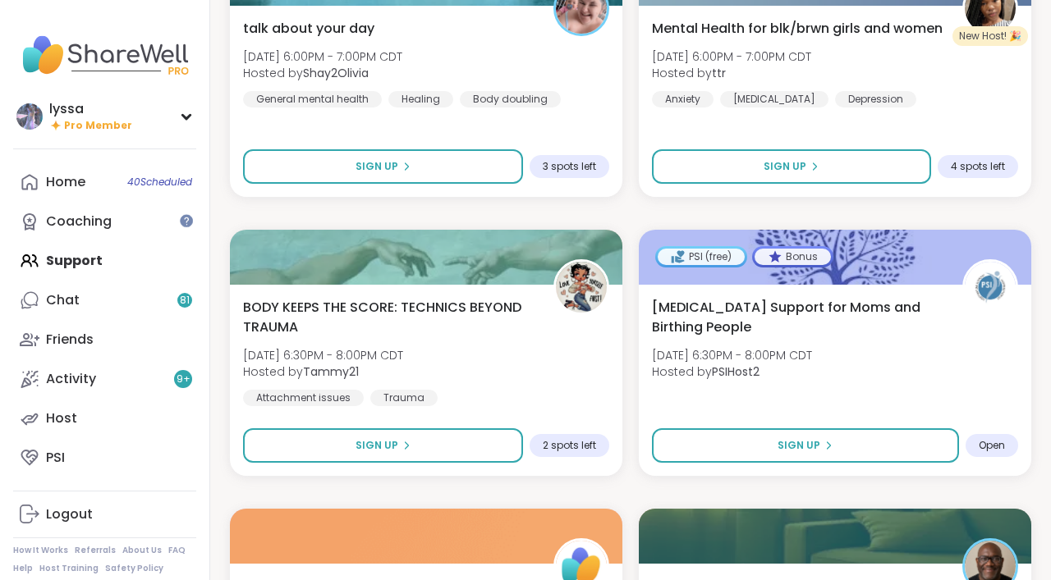
scroll to position [841, 0]
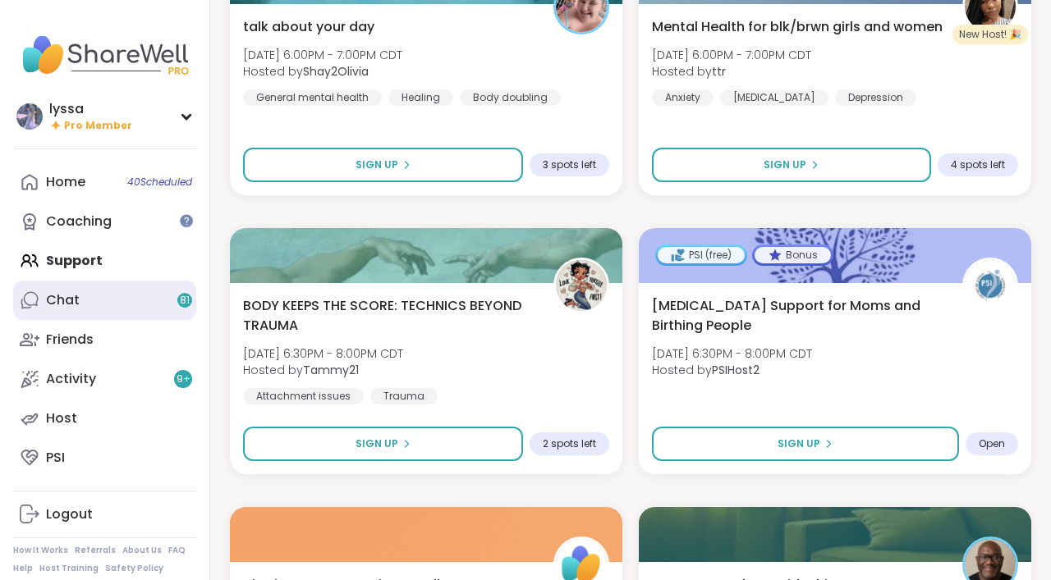
click at [118, 291] on link "Chat 81" at bounding box center [104, 300] width 183 height 39
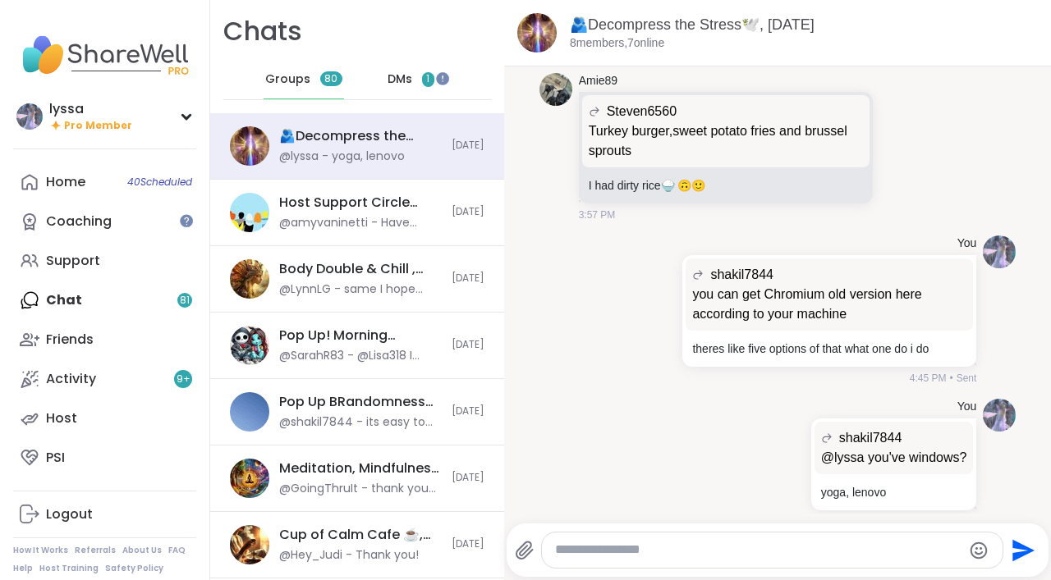
click at [402, 77] on span "DMs" at bounding box center [399, 79] width 25 height 16
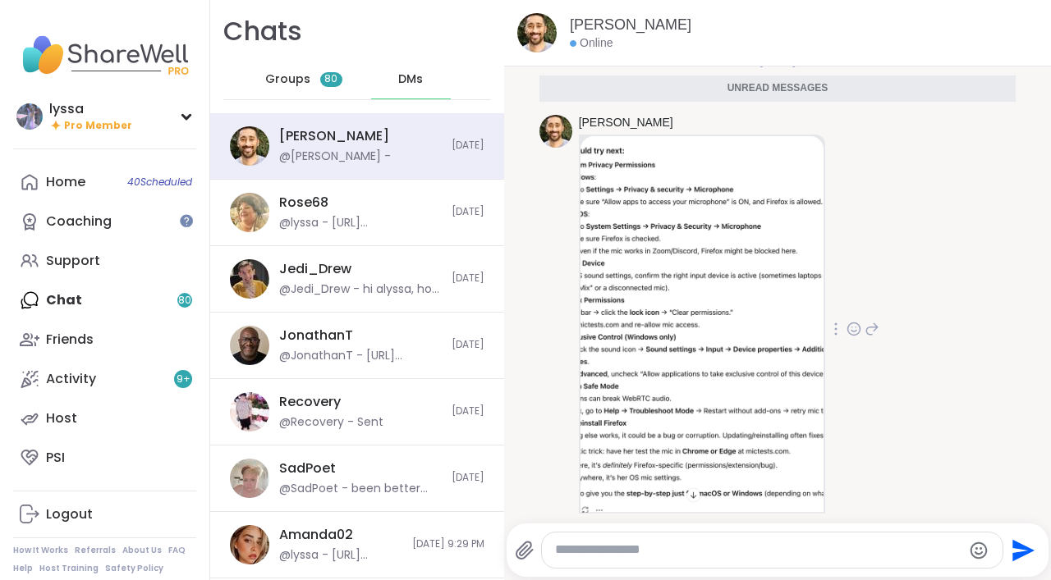
click at [715, 264] on img at bounding box center [701, 324] width 243 height 377
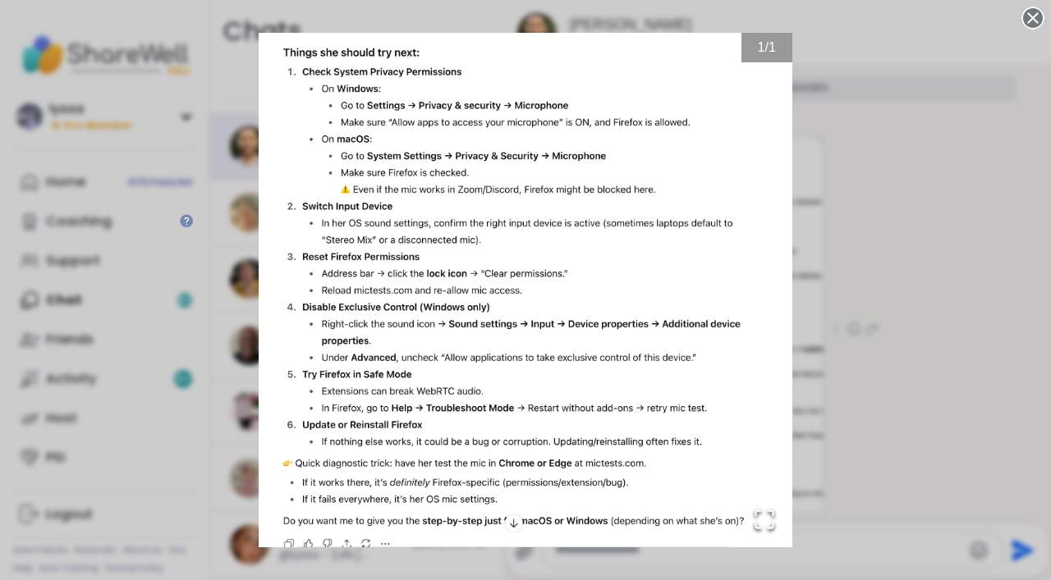
click at [1028, 16] on circle at bounding box center [1033, 18] width 20 height 20
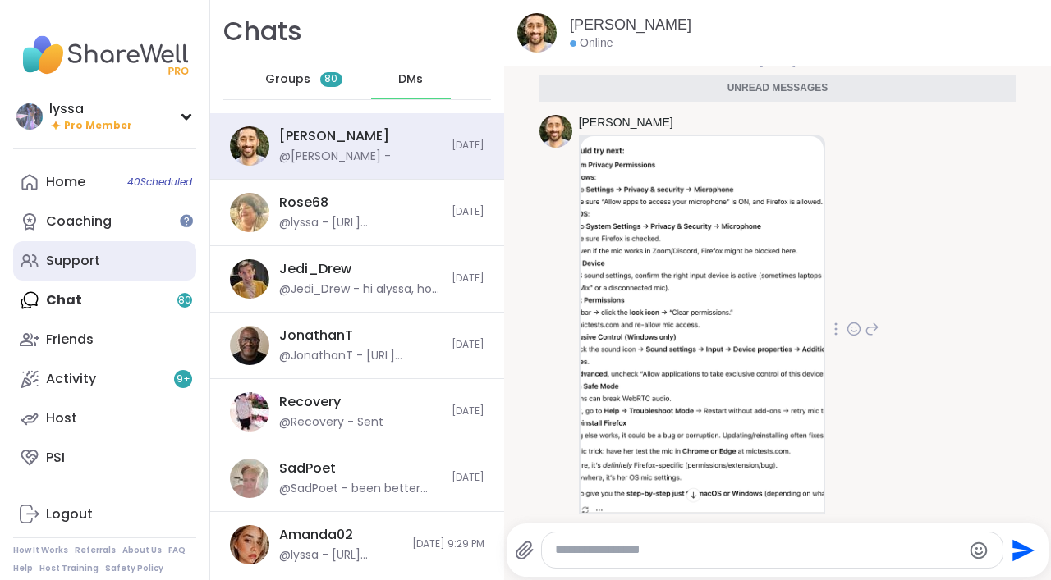
click at [126, 260] on link "Support" at bounding box center [104, 260] width 183 height 39
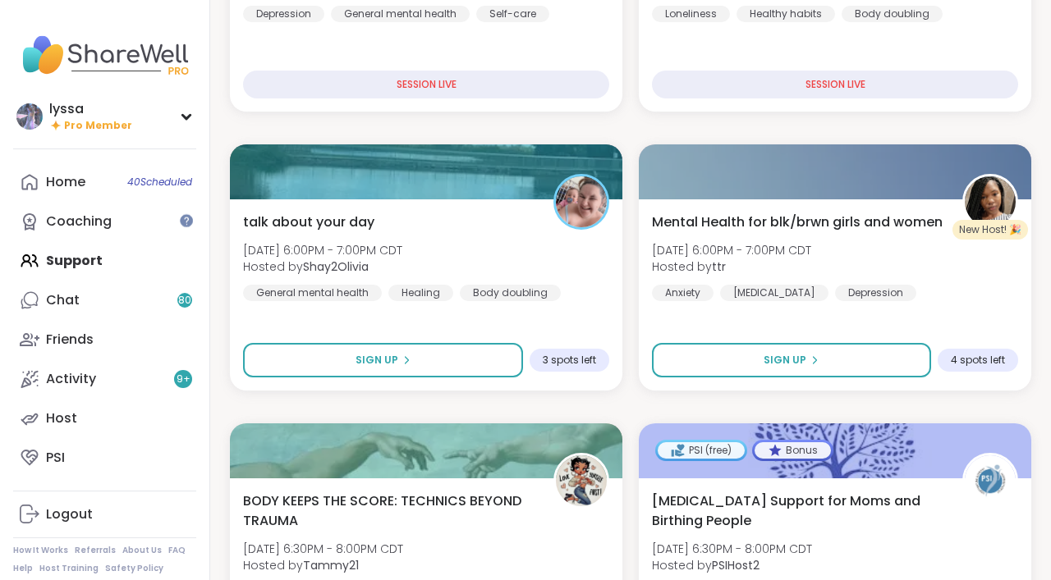
scroll to position [676, 0]
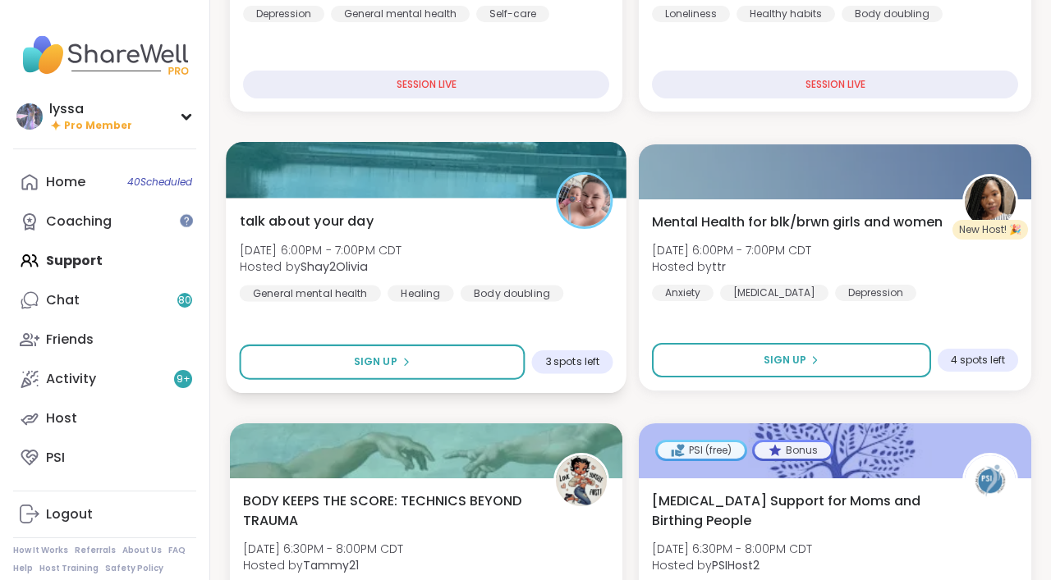
click at [551, 248] on div "talk about your day [DATE] 6:00PM - 7:00PM CDT Hosted by Shay2Olivia General me…" at bounding box center [426, 256] width 373 height 90
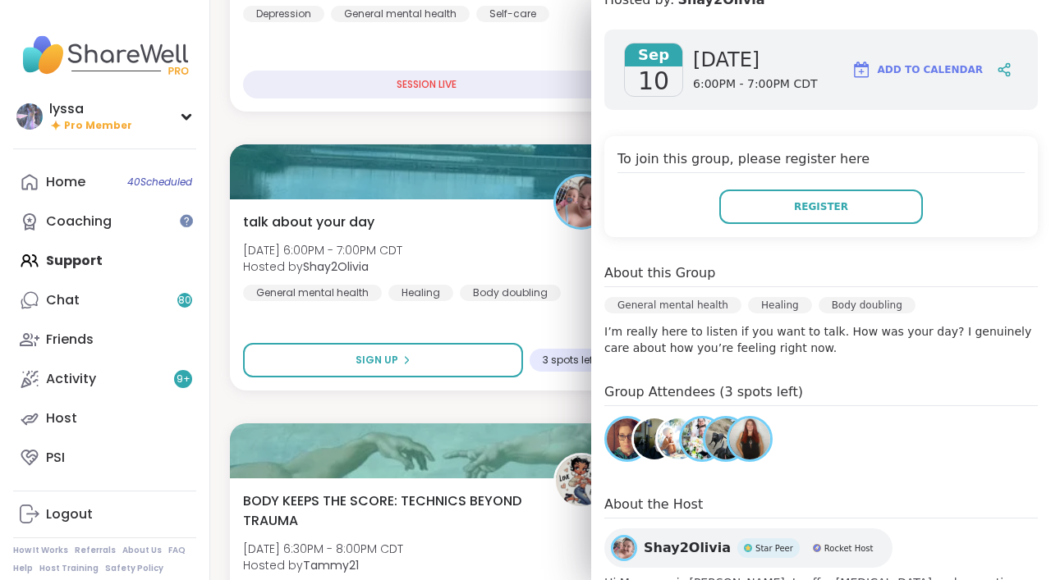
scroll to position [207, 0]
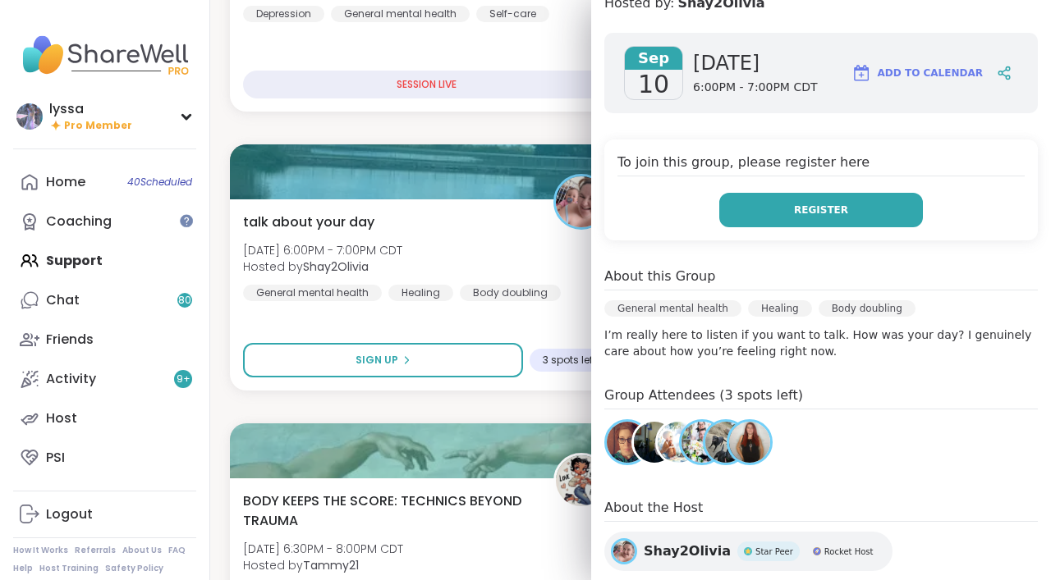
click at [811, 225] on button "Register" at bounding box center [821, 210] width 204 height 34
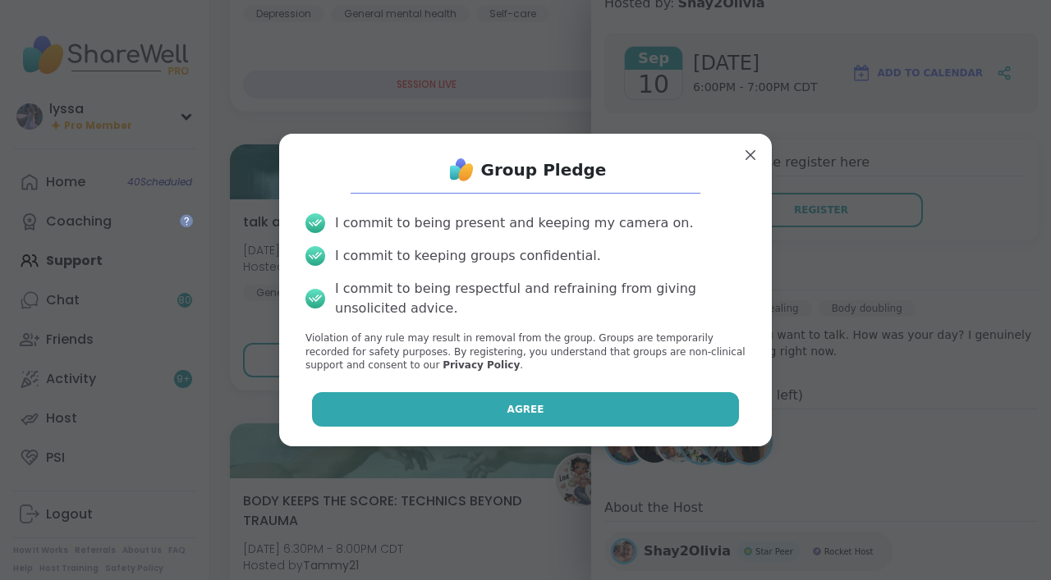
click at [667, 404] on button "Agree" at bounding box center [526, 409] width 428 height 34
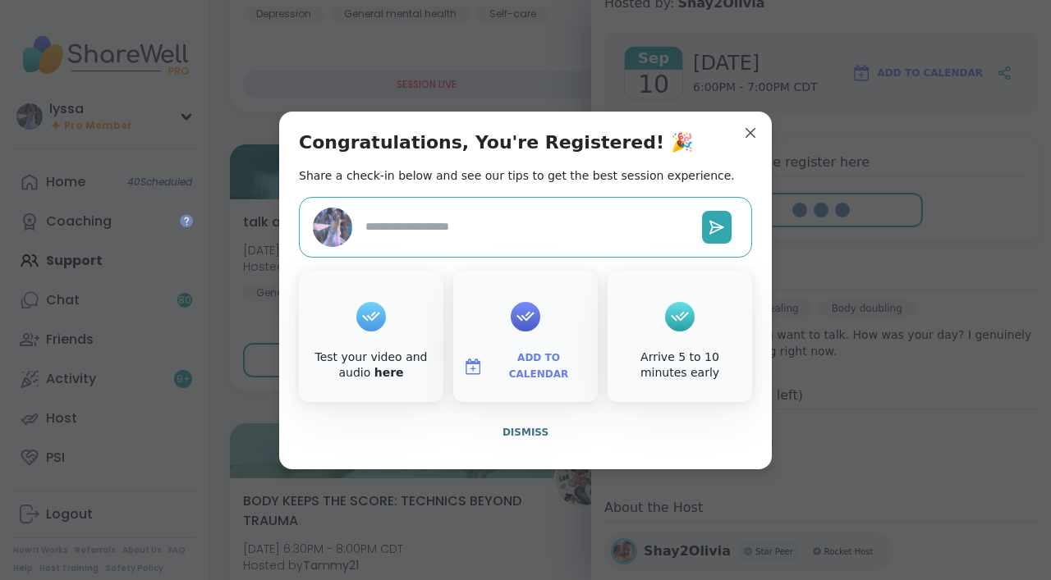
type textarea "*"
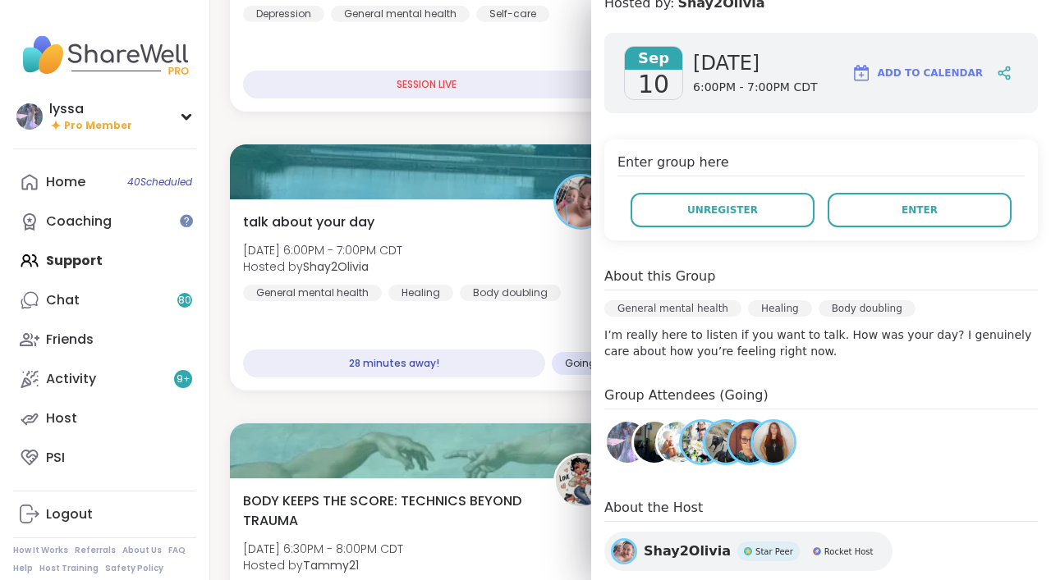
scroll to position [0, 0]
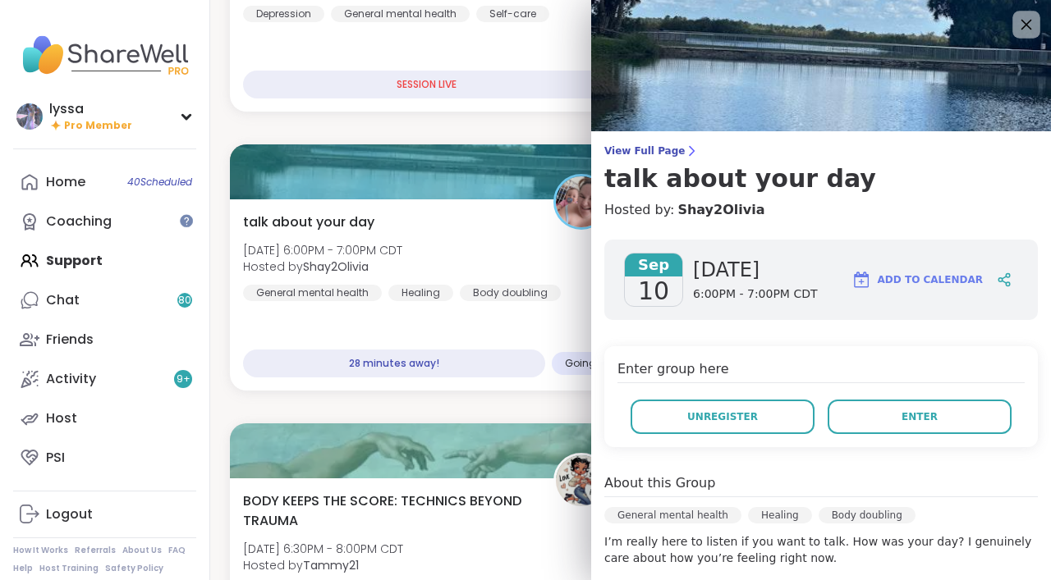
click at [1019, 25] on icon at bounding box center [1025, 24] width 21 height 21
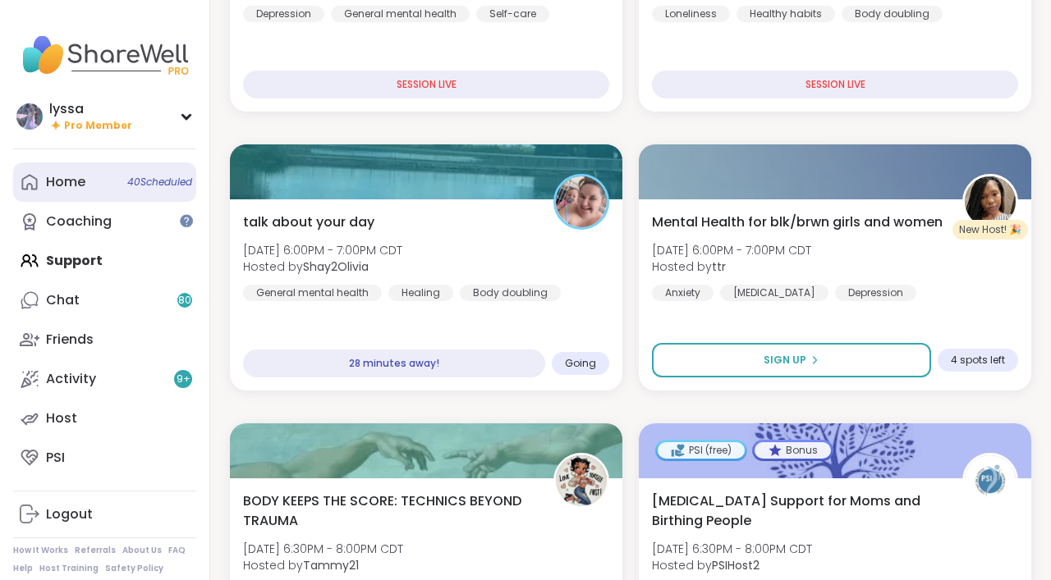
click at [43, 169] on link "Home 40 Scheduled" at bounding box center [104, 182] width 183 height 39
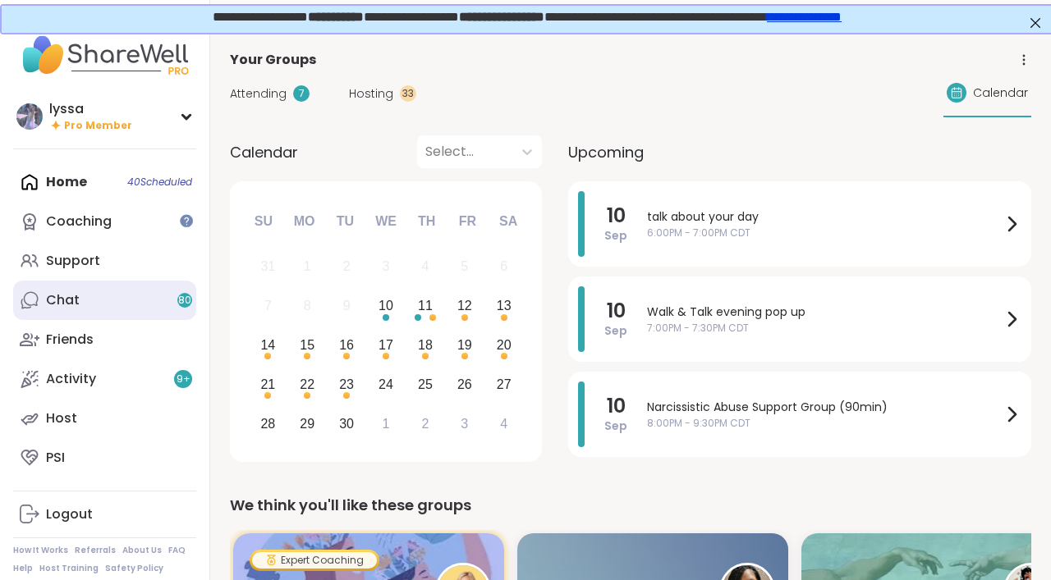
click at [121, 284] on link "Chat 80" at bounding box center [104, 300] width 183 height 39
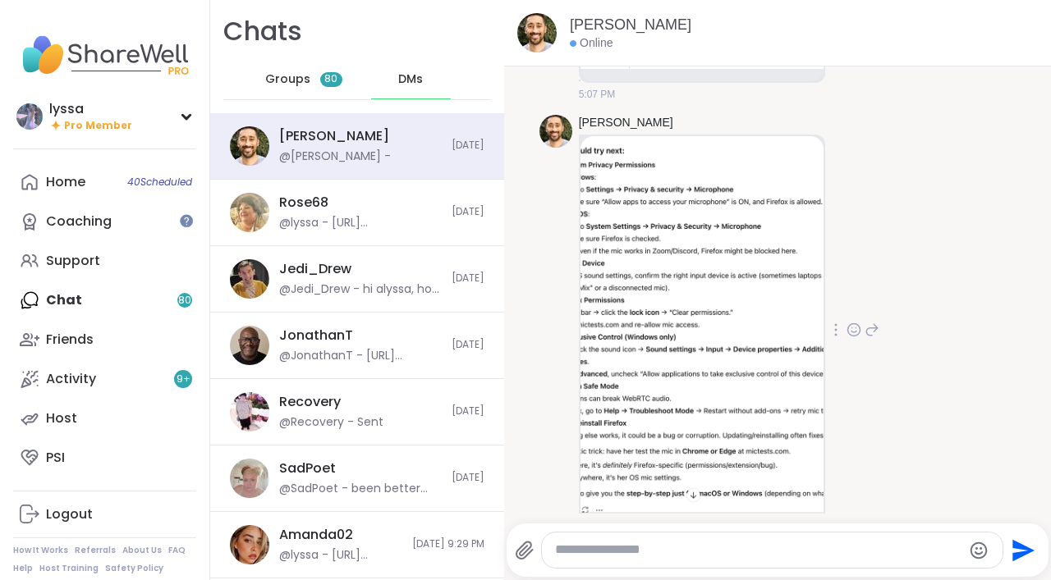
click at [857, 322] on icon at bounding box center [853, 330] width 15 height 16
click at [853, 287] on button "Select Reaction: Heart" at bounding box center [853, 303] width 33 height 33
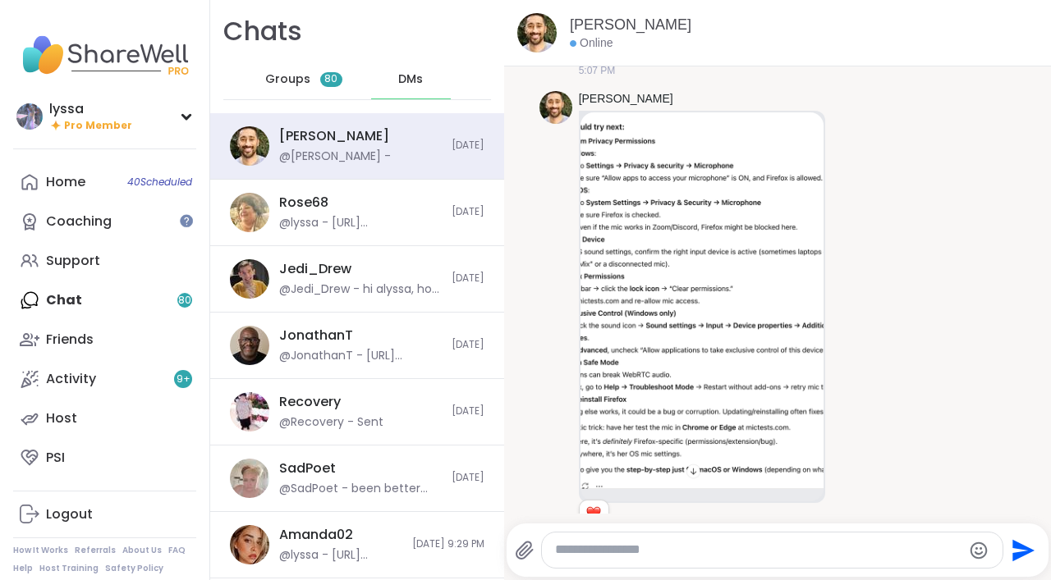
click at [689, 546] on textarea "Type your message" at bounding box center [758, 550] width 406 height 17
type textarea "**********"
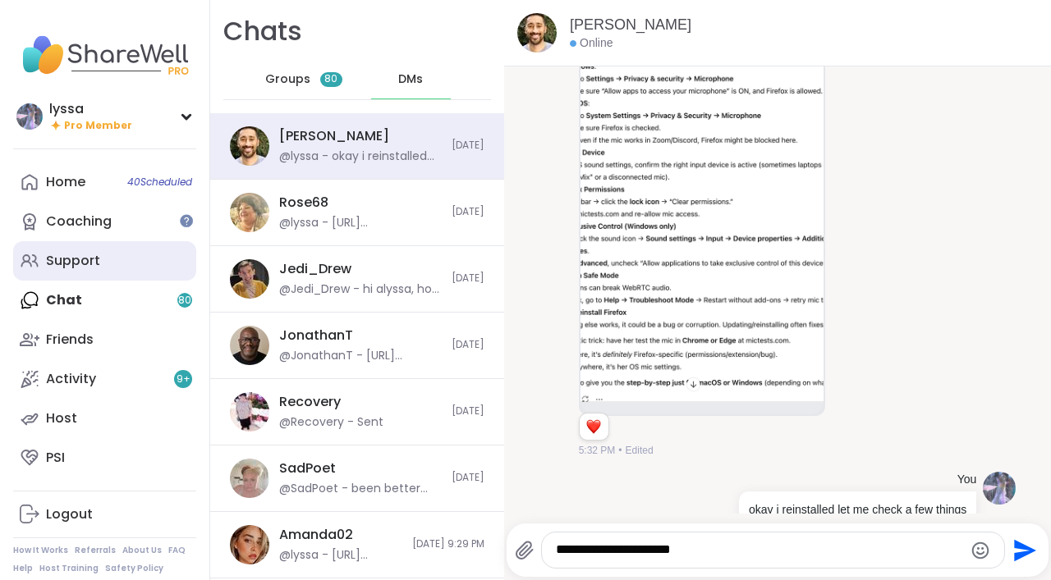
type textarea "**********"
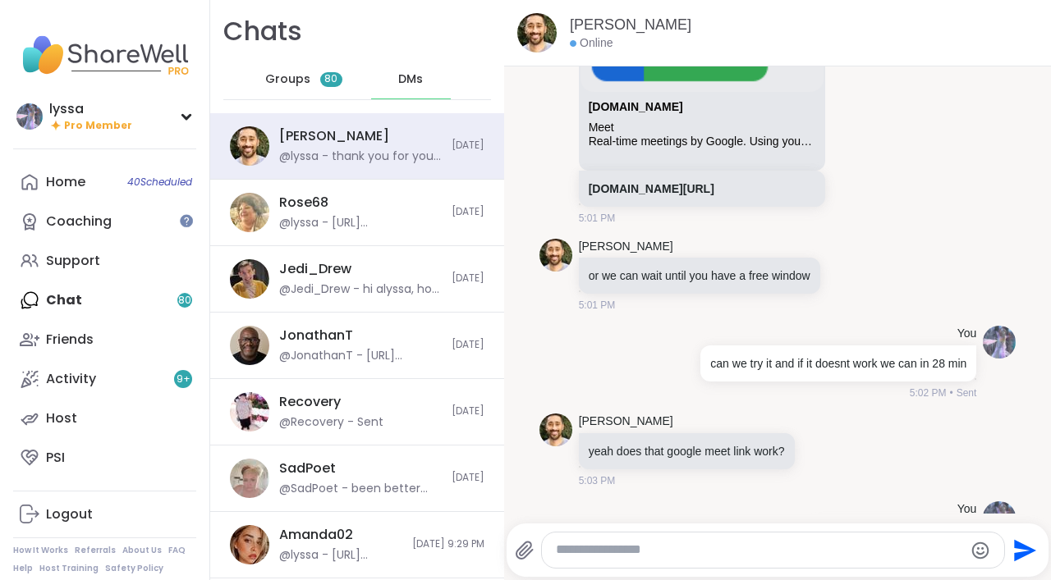
scroll to position [7051, 0]
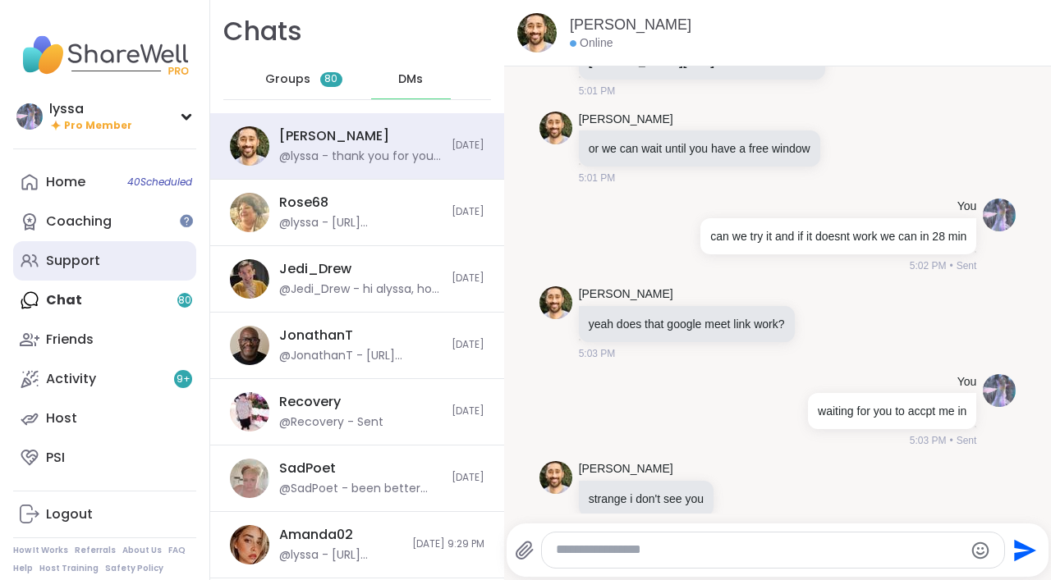
click at [137, 255] on link "Support" at bounding box center [104, 260] width 183 height 39
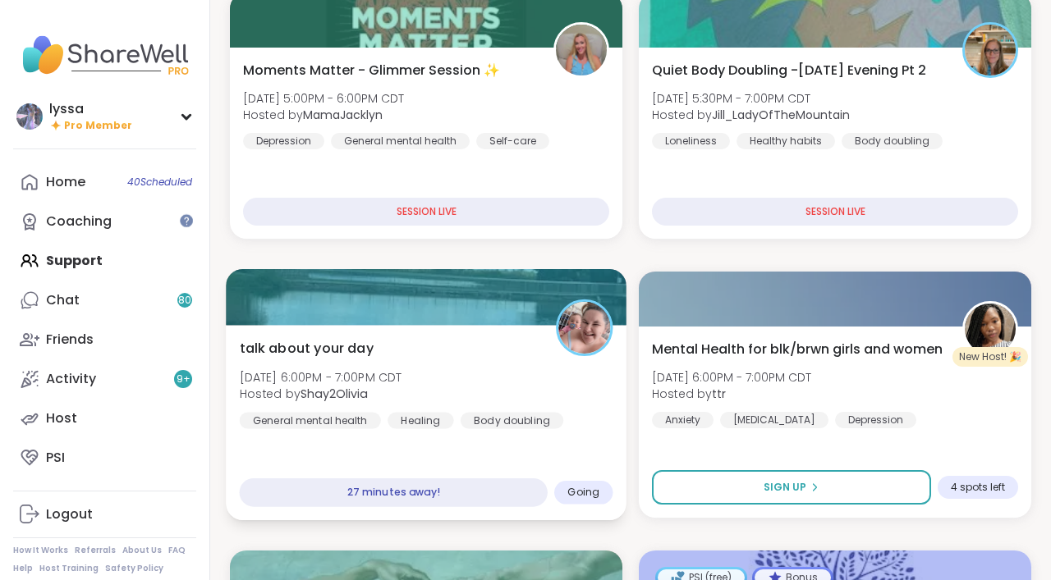
scroll to position [519, 0]
click at [437, 338] on div "talk about your day [DATE] 6:00PM - 7:00PM CDT Hosted by Shay2Olivia General me…" at bounding box center [426, 383] width 373 height 90
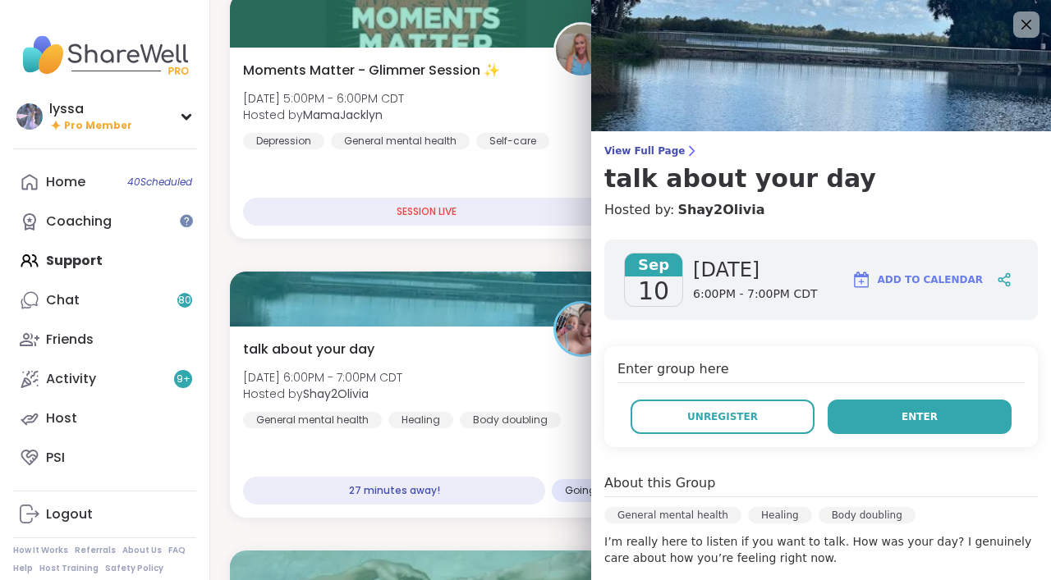
click at [947, 415] on button "Enter" at bounding box center [919, 417] width 184 height 34
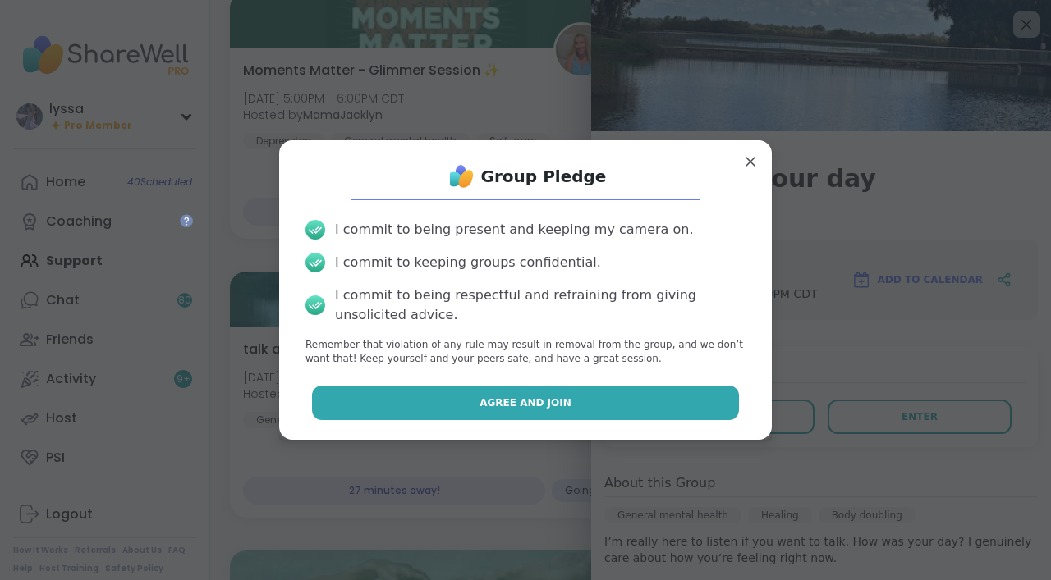
click at [629, 408] on button "Agree and Join" at bounding box center [526, 403] width 428 height 34
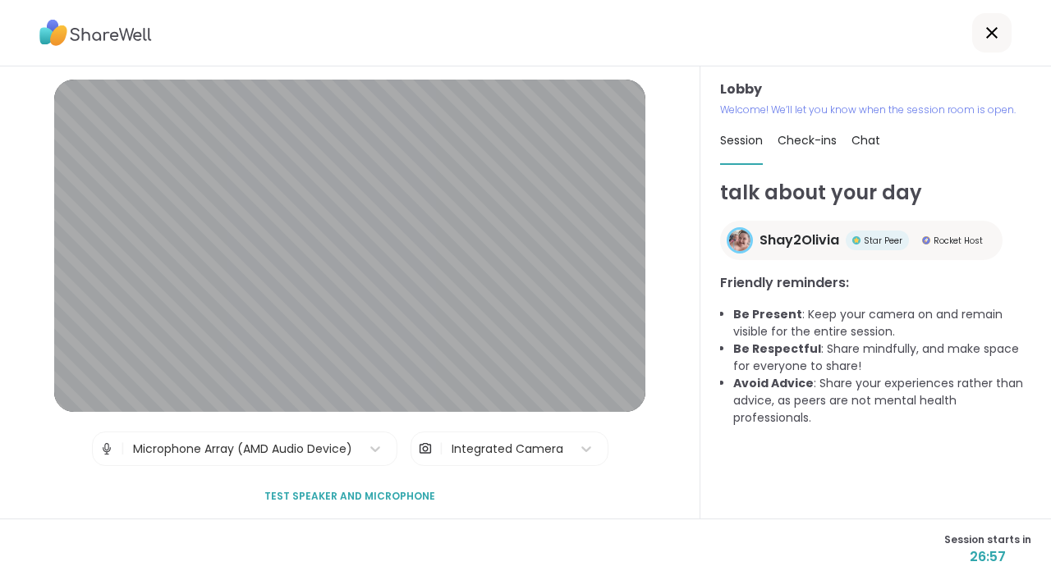
click at [337, 495] on span "Test speaker and microphone" at bounding box center [349, 496] width 171 height 15
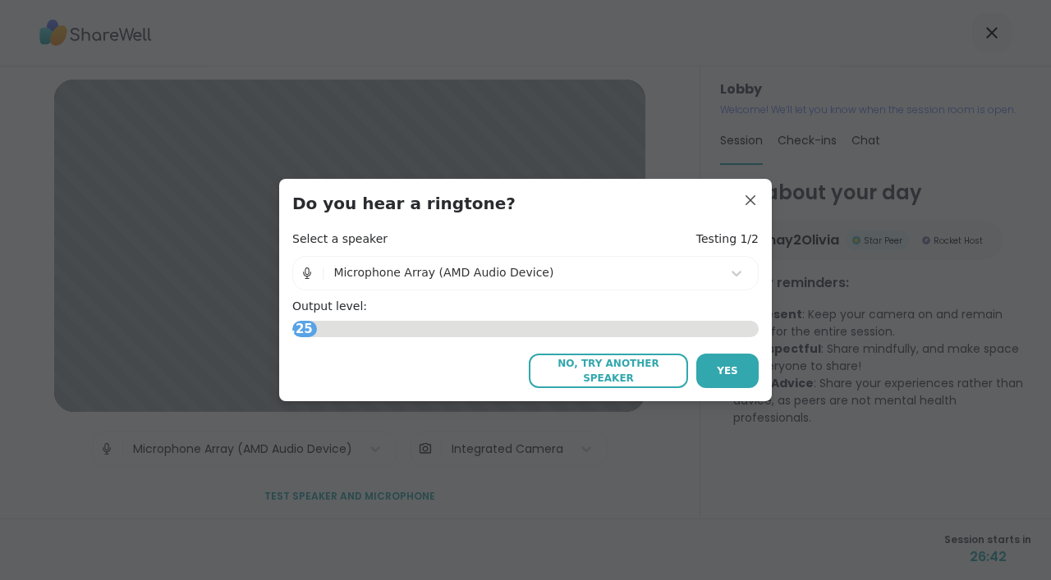
click at [668, 268] on div "Microphone Array (AMD Audio Device)" at bounding box center [523, 272] width 380 height 17
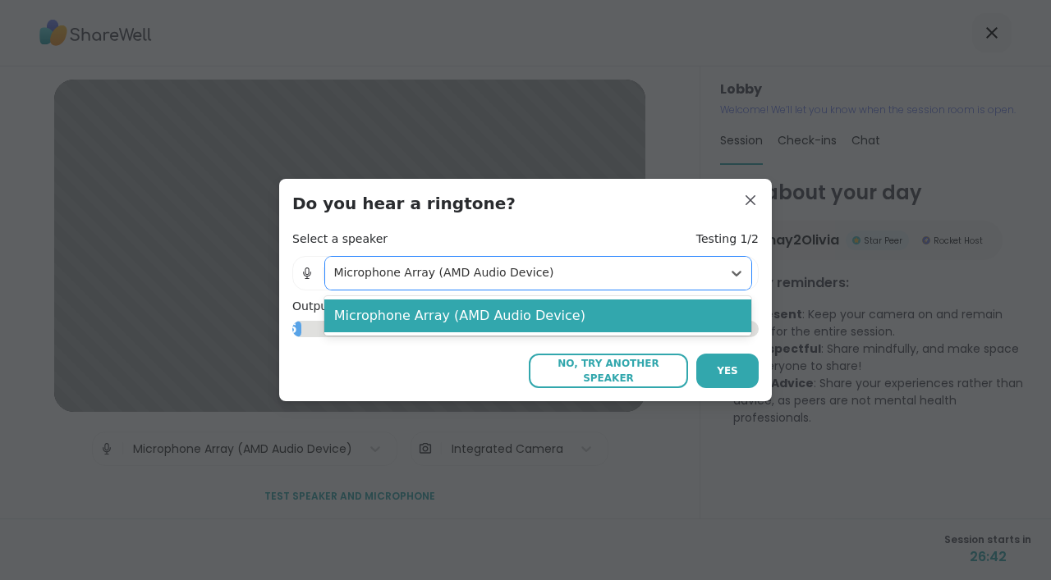
click at [668, 273] on div "Microphone Array (AMD Audio Device)" at bounding box center [523, 272] width 380 height 17
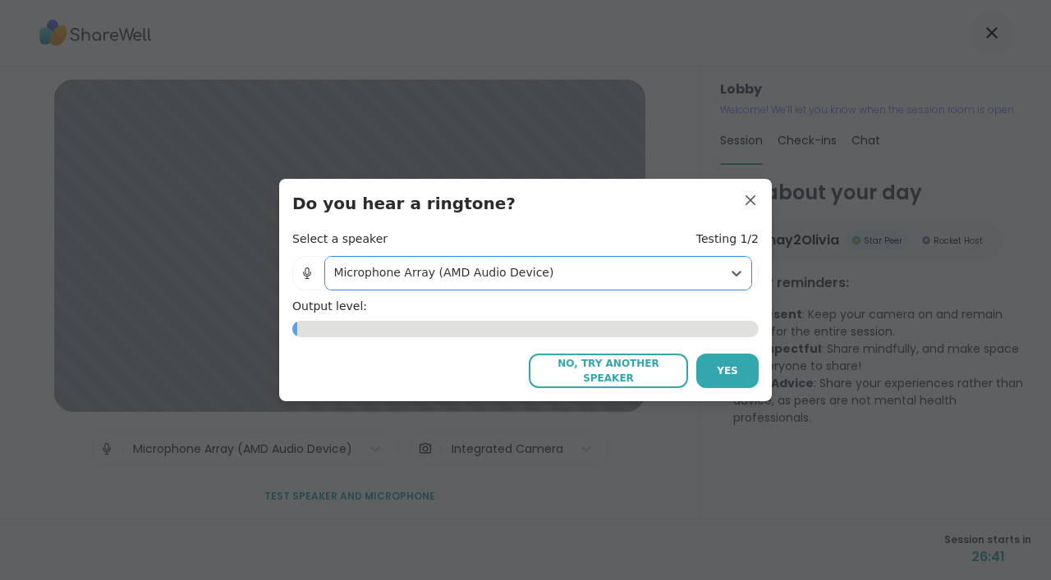
click at [620, 362] on button "No, try another speaker" at bounding box center [608, 371] width 159 height 34
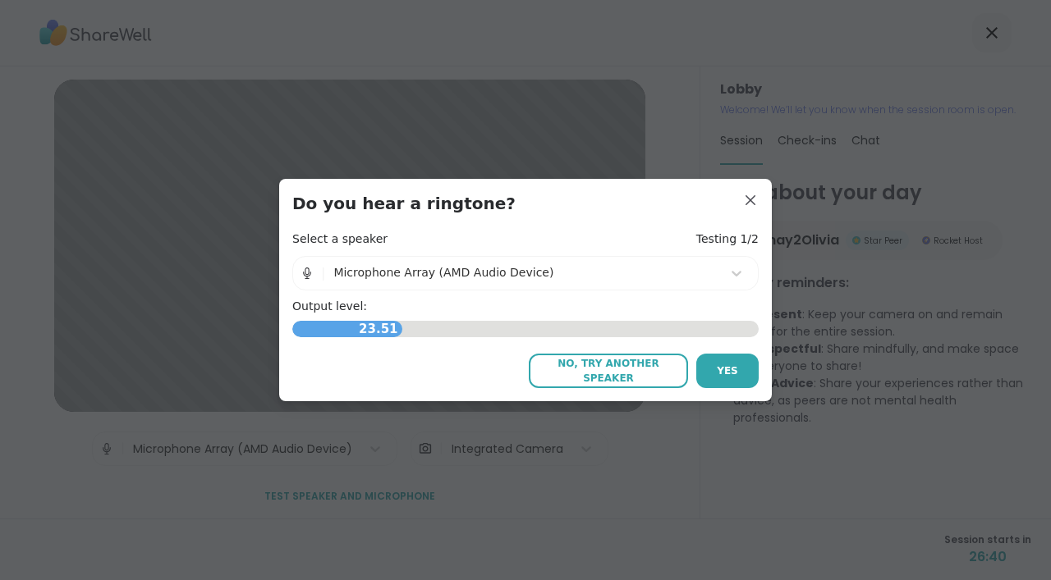
click at [639, 369] on span "No, try another speaker" at bounding box center [608, 371] width 143 height 30
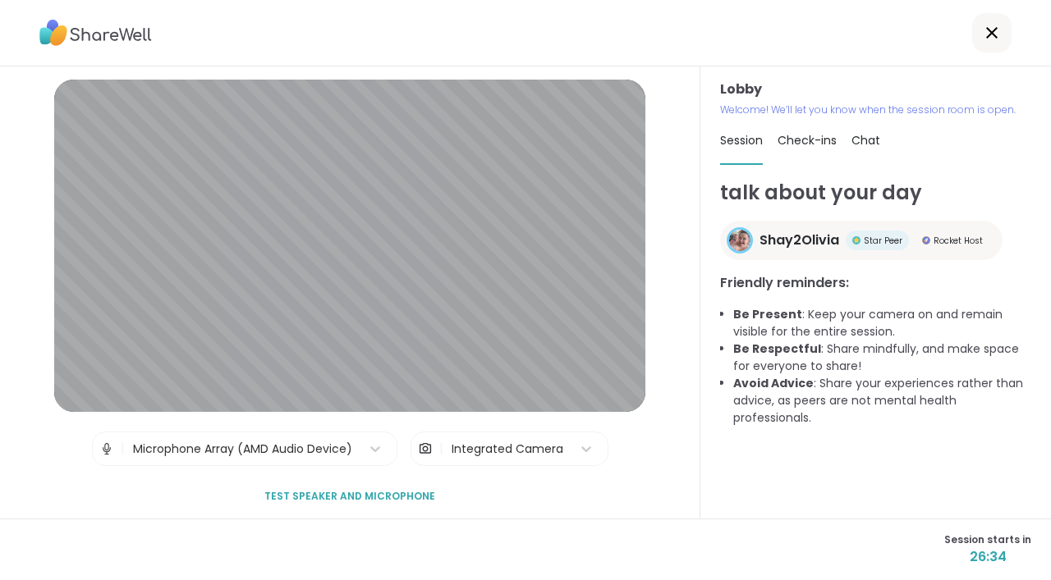
click at [315, 496] on span "Test speaker and microphone" at bounding box center [349, 496] width 171 height 15
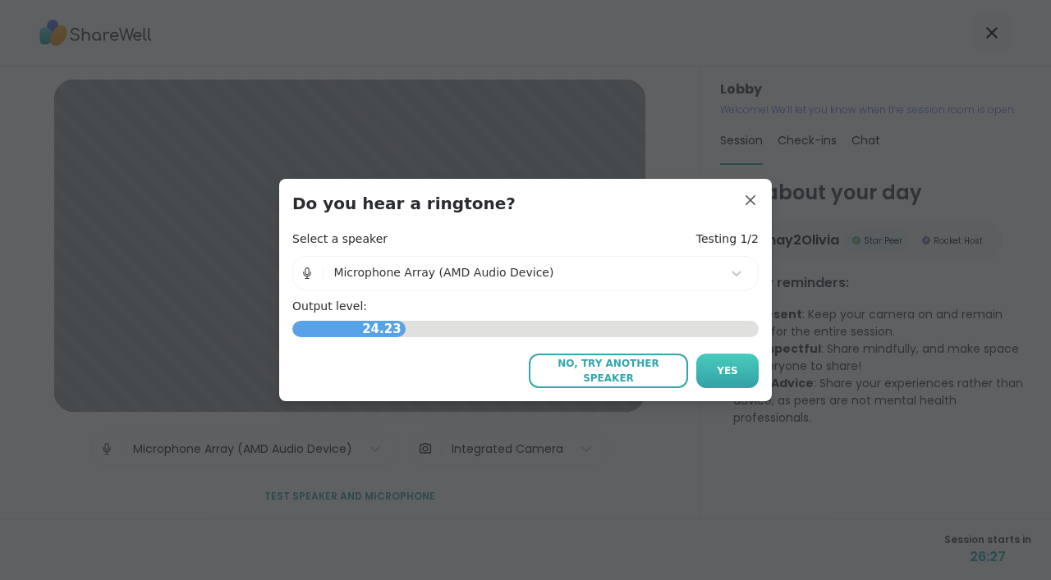
click at [724, 364] on span "Yes" at bounding box center [727, 371] width 21 height 15
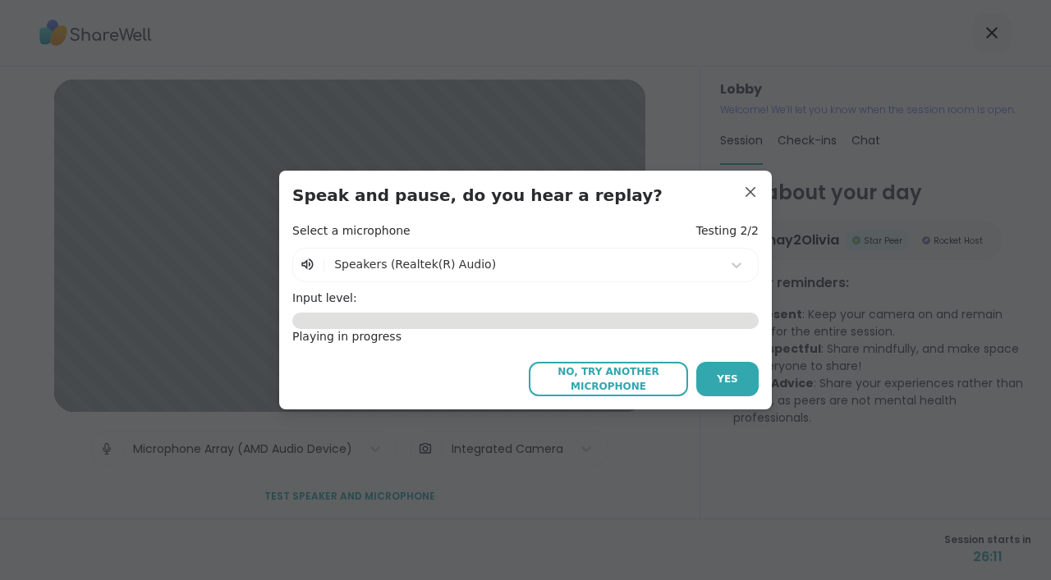
click at [665, 376] on span "No, try another microphone" at bounding box center [608, 379] width 143 height 30
click at [600, 376] on span "No, try another microphone" at bounding box center [608, 379] width 143 height 30
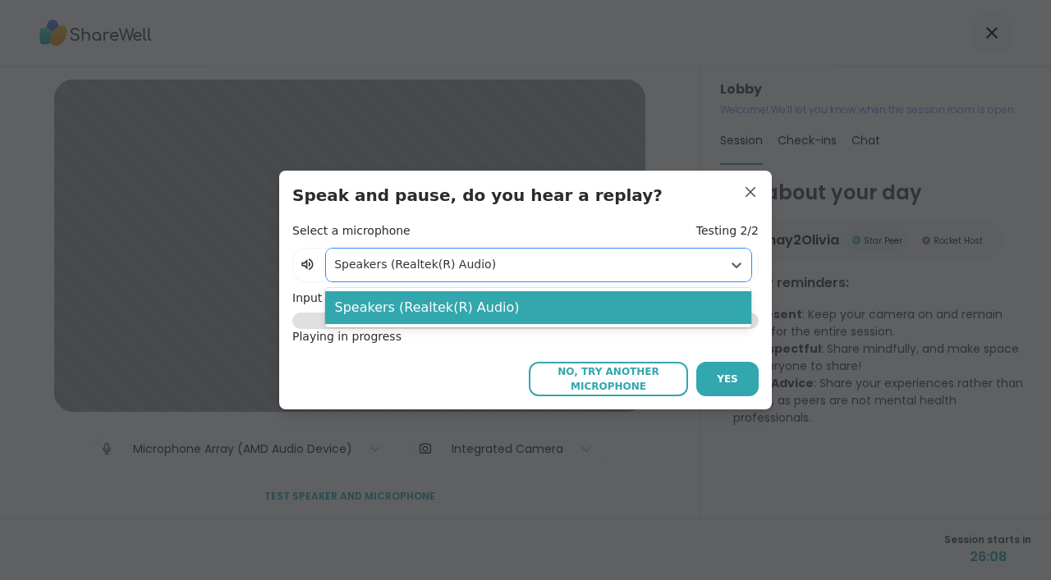
click at [590, 273] on div at bounding box center [523, 264] width 379 height 21
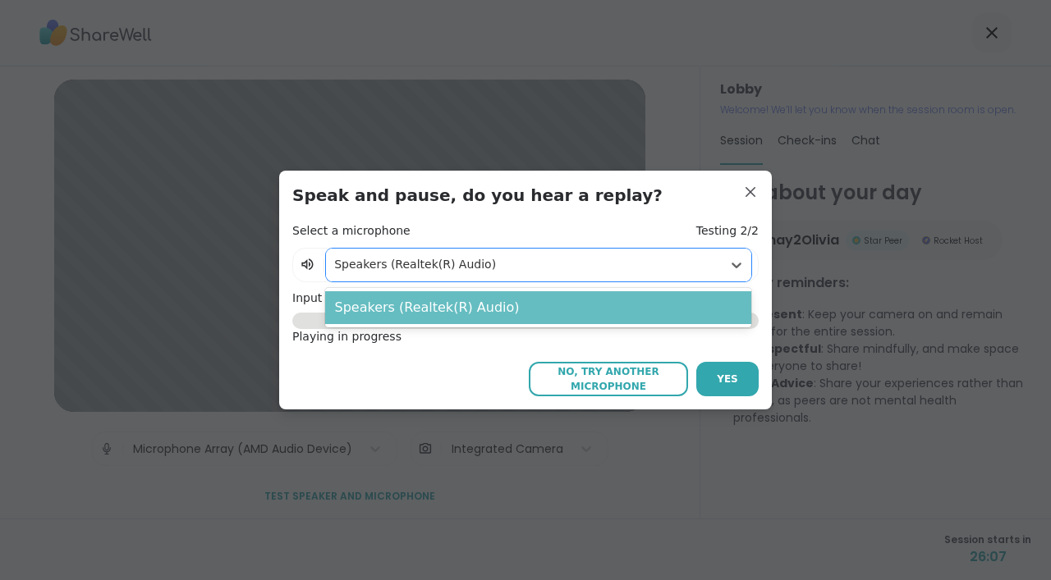
click at [566, 313] on div "Speakers (Realtek(R) Audio)" at bounding box center [538, 307] width 427 height 33
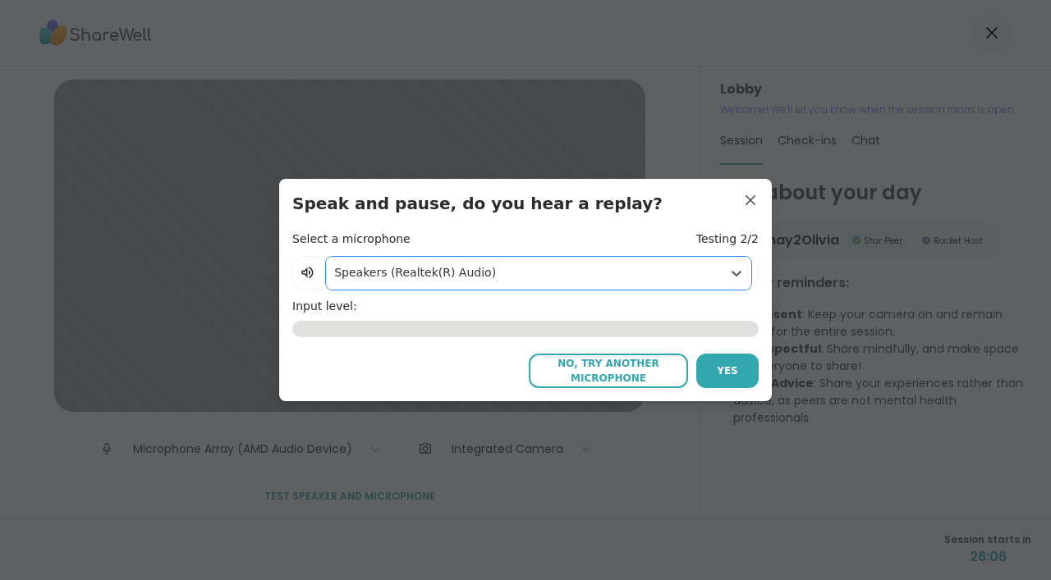
click at [589, 372] on span "No, try another microphone" at bounding box center [608, 371] width 143 height 30
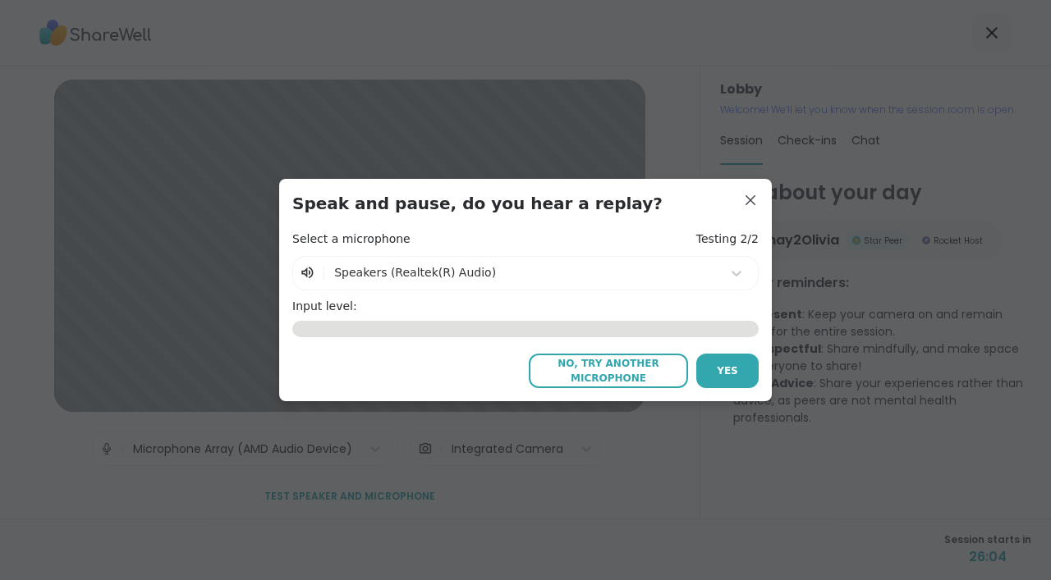
click at [677, 367] on span "No, try another microphone" at bounding box center [608, 371] width 143 height 30
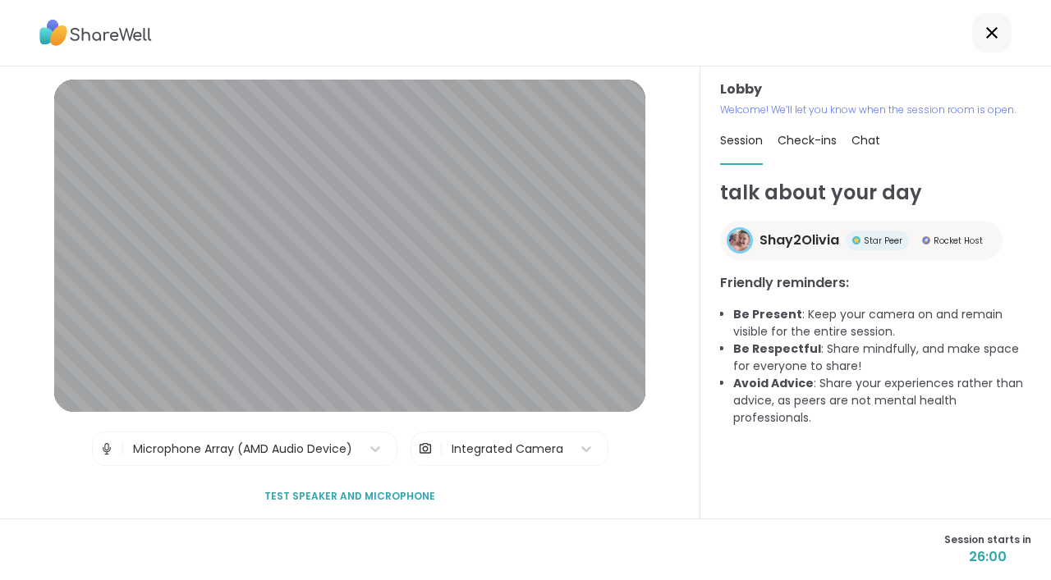
click at [980, 30] on div at bounding box center [991, 32] width 39 height 39
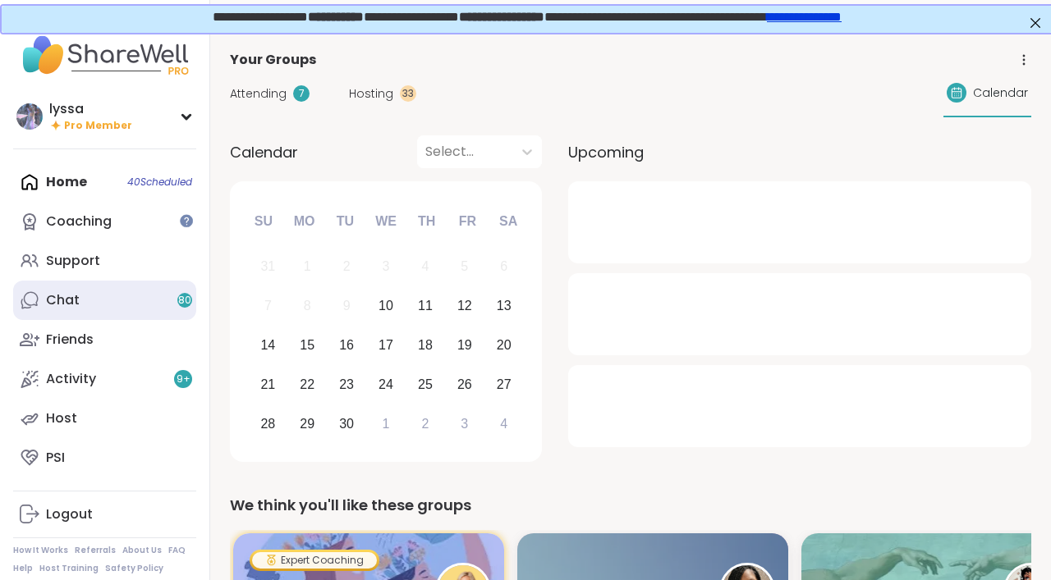
click at [131, 305] on link "Chat 80" at bounding box center [104, 300] width 183 height 39
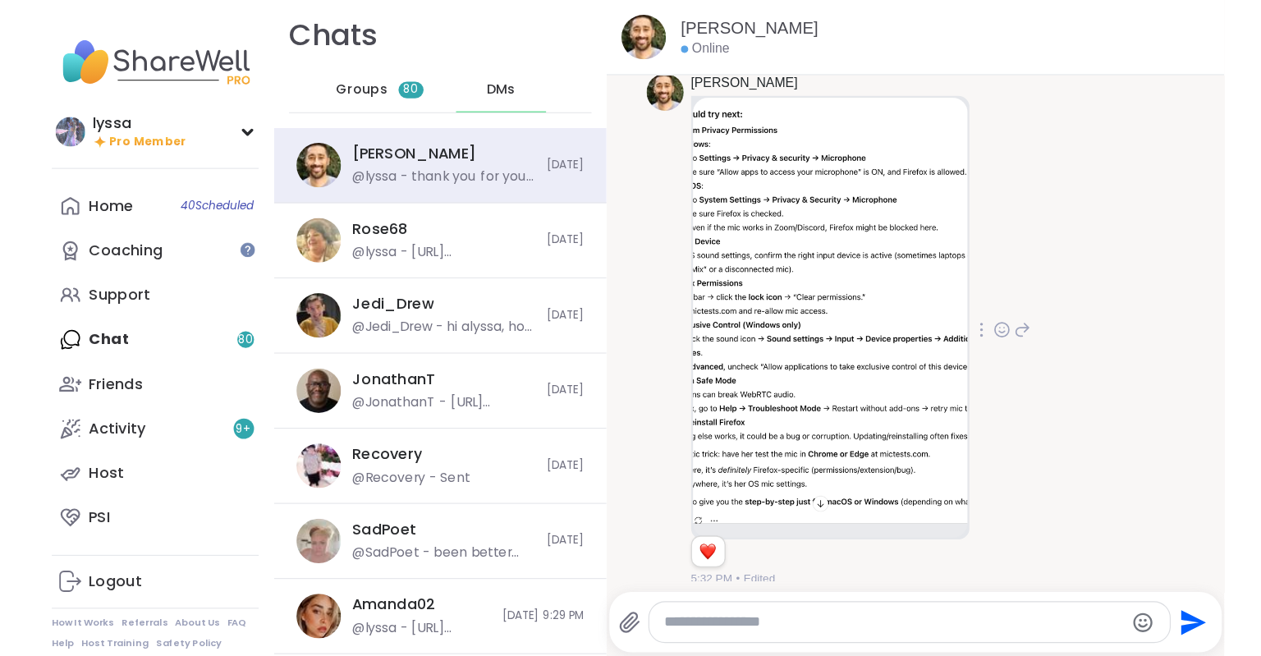
scroll to position [8458, 0]
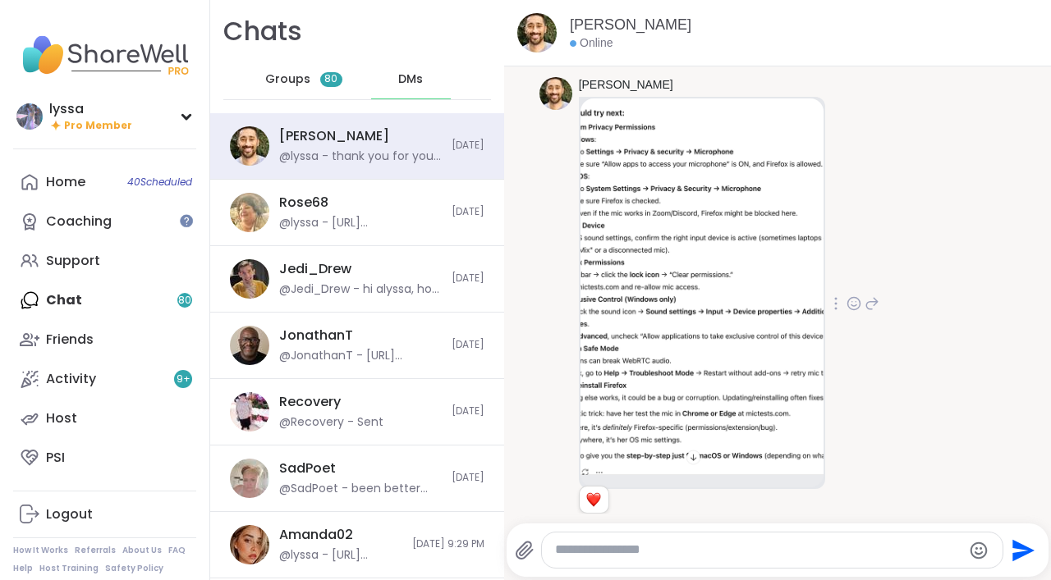
click at [692, 237] on img at bounding box center [701, 287] width 243 height 377
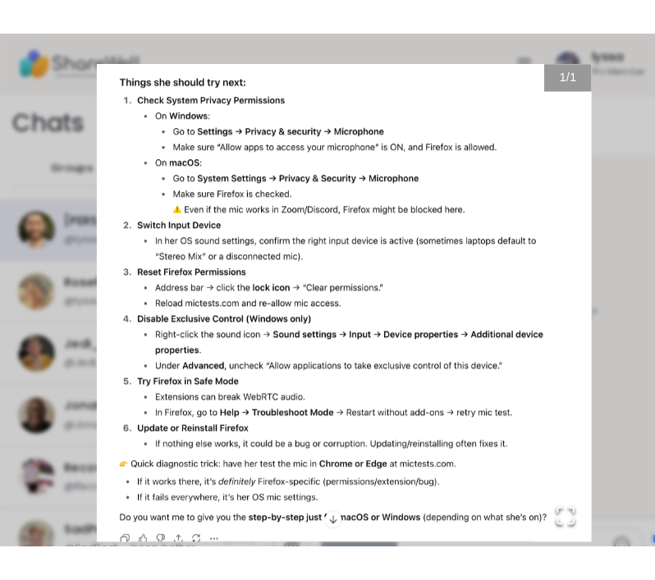
scroll to position [9084, 0]
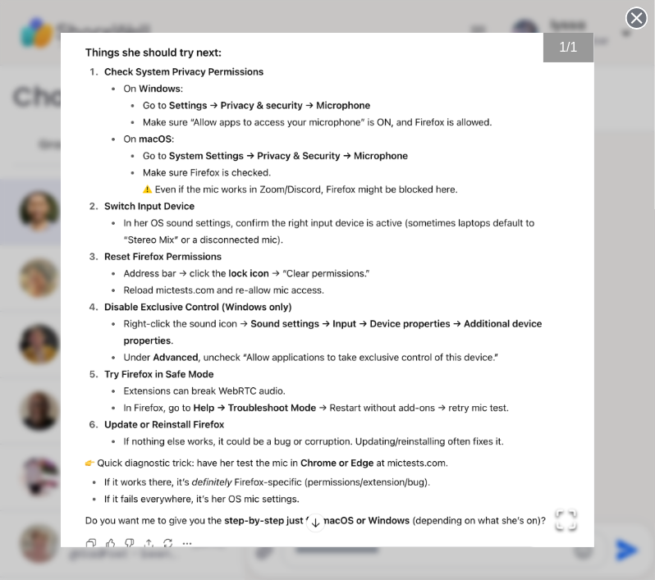
click at [407, 208] on img "Go to Slide 1" at bounding box center [328, 290] width 534 height 515
